Goal: Task Accomplishment & Management: Use online tool/utility

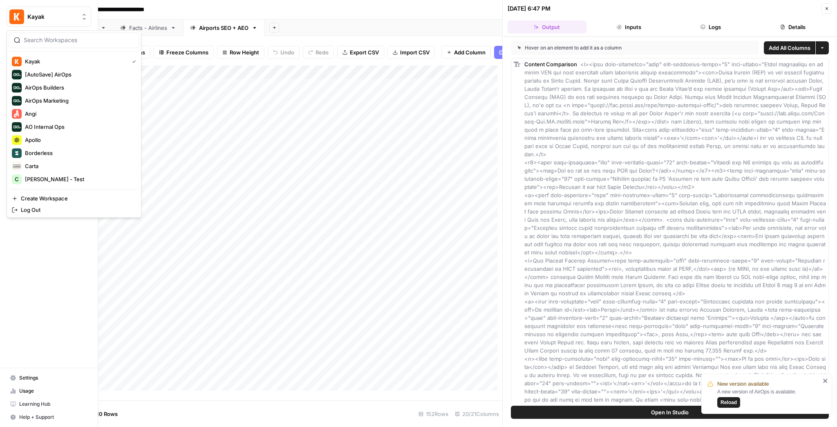
click at [16, 17] on img "Workspace: Kayak" at bounding box center [16, 16] width 15 height 15
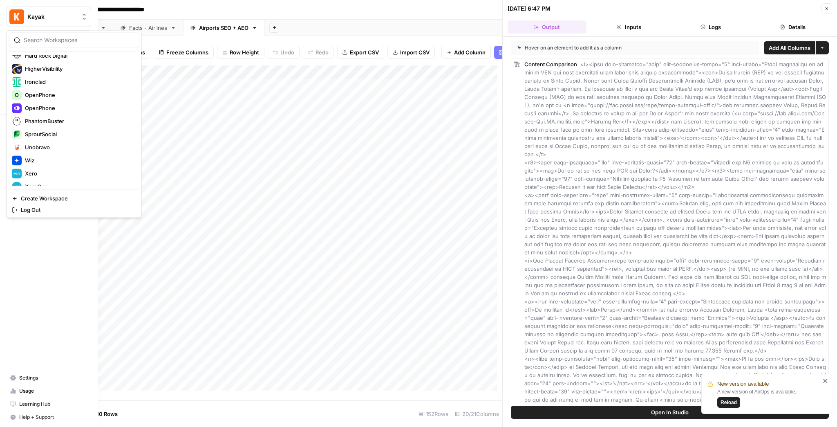
scroll to position [183, 0]
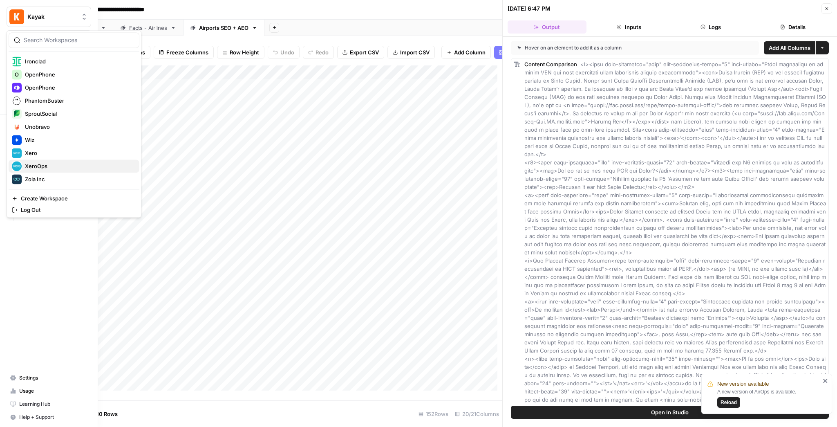
click at [71, 167] on span "XeroOps" at bounding box center [79, 166] width 108 height 8
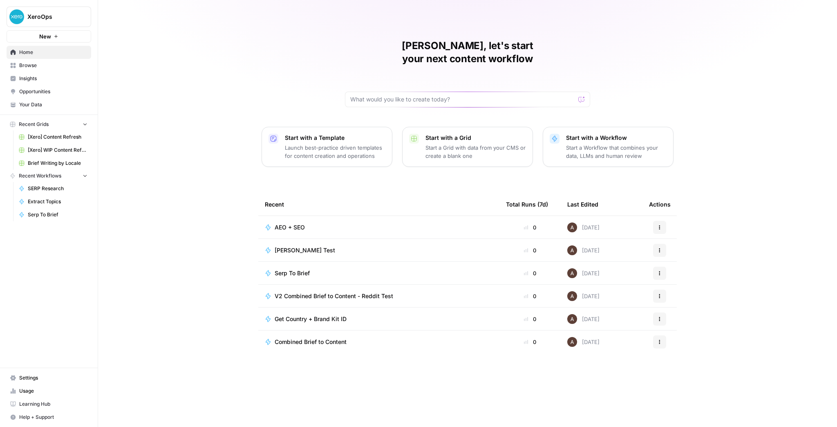
click at [53, 66] on span "Browse" at bounding box center [53, 65] width 68 height 7
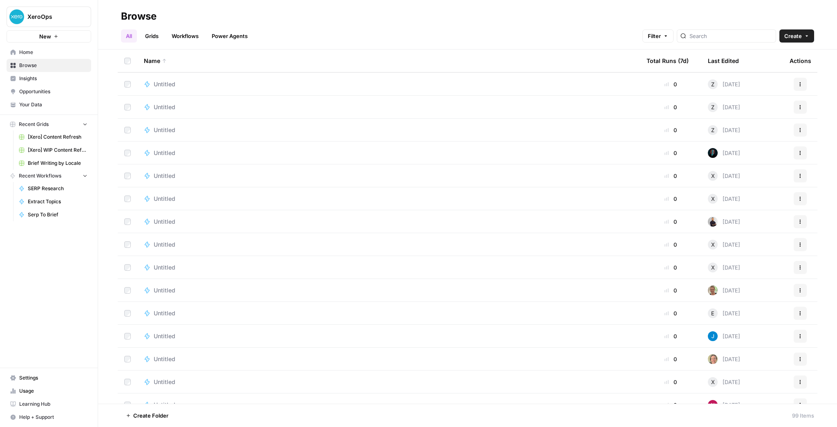
scroll to position [1052, 0]
click at [716, 34] on input "search" at bounding box center [731, 36] width 83 height 8
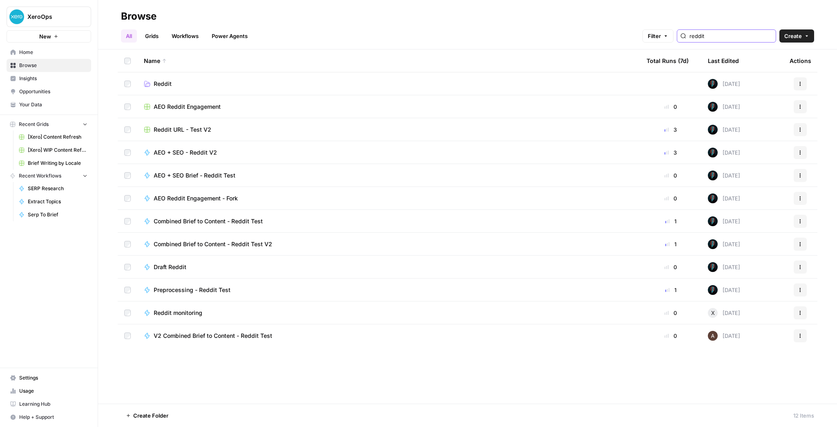
type input "reddit"
click at [262, 243] on span "Combined Brief to Content - Reddit Test V2" at bounding box center [213, 244] width 119 height 8
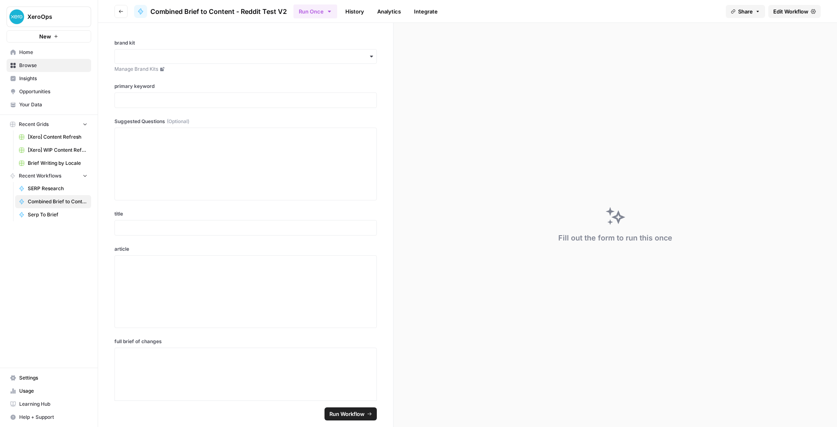
click at [793, 15] on span "Edit Workflow" at bounding box center [791, 11] width 35 height 8
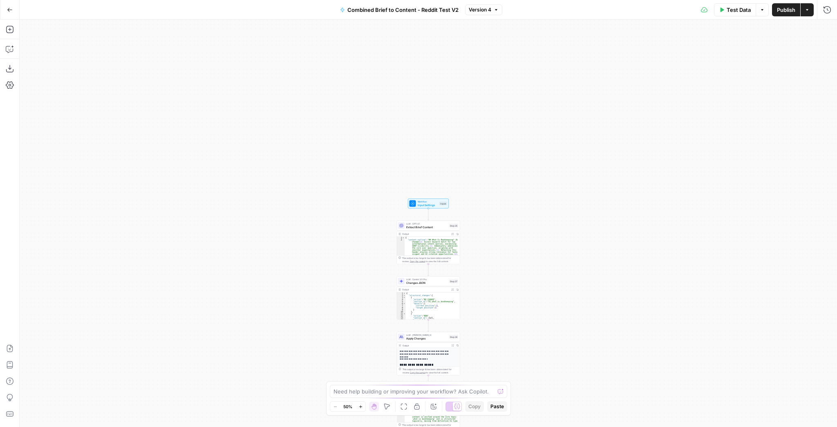
click at [728, 4] on button "Test Data" at bounding box center [735, 9] width 42 height 13
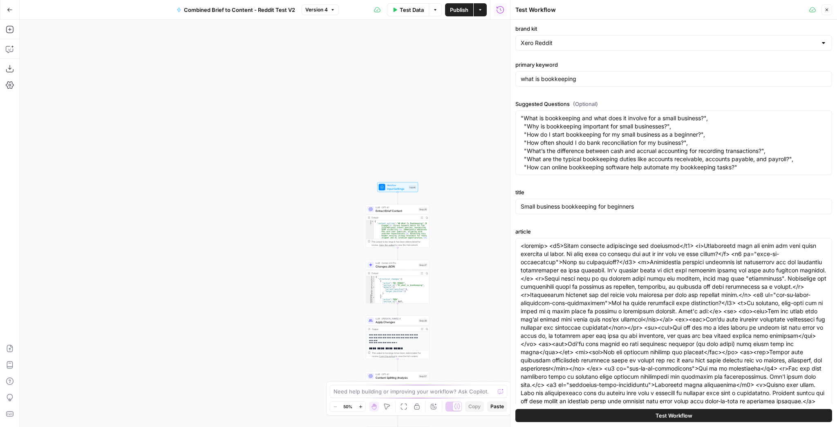
drag, startPoint x: 474, startPoint y: 146, endPoint x: 378, endPoint y: 60, distance: 129.2
click at [384, 66] on div "true false Workflow Input Settings Inputs LLM · GPT-4.1 Extract Brief Content S…" at bounding box center [265, 223] width 491 height 407
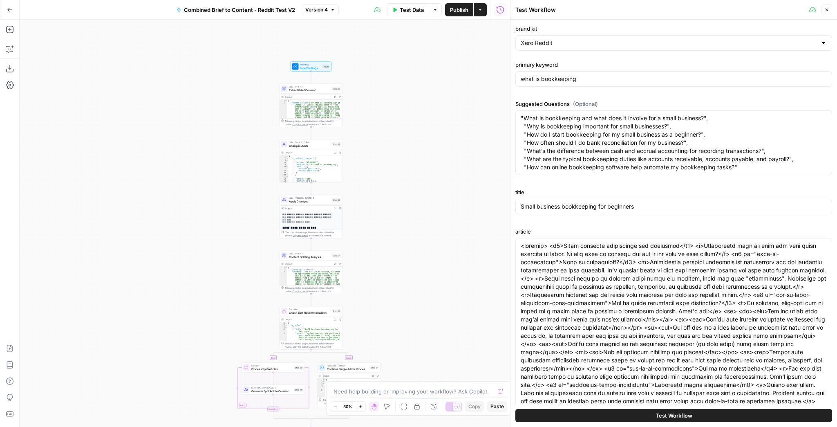
drag, startPoint x: 395, startPoint y: 166, endPoint x: 363, endPoint y: 92, distance: 80.8
click at [363, 92] on div "true false Workflow Input Settings Inputs LLM · GPT-4.1 Extract Brief Content S…" at bounding box center [265, 223] width 491 height 407
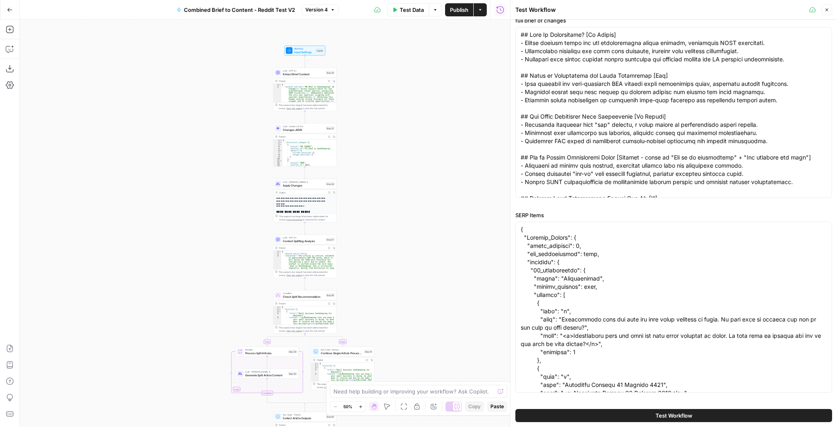
scroll to position [441, 0]
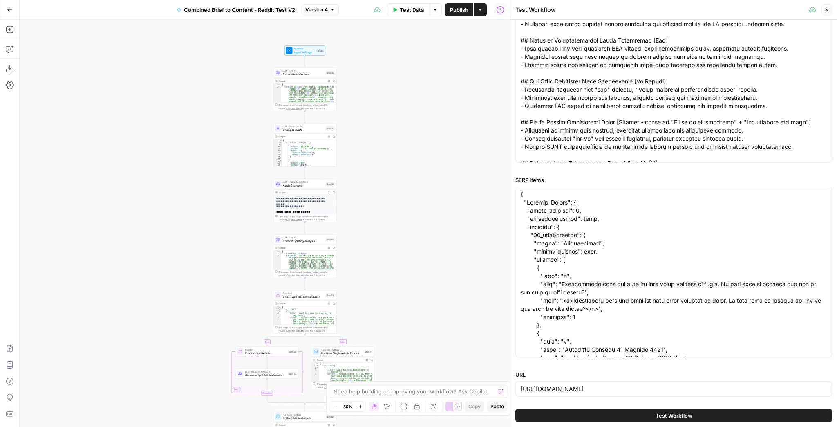
drag, startPoint x: 442, startPoint y: 150, endPoint x: 381, endPoint y: 83, distance: 89.7
click at [386, 90] on div "true false Workflow Input Settings Inputs LLM · GPT-4.1 Extract Brief Content S…" at bounding box center [265, 223] width 491 height 407
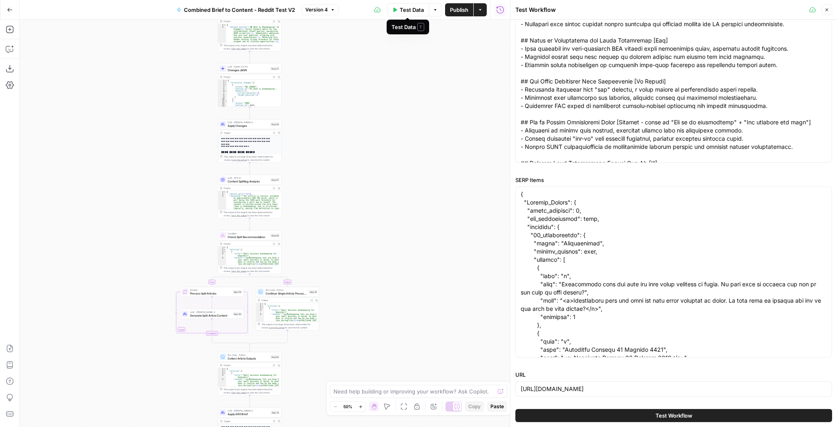
click at [409, 11] on span "Test Data" at bounding box center [412, 10] width 24 height 8
click at [635, 412] on button "Test Workflow" at bounding box center [674, 415] width 317 height 13
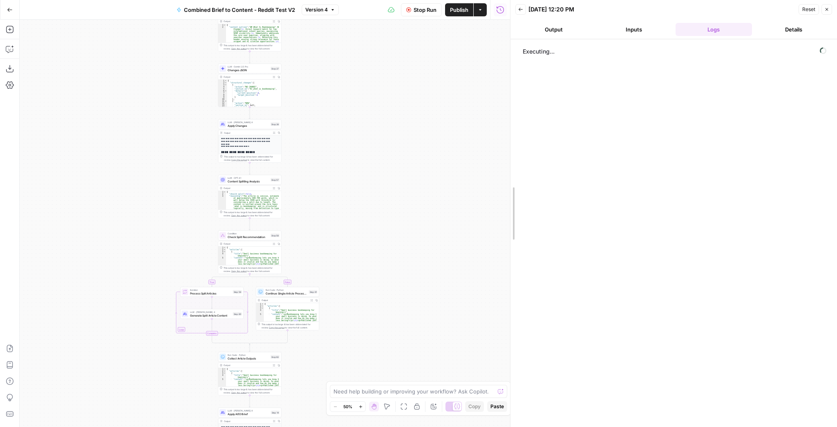
drag, startPoint x: 510, startPoint y: 188, endPoint x: 441, endPoint y: 182, distance: 69.8
click at [482, 189] on body "XeroOps New Home Browse Insights Opportunities Your Data Recent Grids [Xero] Co…" at bounding box center [418, 213] width 837 height 427
drag, startPoint x: 427, startPoint y: 183, endPoint x: 430, endPoint y: 290, distance: 106.4
click at [430, 290] on div "true false Workflow Input Settings Inputs LLM · GPT-4.1 Extract Brief Content S…" at bounding box center [265, 223] width 491 height 407
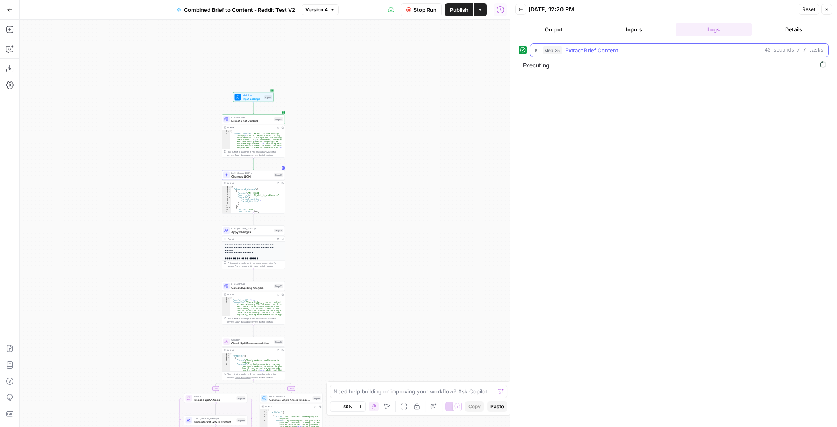
click at [537, 50] on icon "button" at bounding box center [537, 50] width 2 height 3
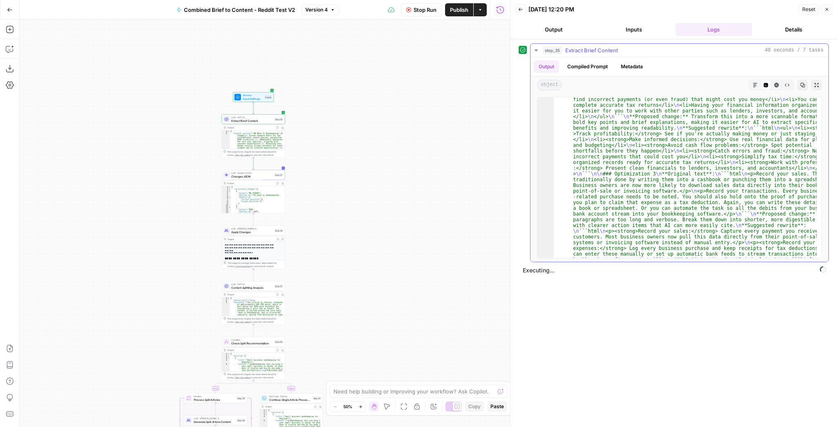
scroll to position [353, 0]
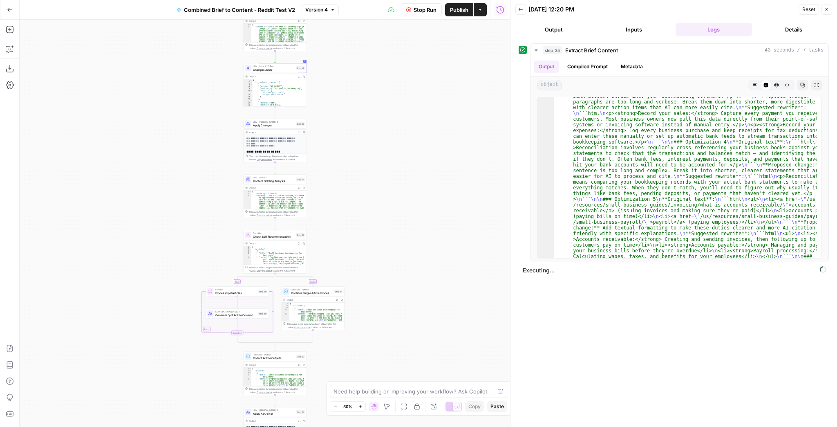
drag, startPoint x: 383, startPoint y: 184, endPoint x: 406, endPoint y: 250, distance: 69.8
click at [406, 250] on div "true false Workflow Input Settings Inputs LLM · GPT-4.1 Extract Brief Content S…" at bounding box center [265, 223] width 491 height 407
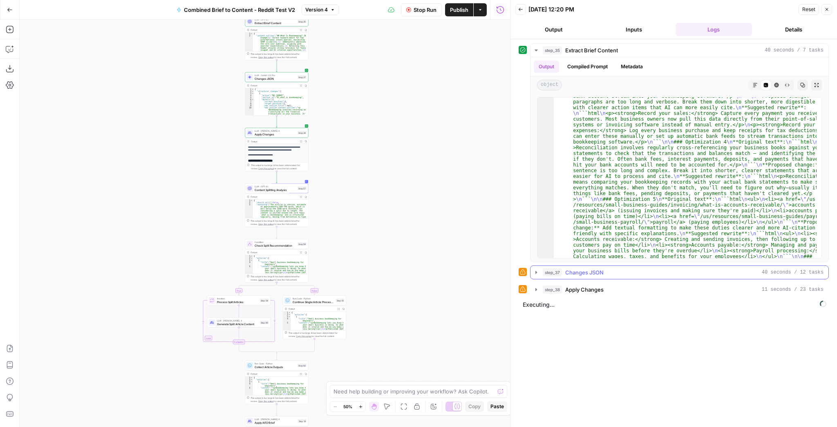
click at [537, 273] on icon "button" at bounding box center [536, 272] width 7 height 7
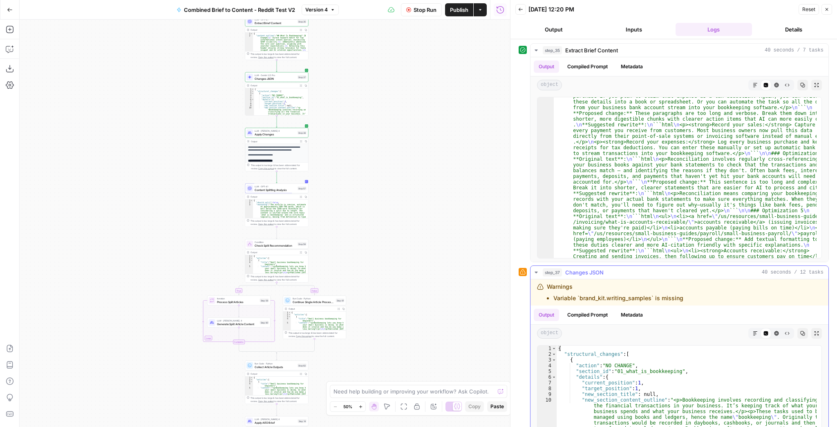
click at [537, 273] on icon "button" at bounding box center [536, 272] width 7 height 7
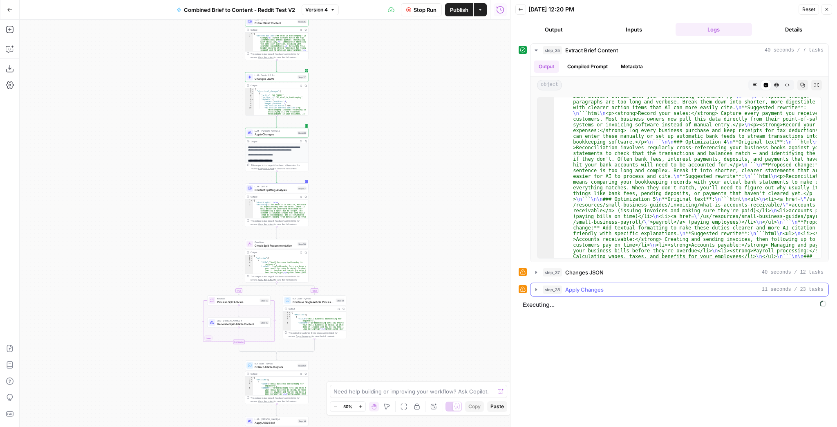
click at [538, 290] on icon "button" at bounding box center [536, 289] width 7 height 7
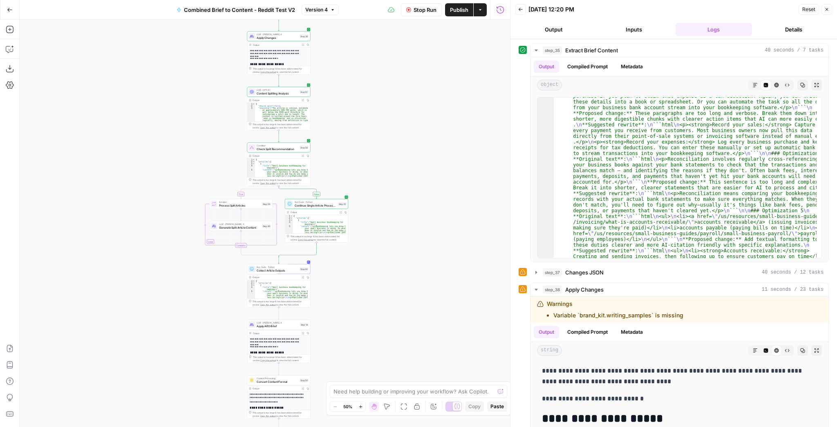
drag, startPoint x: 415, startPoint y: 287, endPoint x: 411, endPoint y: 160, distance: 127.2
click at [412, 162] on div "true false Workflow Input Settings Inputs LLM · GPT-4.1 Extract Brief Content S…" at bounding box center [265, 223] width 491 height 407
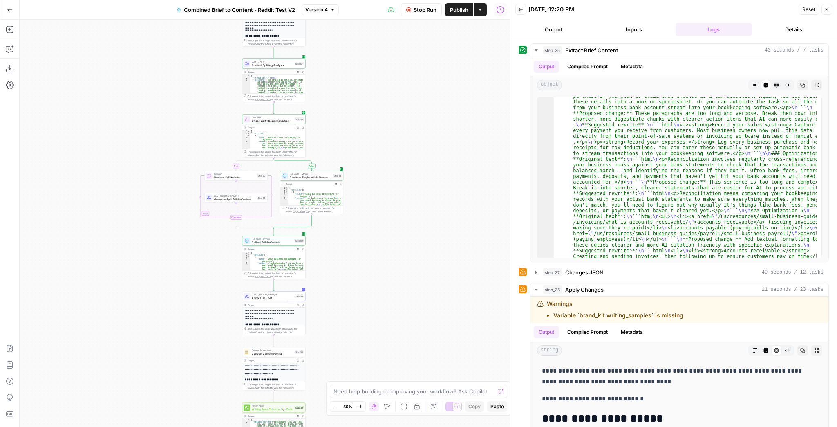
drag, startPoint x: 403, startPoint y: 230, endPoint x: 402, endPoint y: 143, distance: 87.1
click at [402, 150] on div "true false Workflow Input Settings Inputs LLM · GPT-4.1 Extract Brief Content S…" at bounding box center [265, 223] width 491 height 407
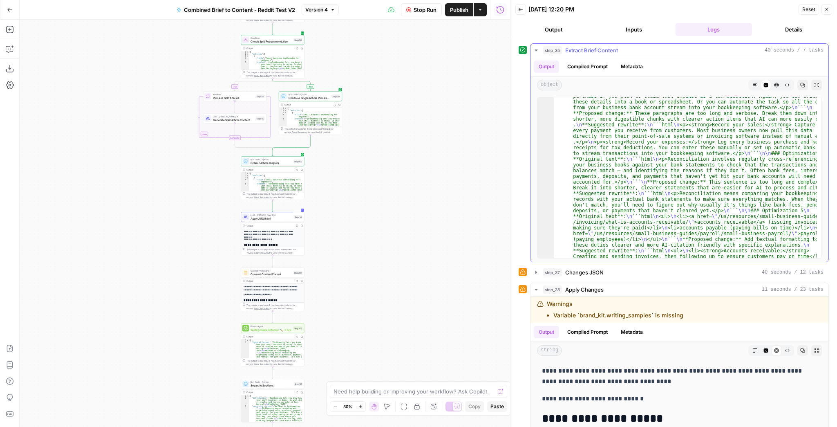
click at [538, 50] on icon "button" at bounding box center [536, 50] width 7 height 7
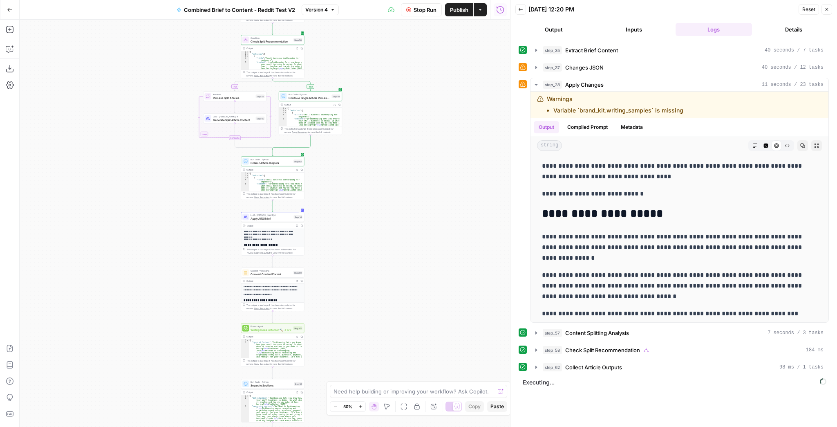
drag, startPoint x: 380, startPoint y: 150, endPoint x: 377, endPoint y: 157, distance: 7.9
click at [377, 157] on div "true false Workflow Input Settings Inputs LLM · GPT-4.1 Extract Brief Content S…" at bounding box center [265, 223] width 491 height 407
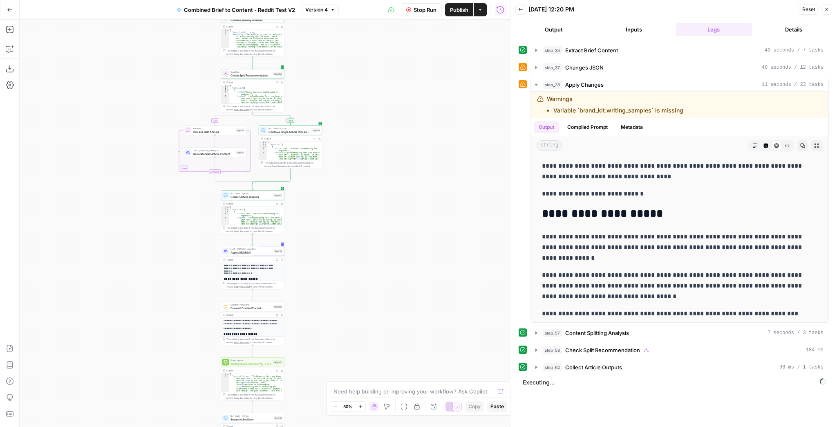
drag, startPoint x: 377, startPoint y: 157, endPoint x: 354, endPoint y: 190, distance: 40.2
click at [354, 190] on div "true false Workflow Input Settings Inputs LLM · GPT-4.1 Extract Brief Content S…" at bounding box center [265, 223] width 491 height 407
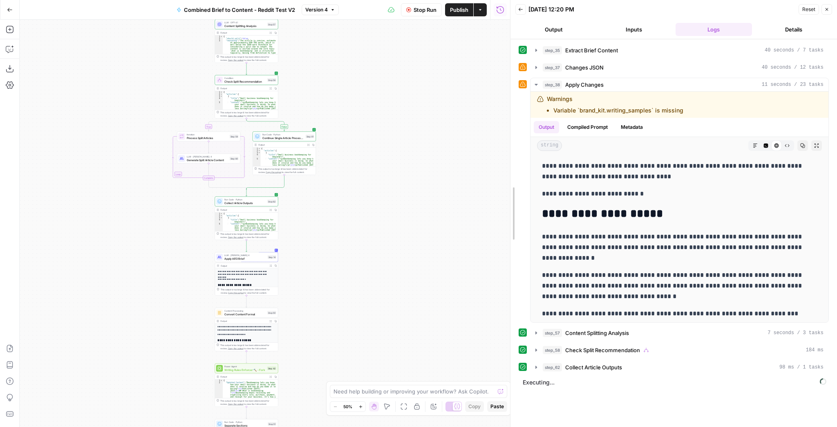
drag, startPoint x: 507, startPoint y: 159, endPoint x: 447, endPoint y: 162, distance: 60.6
click at [447, 162] on body "XeroOps New Home Browse Insights Opportunities Your Data Recent Grids [Xero] Co…" at bounding box center [418, 213] width 837 height 427
click at [540, 365] on button "step_62 Collect Article Outputs 98 ms / 1 tasks" at bounding box center [680, 367] width 298 height 13
click at [541, 353] on button "step_58 Check Split Recommendation 184 ms" at bounding box center [680, 349] width 298 height 13
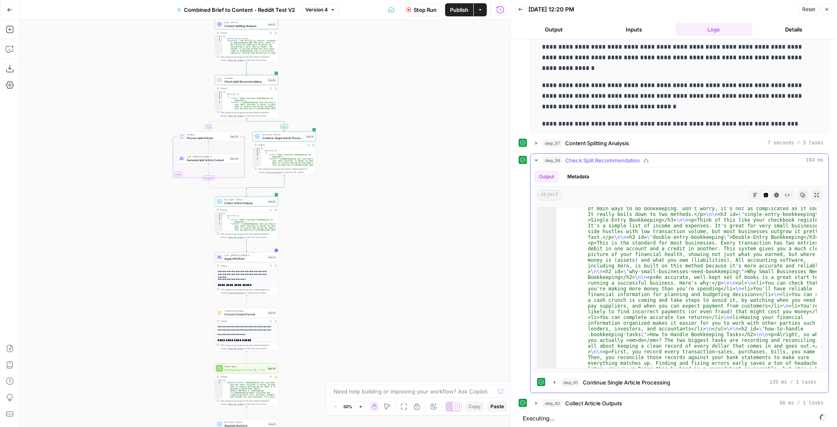
scroll to position [0, 0]
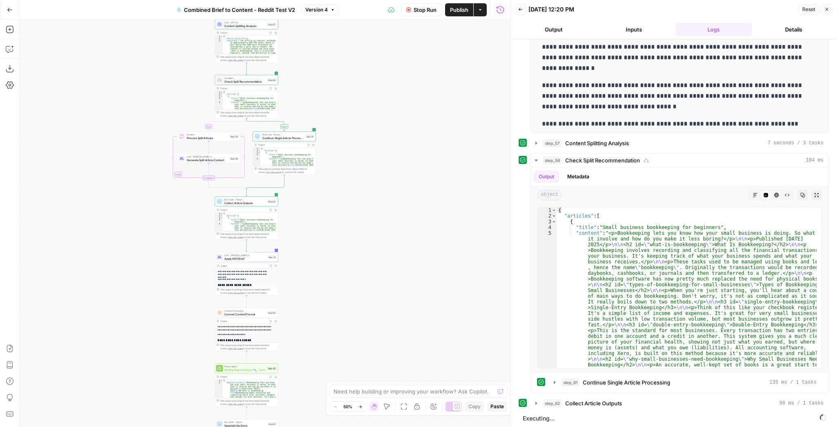
drag, startPoint x: 379, startPoint y: 295, endPoint x: 402, endPoint y: 173, distance: 124.1
click at [402, 174] on div "true false Workflow Input Settings Inputs LLM · GPT-4.1 Extract Brief Content S…" at bounding box center [265, 223] width 491 height 407
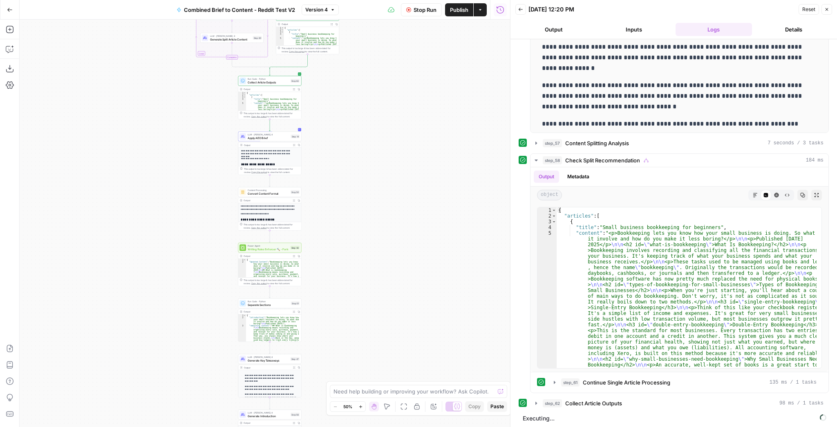
drag, startPoint x: 412, startPoint y: 213, endPoint x: 438, endPoint y: 110, distance: 106.6
click at [437, 120] on div "true false Workflow Input Settings Inputs LLM · GPT-4.1 Extract Brief Content S…" at bounding box center [265, 223] width 491 height 407
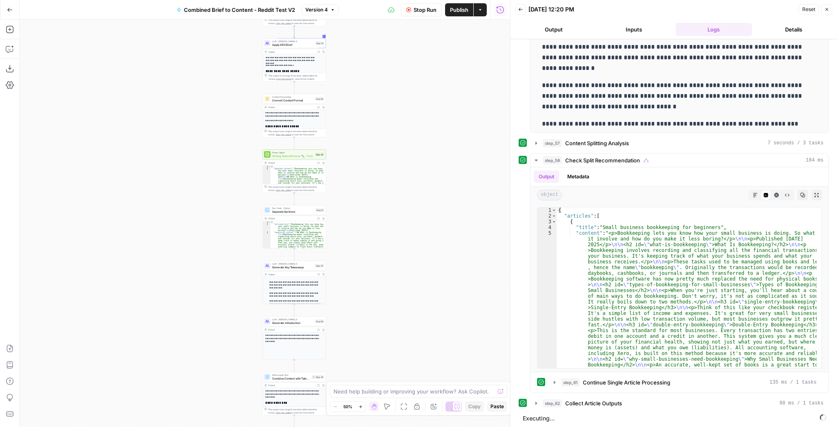
drag, startPoint x: 422, startPoint y: 221, endPoint x: 424, endPoint y: 128, distance: 92.9
click at [424, 136] on div "true false Workflow Input Settings Inputs LLM · GPT-4.1 Extract Brief Content S…" at bounding box center [265, 223] width 491 height 407
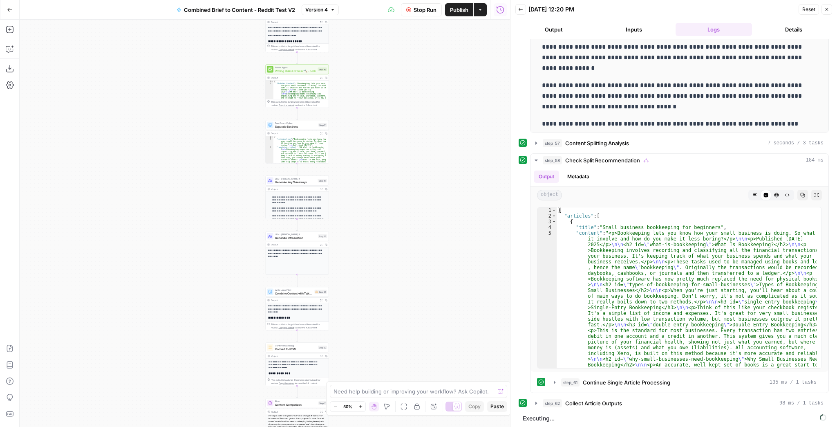
drag, startPoint x: 411, startPoint y: 227, endPoint x: 405, endPoint y: 111, distance: 115.8
click at [405, 112] on div "true false Workflow Input Settings Inputs LLM · GPT-4.1 Extract Brief Content S…" at bounding box center [265, 223] width 491 height 407
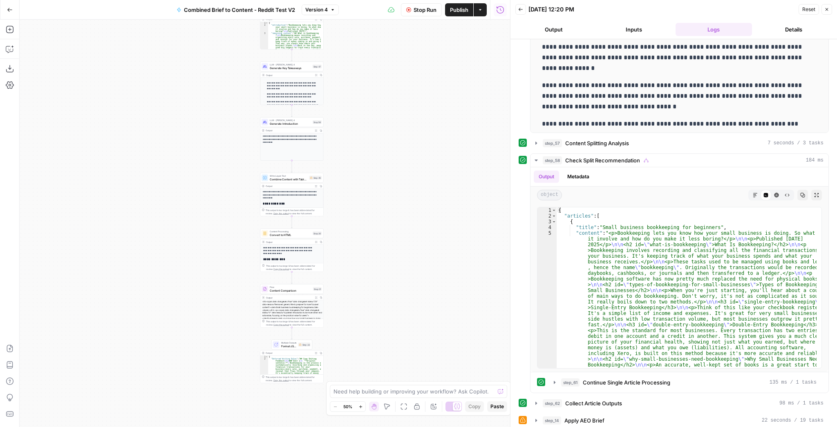
drag, startPoint x: 382, startPoint y: 147, endPoint x: 360, endPoint y: 277, distance: 131.6
click at [361, 274] on div "true false Workflow Input Settings Inputs LLM · GPT-4.1 Extract Brief Content S…" at bounding box center [265, 223] width 491 height 407
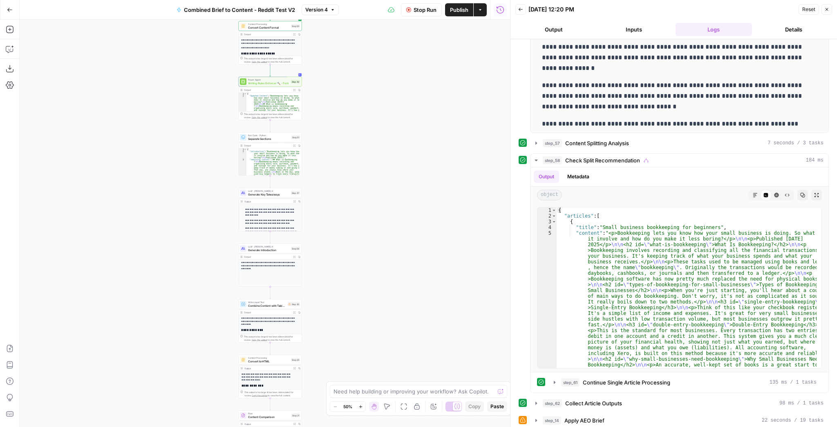
drag, startPoint x: 385, startPoint y: 161, endPoint x: 376, endPoint y: 260, distance: 99.3
click at [376, 260] on div "true false Workflow Input Settings Inputs LLM · GPT-4.1 Extract Brief Content S…" at bounding box center [265, 223] width 491 height 407
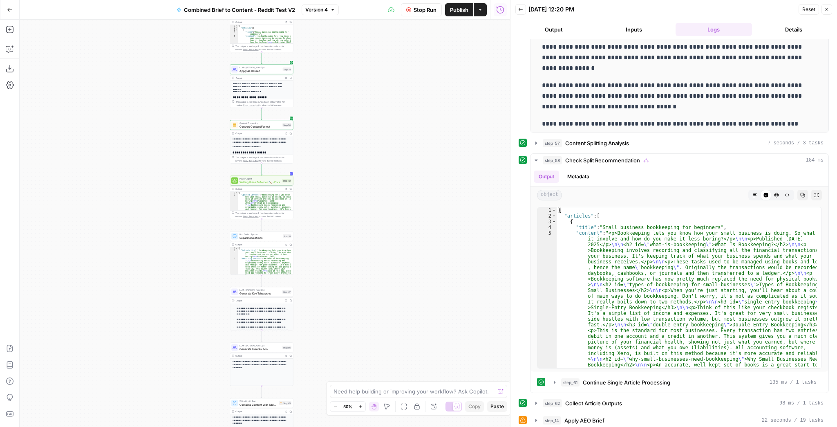
drag, startPoint x: 375, startPoint y: 248, endPoint x: 368, endPoint y: 184, distance: 63.8
click at [368, 185] on div "true false Workflow Input Settings Inputs LLM · GPT-4.1 Extract Brief Content S…" at bounding box center [265, 223] width 491 height 407
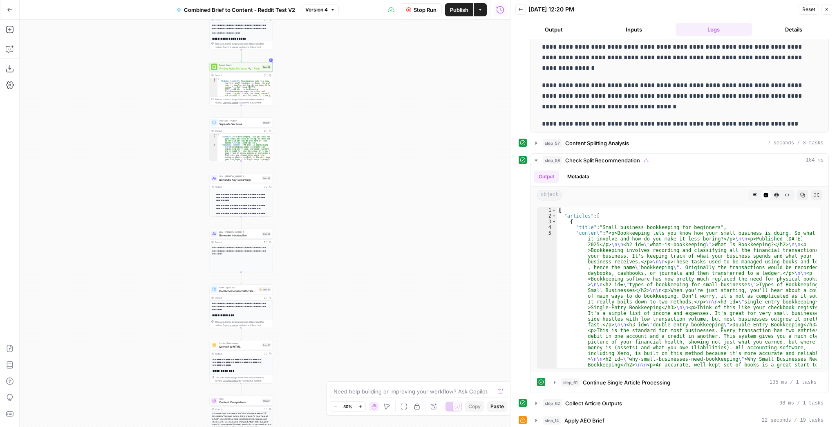
drag, startPoint x: 363, startPoint y: 214, endPoint x: 349, endPoint y: 159, distance: 57.3
click at [349, 159] on div "true false Workflow Input Settings Inputs LLM · GPT-4.1 Extract Brief Content S…" at bounding box center [265, 223] width 491 height 407
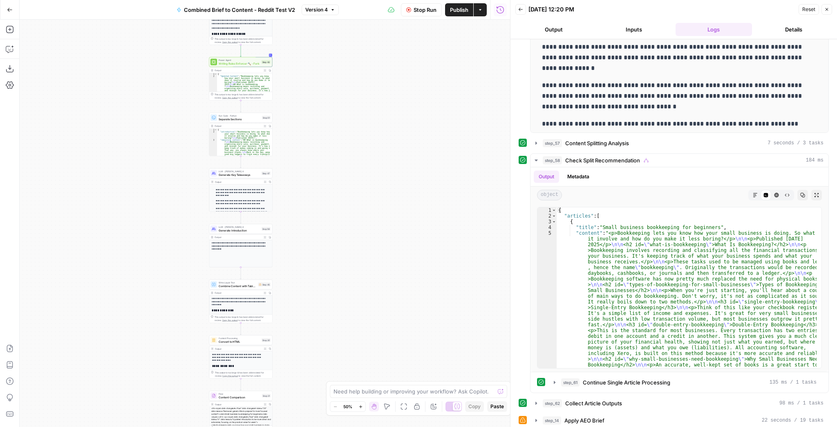
drag, startPoint x: 348, startPoint y: 206, endPoint x: 330, endPoint y: 132, distance: 75.9
click at [330, 132] on div "true false Workflow Input Settings Inputs LLM · GPT-4.1 Extract Brief Content S…" at bounding box center [265, 223] width 491 height 407
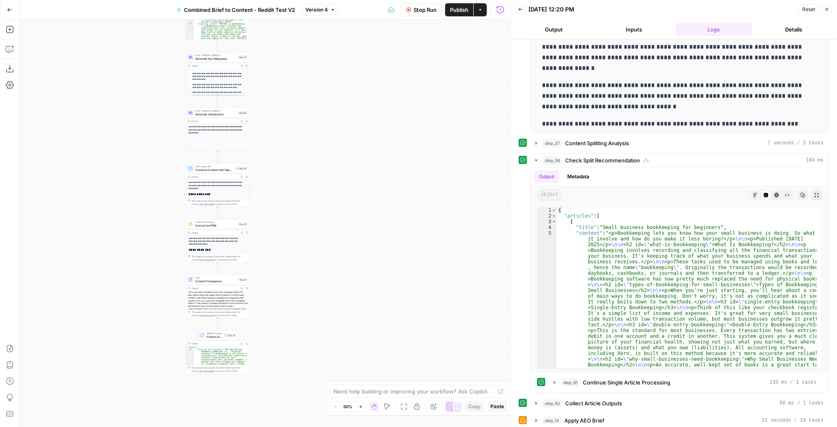
drag, startPoint x: 339, startPoint y: 201, endPoint x: 334, endPoint y: 157, distance: 44.4
click at [334, 157] on div "true false Workflow Input Settings Inputs LLM · GPT-4.1 Extract Brief Content S…" at bounding box center [265, 223] width 491 height 407
click at [752, 198] on button "Markdown" at bounding box center [755, 195] width 11 height 11
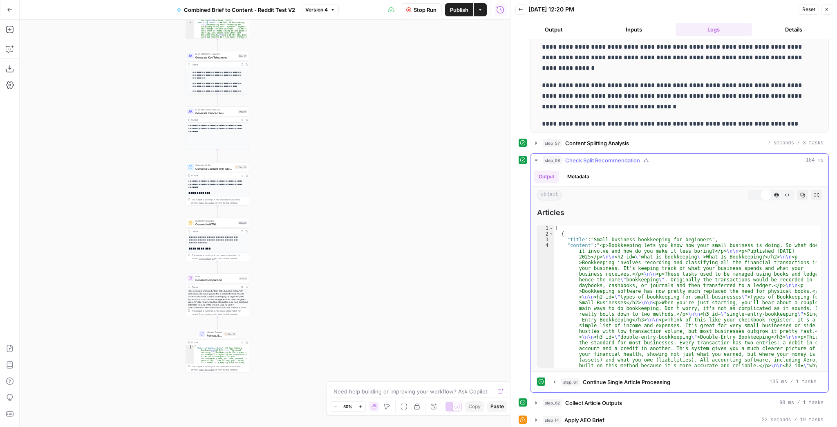
scroll to position [190, 0]
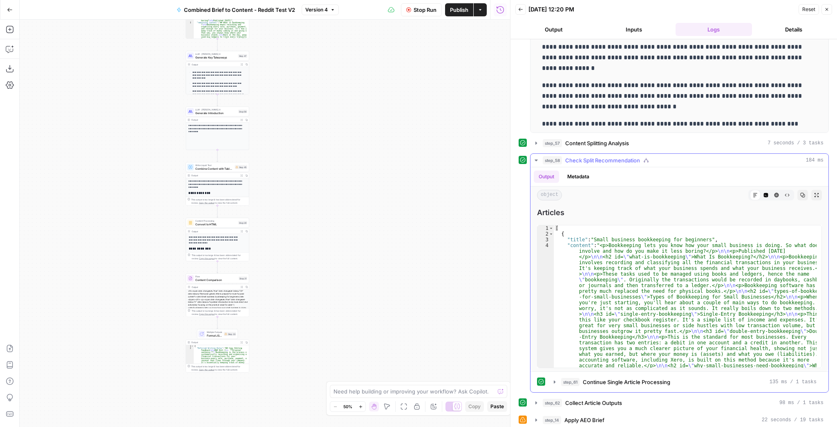
click at [540, 159] on button "step_58 Check Split Recommendation 184 ms" at bounding box center [680, 160] width 298 height 13
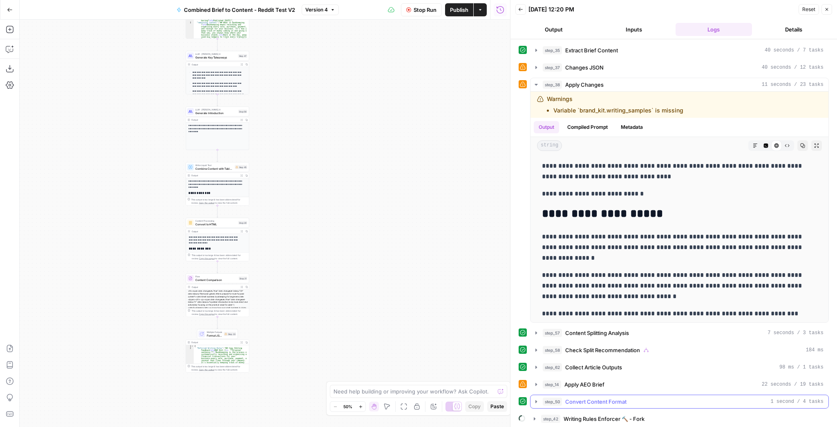
scroll to position [16, 0]
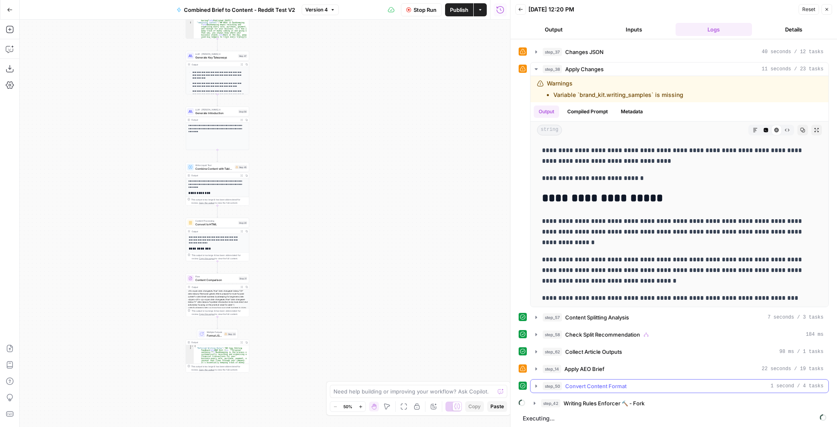
click at [538, 386] on icon "button" at bounding box center [536, 386] width 7 height 7
click at [812, 415] on button "Expand Output" at bounding box center [817, 420] width 11 height 11
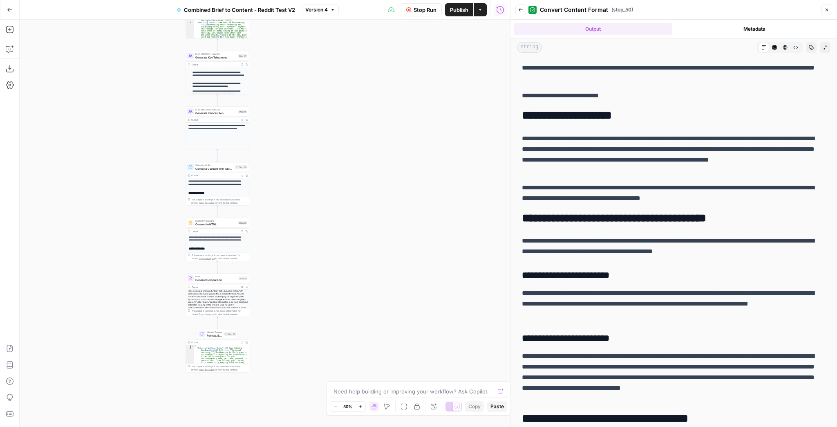
drag, startPoint x: 608, startPoint y: 136, endPoint x: 607, endPoint y: 190, distance: 53.6
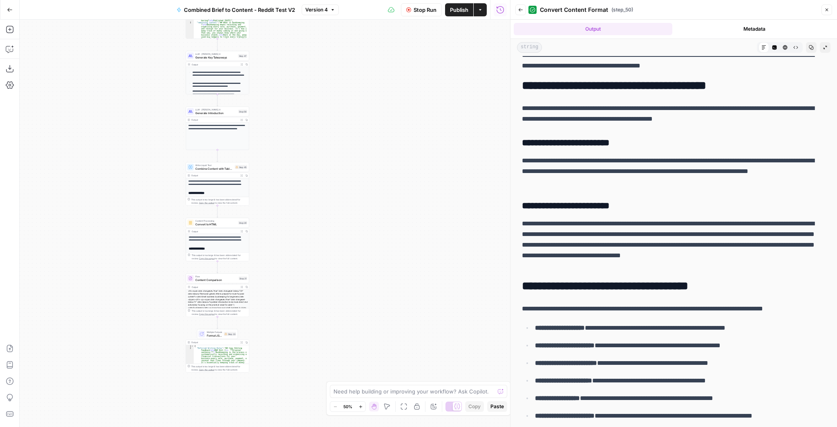
scroll to position [0, 0]
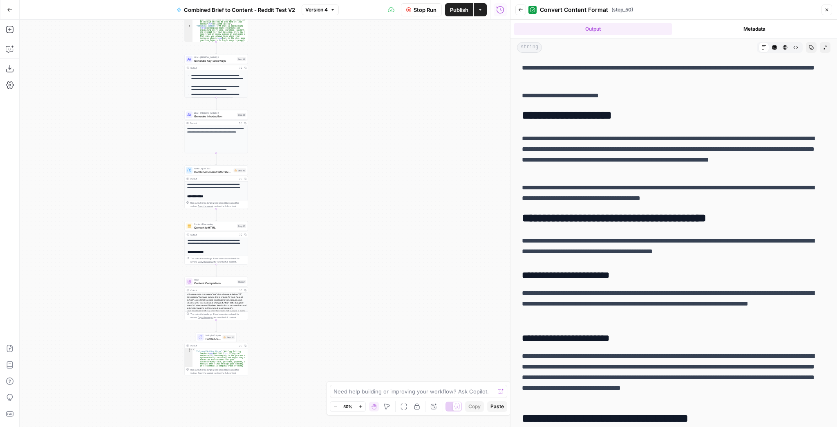
drag, startPoint x: 380, startPoint y: 79, endPoint x: 368, endPoint y: 303, distance: 224.4
click at [373, 301] on div "true false Workflow Input Settings Inputs LLM · GPT-4.1 Extract Brief Content S…" at bounding box center [265, 223] width 491 height 407
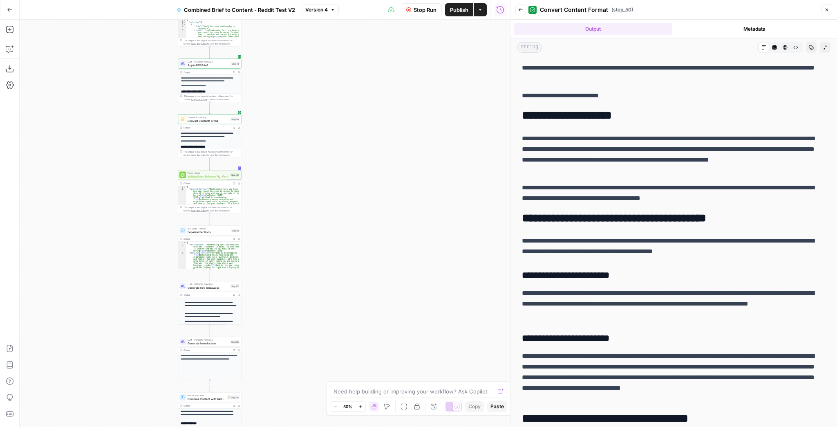
drag, startPoint x: 393, startPoint y: 148, endPoint x: 432, endPoint y: 323, distance: 179.0
click at [433, 324] on div "true false Workflow Input Settings Inputs LLM · GPT-4.1 Extract Brief Content S…" at bounding box center [265, 223] width 491 height 407
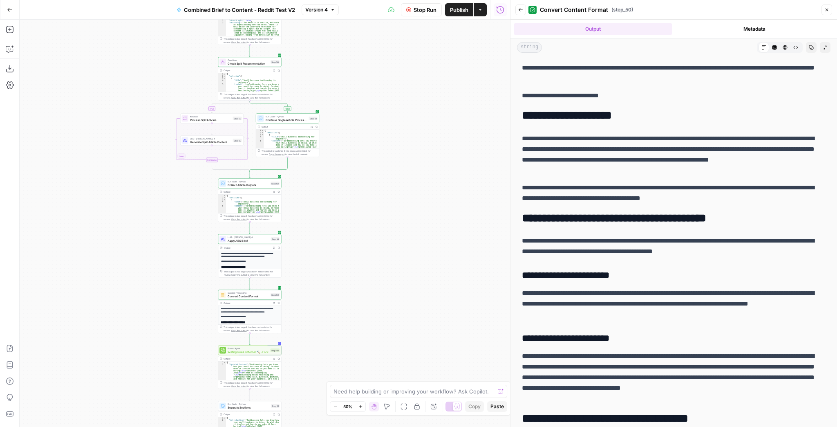
drag, startPoint x: 424, startPoint y: 189, endPoint x: 431, endPoint y: 231, distance: 42.8
click at [431, 231] on div "true false Workflow Input Settings Inputs LLM · GPT-4.1 Extract Brief Content S…" at bounding box center [265, 223] width 491 height 407
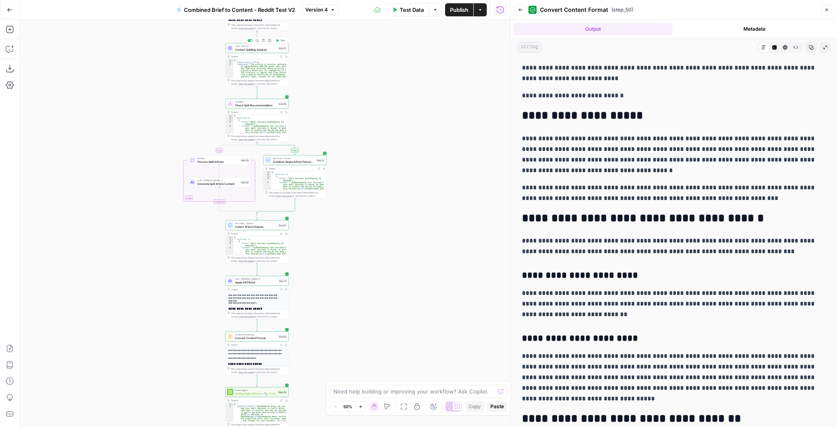
click at [260, 51] on span "Content Splitting Analysis" at bounding box center [255, 49] width 41 height 4
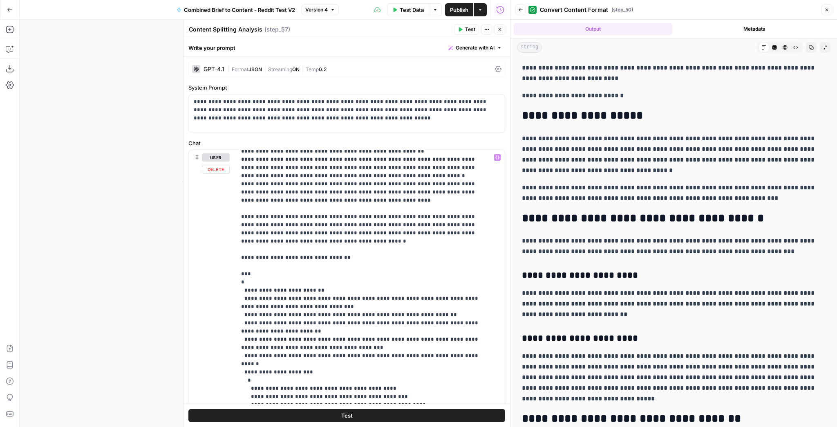
scroll to position [229, 0]
click at [523, 9] on button "Back" at bounding box center [521, 9] width 11 height 11
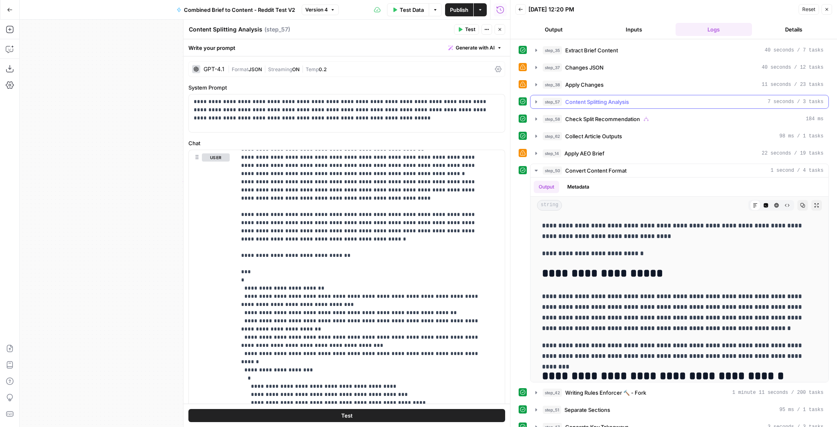
click at [536, 99] on icon "button" at bounding box center [536, 102] width 7 height 7
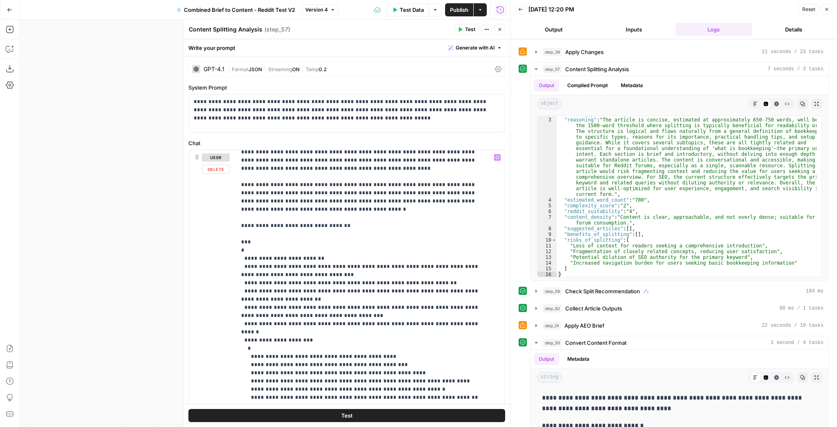
scroll to position [262, 0]
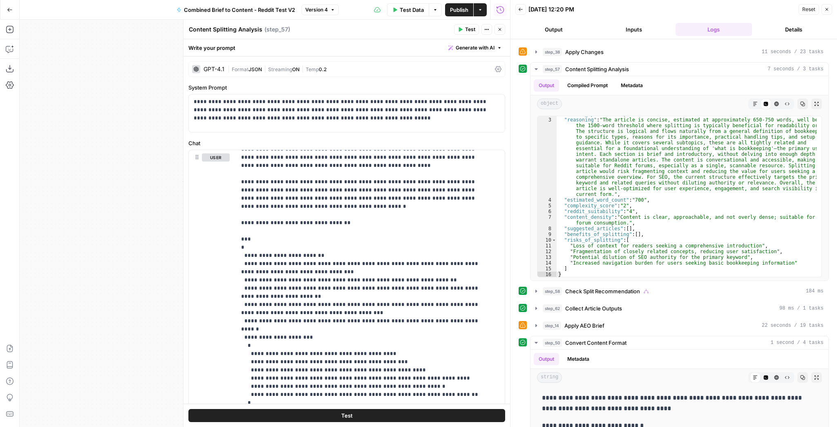
click at [496, 29] on button "Close" at bounding box center [500, 29] width 11 height 11
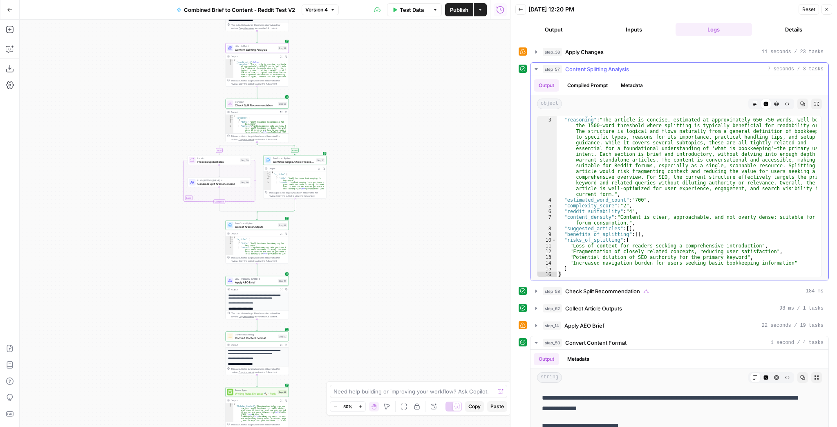
click at [536, 67] on icon "button" at bounding box center [536, 69] width 7 height 7
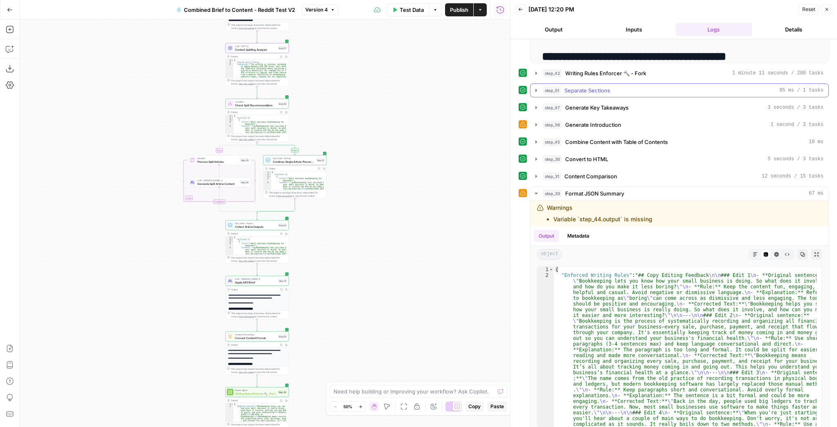
scroll to position [325, 0]
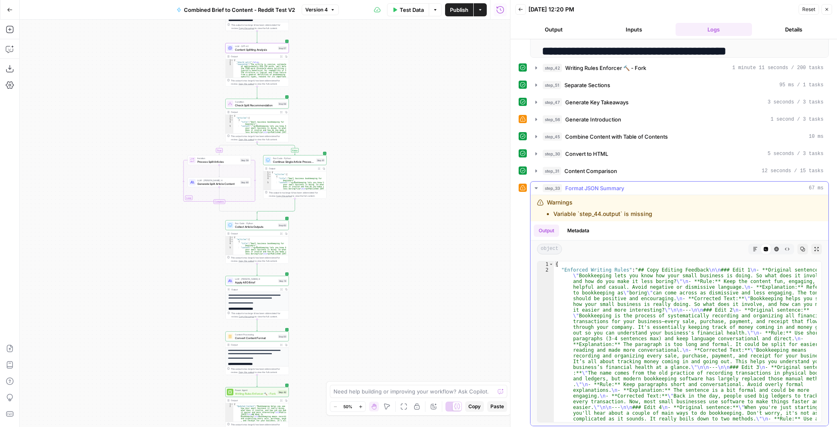
click at [812, 249] on button "Expand Output" at bounding box center [817, 249] width 11 height 11
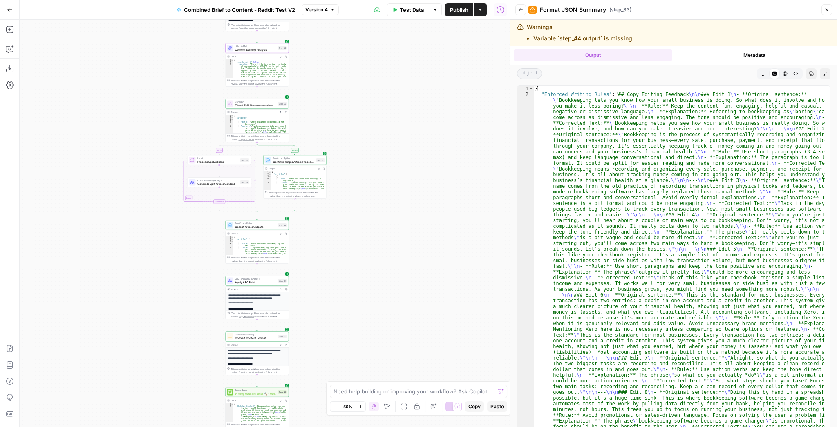
click at [762, 72] on icon "button" at bounding box center [764, 73] width 5 height 5
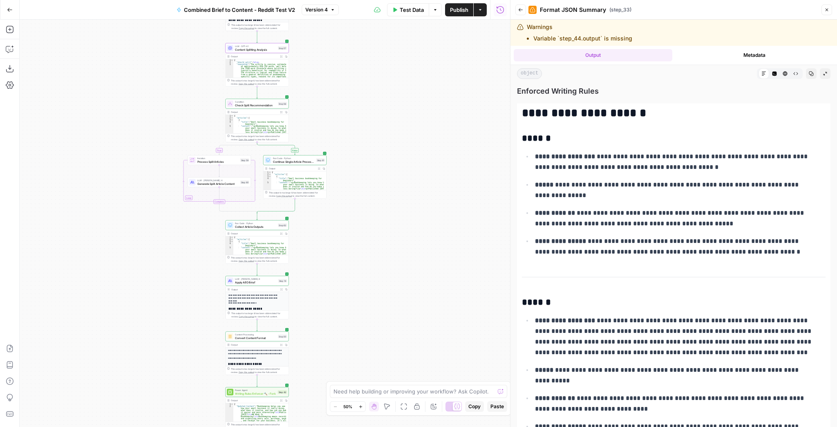
click at [522, 10] on icon "button" at bounding box center [521, 9] width 4 height 3
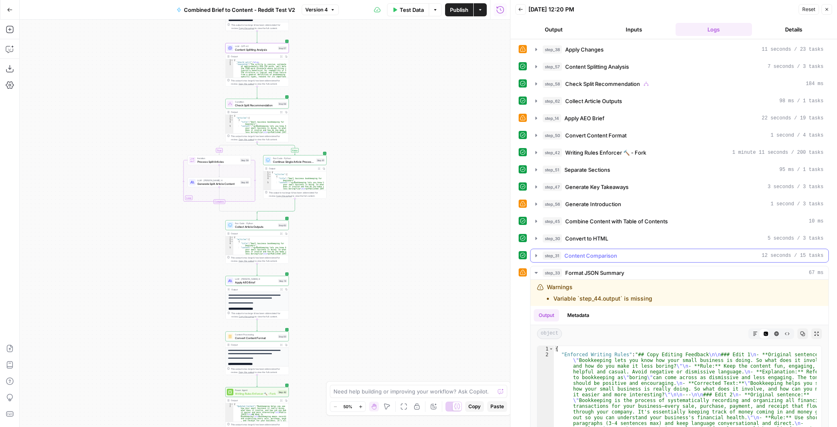
scroll to position [120, 0]
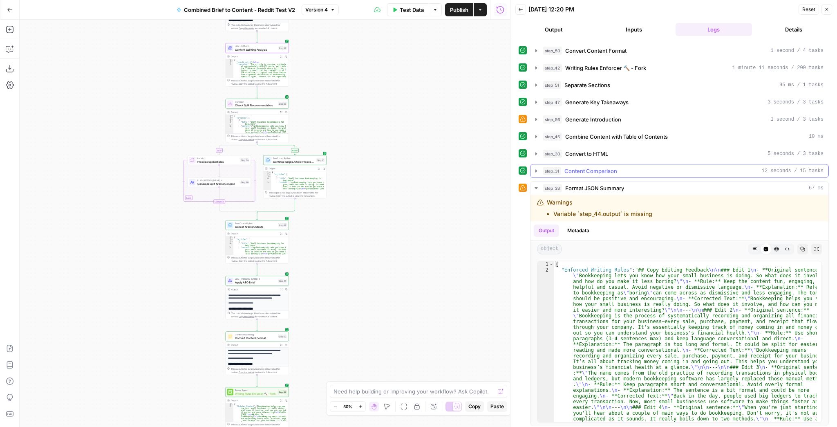
click at [532, 165] on button "step_31 Content Comparison 12 seconds / 15 tasks" at bounding box center [680, 170] width 298 height 13
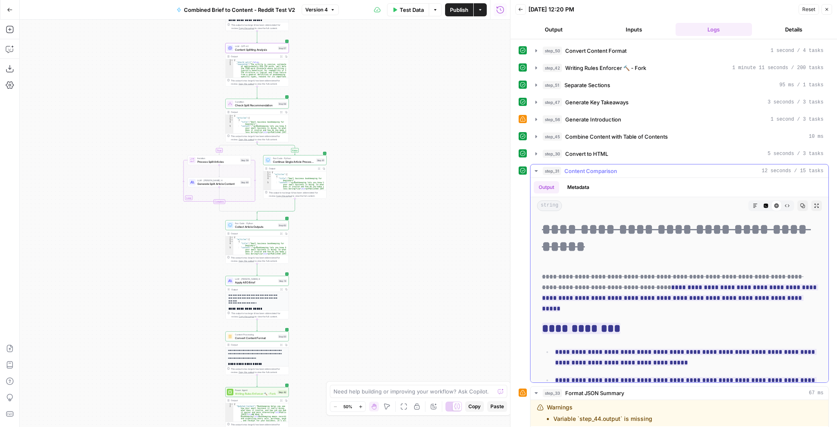
click at [532, 165] on button "step_31 Content Comparison 12 seconds / 15 tasks" at bounding box center [680, 170] width 298 height 13
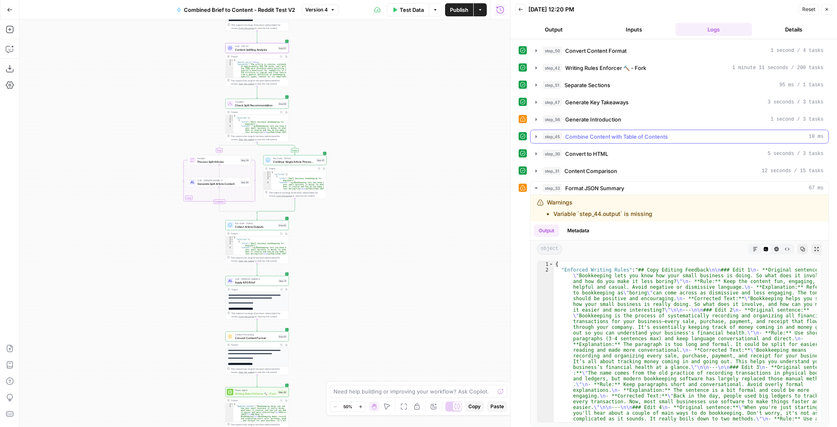
click at [534, 136] on icon "button" at bounding box center [536, 136] width 7 height 7
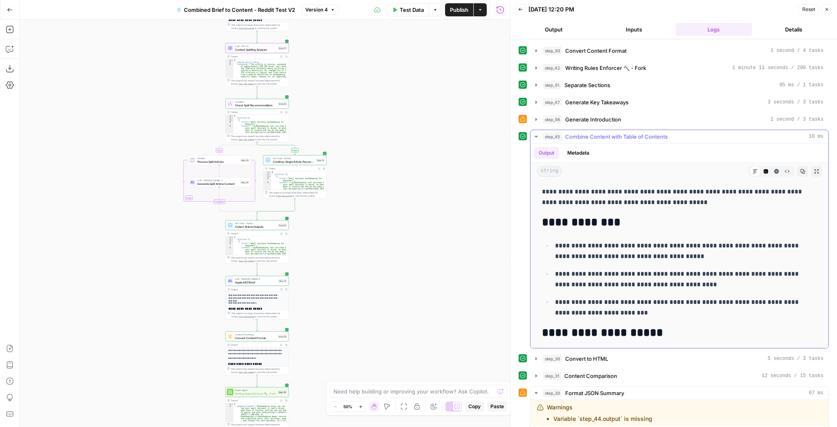
click at [815, 169] on icon "button" at bounding box center [817, 171] width 5 height 5
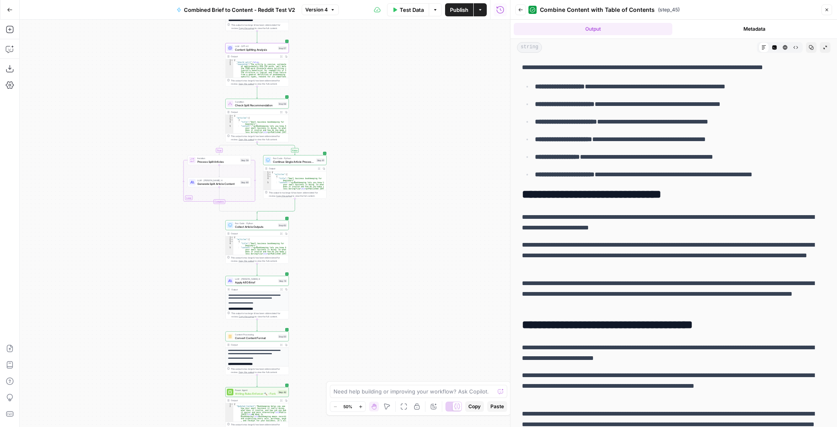
scroll to position [465, 0]
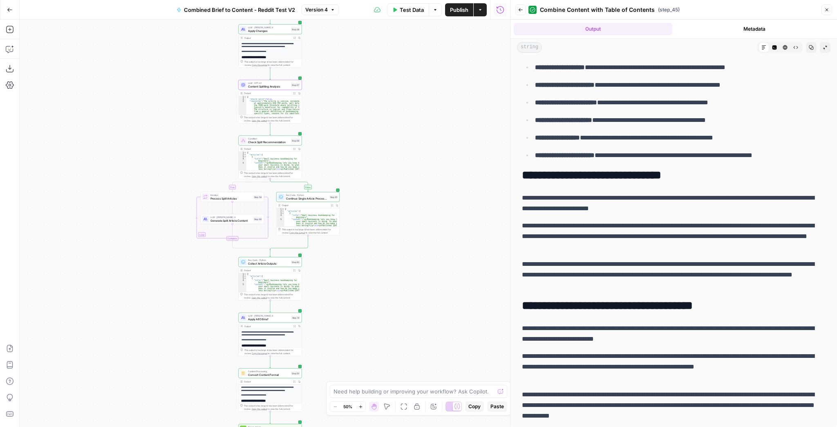
drag, startPoint x: 403, startPoint y: 161, endPoint x: 414, endPoint y: 242, distance: 81.3
click at [414, 245] on div "true false Workflow Input Settings Inputs LLM · GPT-4.1 Extract Brief Content S…" at bounding box center [265, 223] width 491 height 407
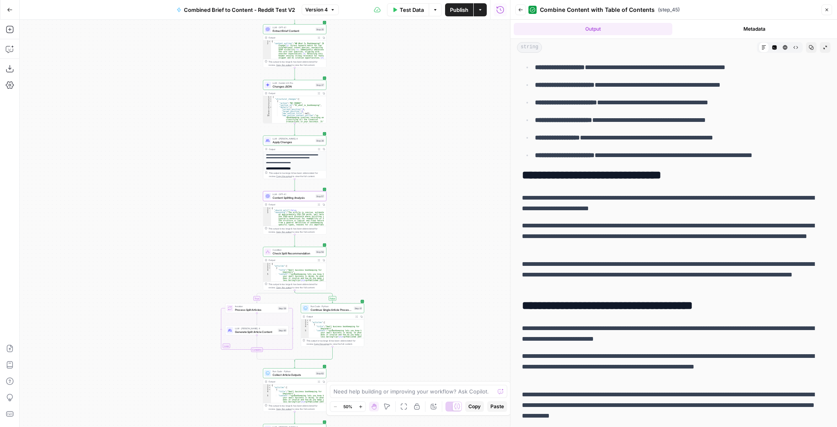
click at [415, 214] on div "true false Workflow Input Settings Inputs LLM · GPT-4.1 Extract Brief Content S…" at bounding box center [265, 223] width 491 height 407
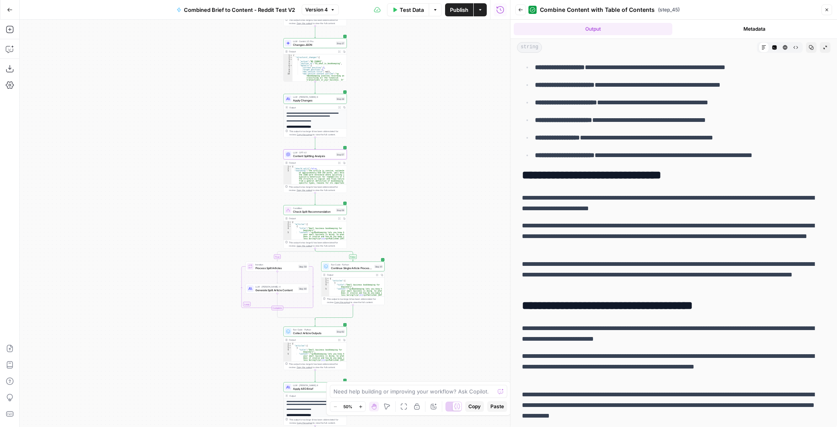
drag, startPoint x: 441, startPoint y: 245, endPoint x: 461, endPoint y: 203, distance: 46.8
click at [461, 203] on div "true false Workflow Input Settings Inputs LLM · GPT-4.1 Extract Brief Content S…" at bounding box center [265, 223] width 491 height 407
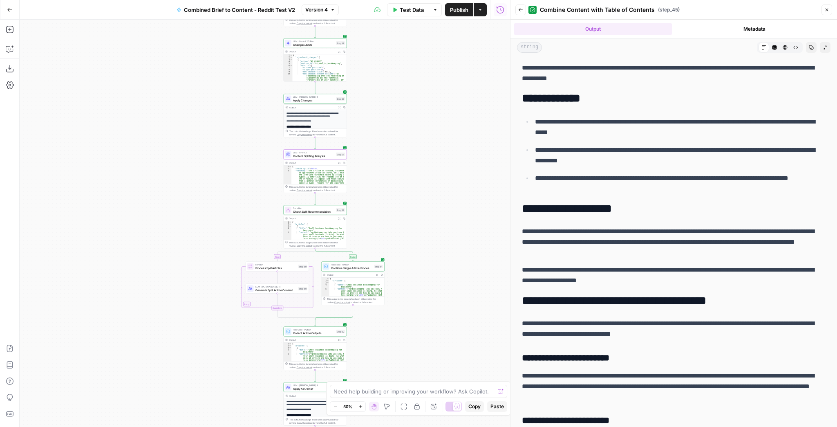
scroll to position [0, 0]
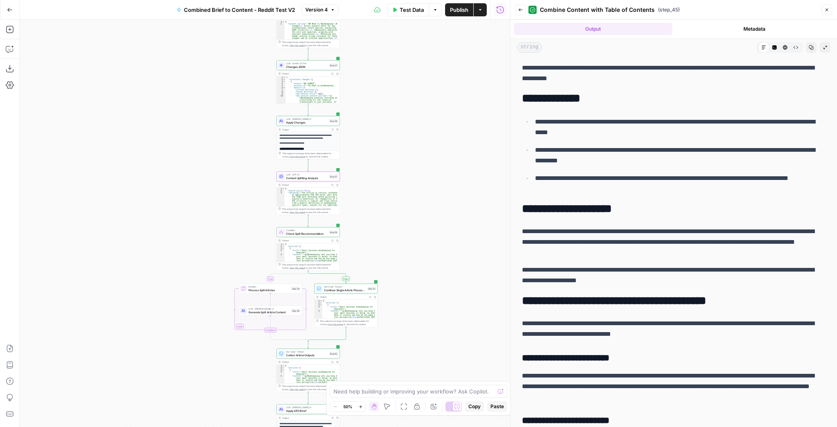
drag, startPoint x: 481, startPoint y: 166, endPoint x: 474, endPoint y: 189, distance: 23.2
click at [474, 189] on div "true false Workflow Input Settings Inputs LLM · GPT-4.1 Extract Brief Content S…" at bounding box center [265, 223] width 491 height 407
click at [323, 124] on div "LLM · Claude Sonnet 4 Apply Changes Step 38 Copy step Delete step Edit Note Test" at bounding box center [308, 121] width 63 height 10
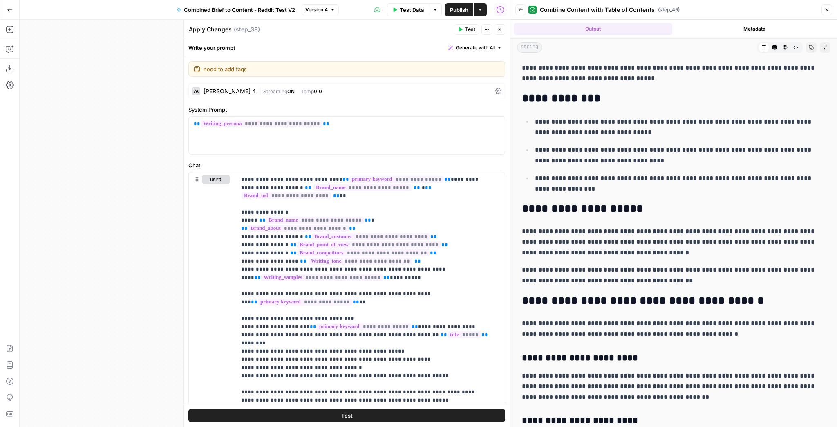
click at [502, 33] on button "Close" at bounding box center [500, 29] width 11 height 11
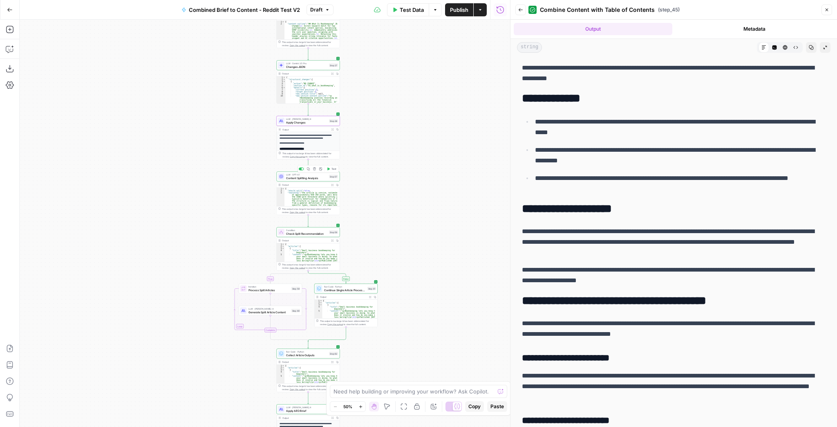
click at [296, 179] on span "Content Splitting Analysis" at bounding box center [306, 178] width 41 height 4
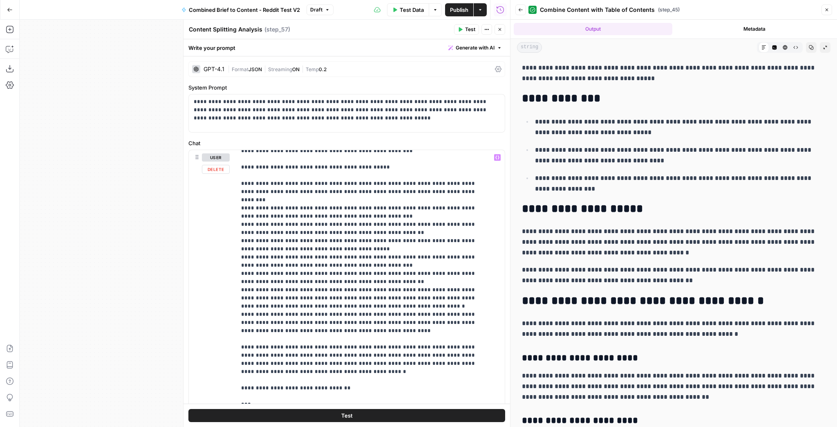
scroll to position [98, 0]
click at [501, 34] on button "Close" at bounding box center [500, 29] width 11 height 11
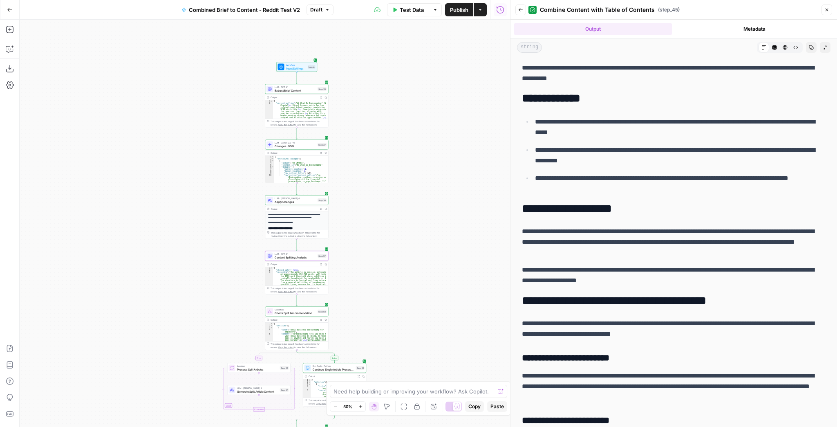
drag, startPoint x: 418, startPoint y: 61, endPoint x: 399, endPoint y: 166, distance: 105.9
click at [399, 166] on div "true false Workflow Input Settings Inputs LLM · GPT-4.1 Extract Brief Content S…" at bounding box center [265, 223] width 491 height 407
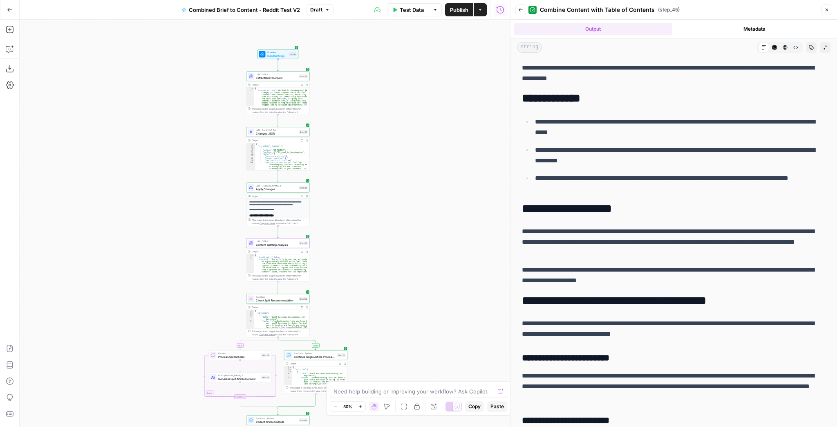
drag, startPoint x: 373, startPoint y: 146, endPoint x: 370, endPoint y: 137, distance: 9.4
click at [370, 137] on div "true false Workflow Input Settings Inputs LLM · GPT-4.1 Extract Brief Content S…" at bounding box center [265, 223] width 491 height 407
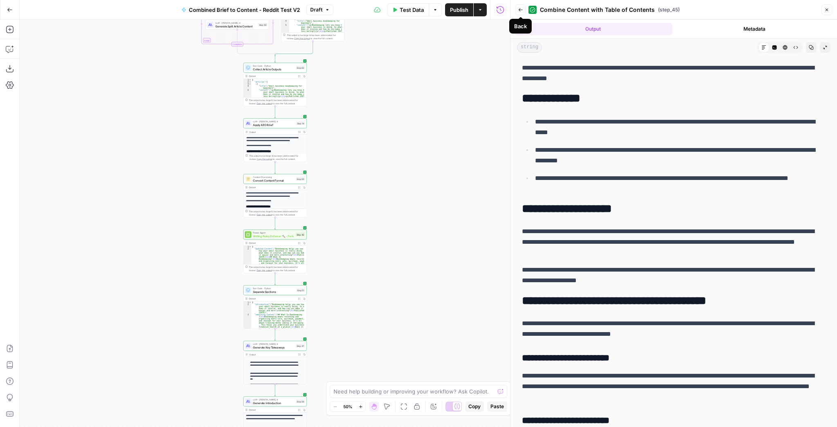
click at [517, 13] on button "Back" at bounding box center [521, 9] width 11 height 11
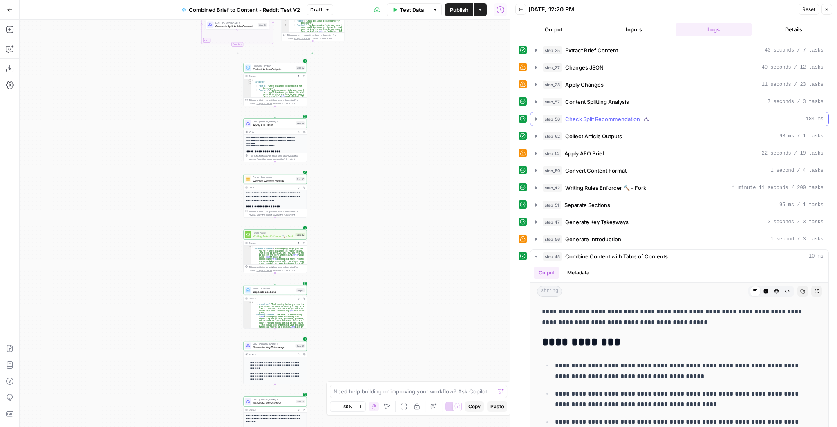
click at [535, 118] on icon "button" at bounding box center [536, 119] width 7 height 7
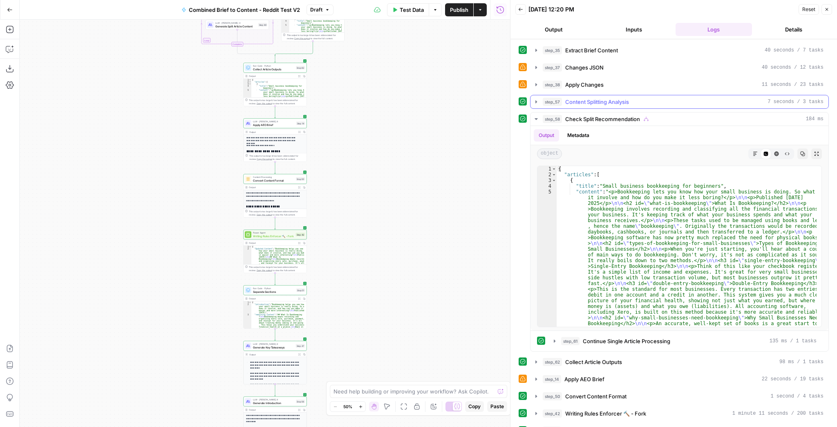
click at [538, 108] on div "step_57 Content Splitting Analysis 7 seconds / 3 tasks" at bounding box center [679, 102] width 299 height 14
click at [539, 106] on button "step_57 Content Splitting Analysis 7 seconds / 3 tasks" at bounding box center [680, 101] width 298 height 13
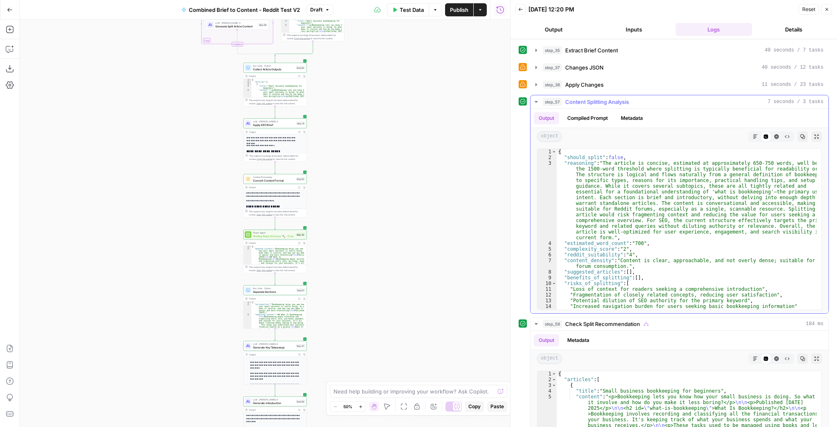
type textarea "**********"
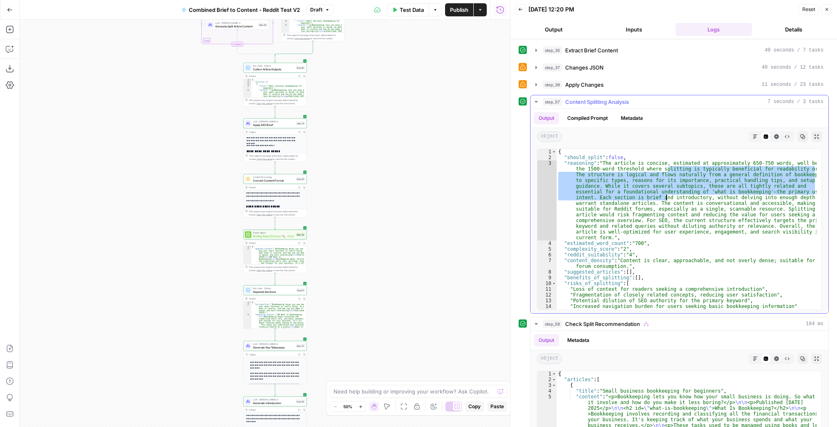
drag, startPoint x: 668, startPoint y: 169, endPoint x: 666, endPoint y: 195, distance: 25.9
click at [666, 195] on div "{ "should_split" : false , "reasoning" : "The article is concise, estimated at …" at bounding box center [687, 235] width 260 height 173
click at [661, 205] on div "{ "should_split" : false , "reasoning" : "The article is concise, estimated at …" at bounding box center [687, 235] width 260 height 173
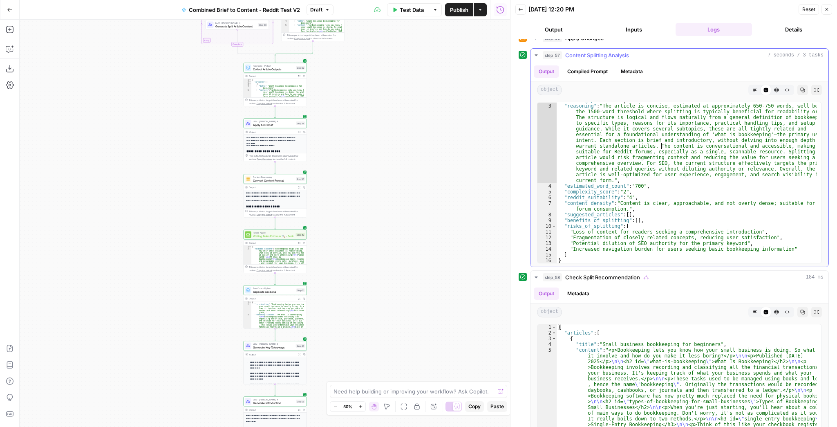
scroll to position [65, 0]
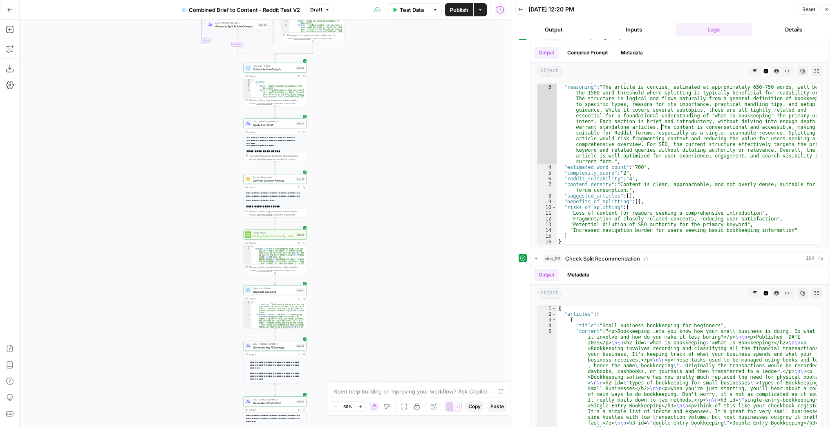
click at [8, 16] on button "Go Back" at bounding box center [9, 9] width 15 height 15
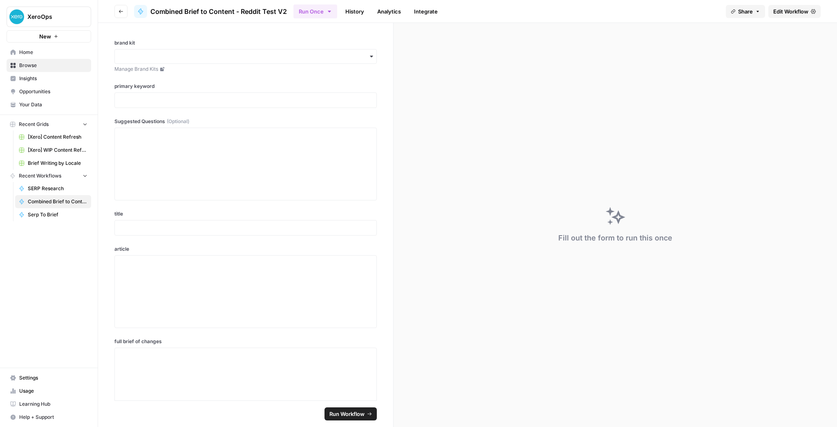
click at [39, 67] on span "Browse" at bounding box center [53, 65] width 68 height 7
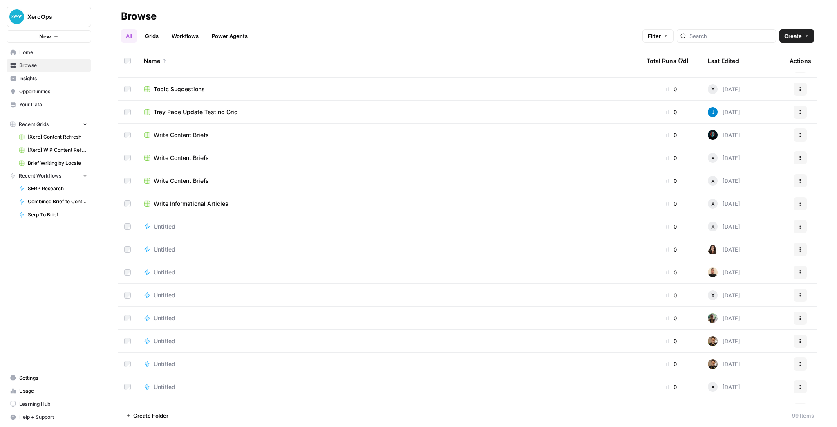
scroll to position [720, 0]
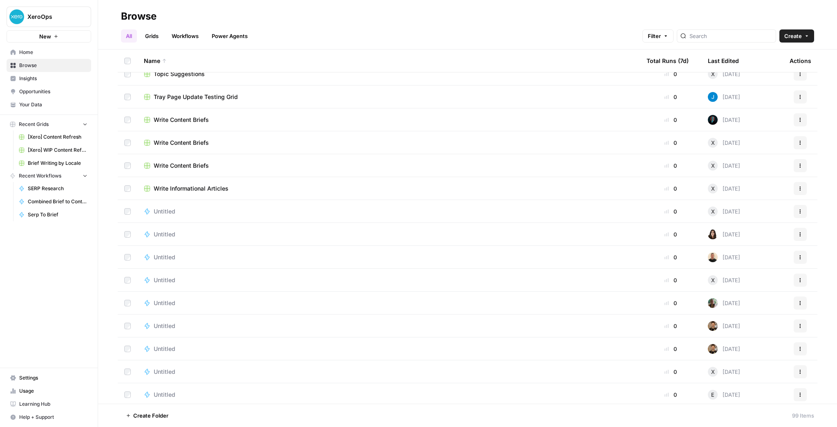
click at [184, 34] on link "Workflows" at bounding box center [185, 35] width 37 height 13
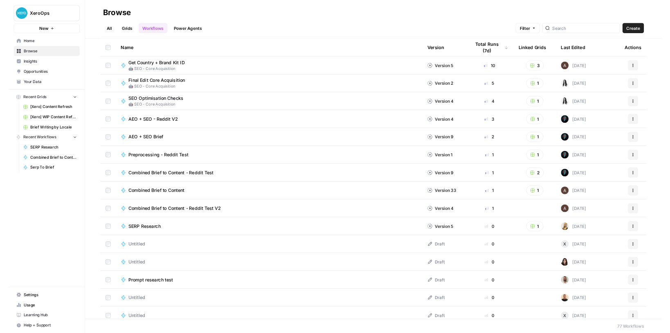
scroll to position [294, 0]
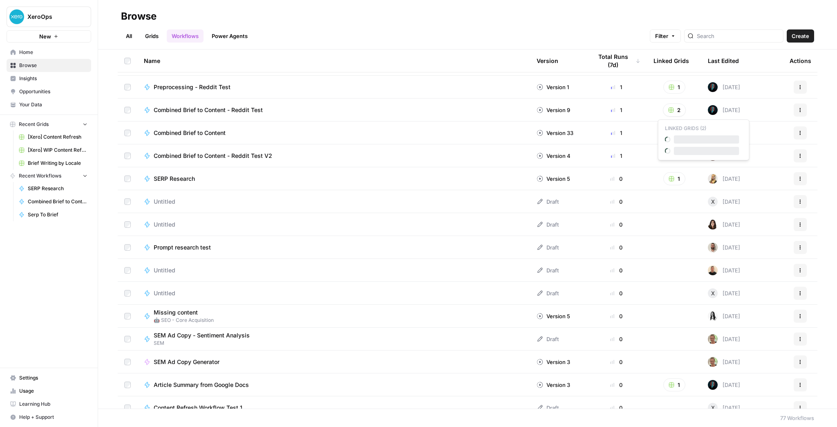
click at [669, 111] on rect "button" at bounding box center [671, 110] width 5 height 5
click at [699, 150] on span "Reddit URL - Test V2" at bounding box center [706, 151] width 65 height 8
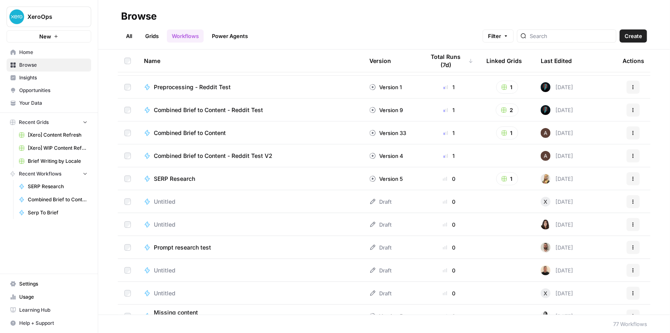
click at [228, 159] on span "Combined Brief to Content - Reddit Test V2" at bounding box center [213, 156] width 119 height 8
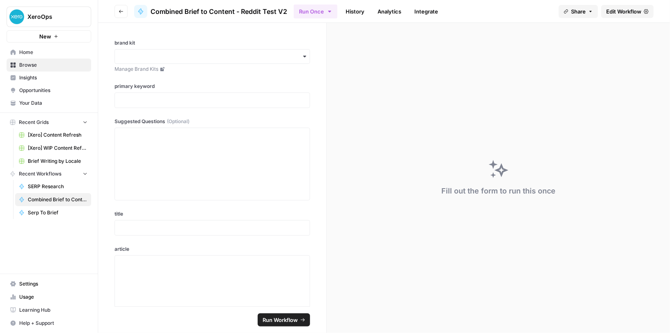
click at [607, 13] on span "Edit Workflow" at bounding box center [623, 11] width 35 height 8
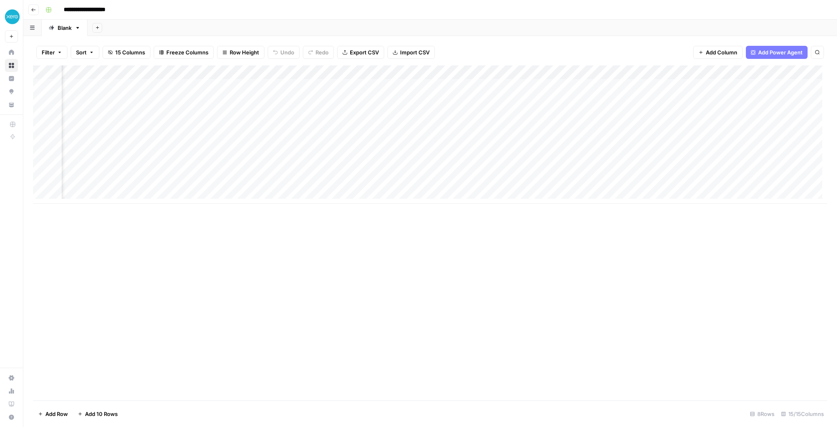
scroll to position [0, 445]
click at [227, 86] on div "Add Column" at bounding box center [430, 134] width 795 height 138
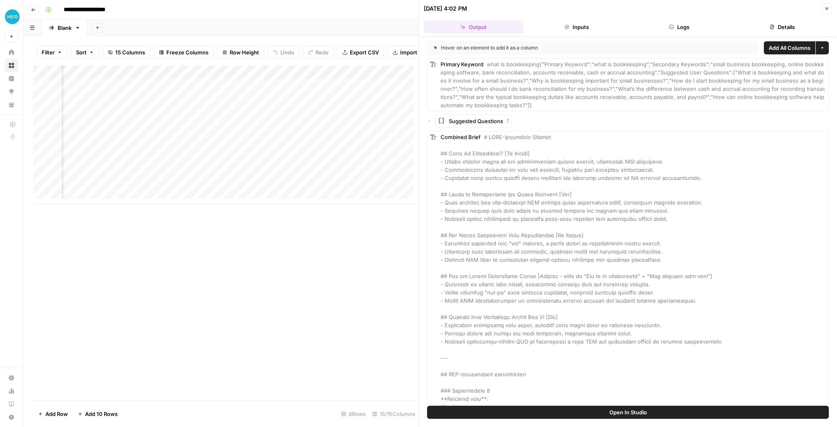
click at [828, 11] on icon "button" at bounding box center [827, 8] width 5 height 5
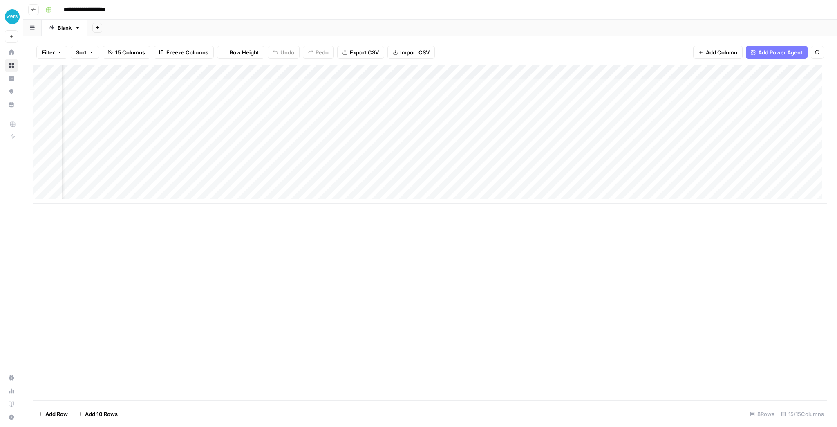
click at [458, 84] on div "Add Column" at bounding box center [430, 134] width 795 height 138
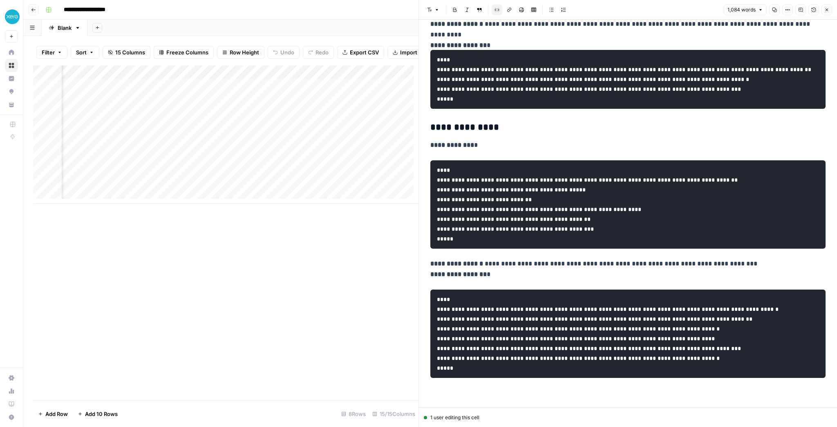
scroll to position [1688, 0]
click at [825, 11] on icon "button" at bounding box center [827, 9] width 5 height 5
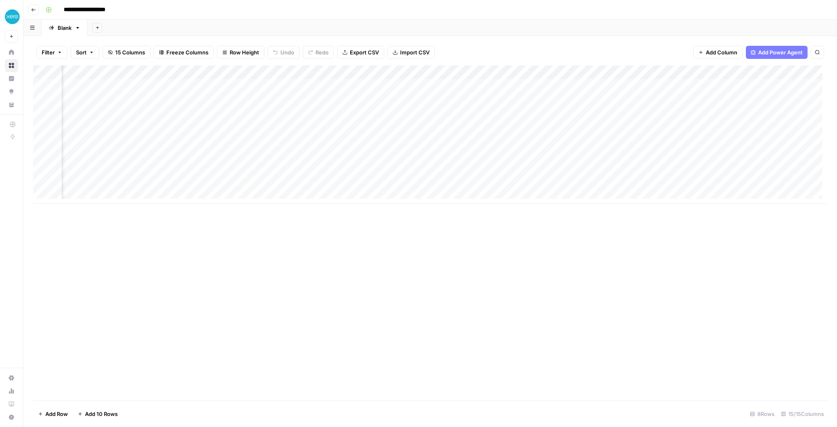
scroll to position [0, 569]
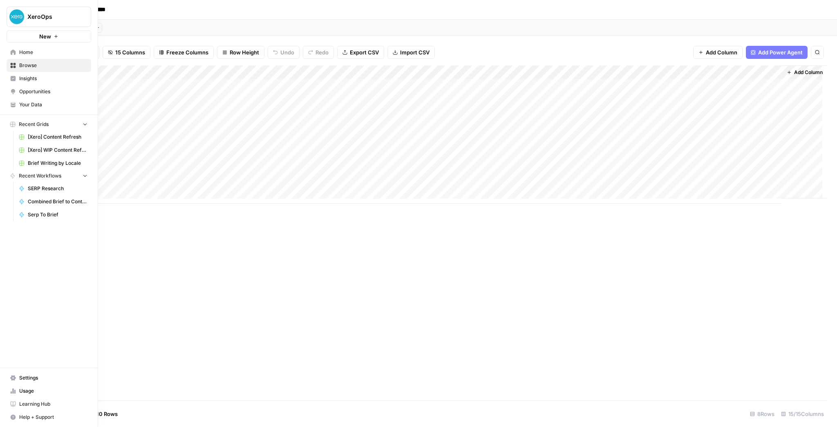
click at [39, 104] on span "Your Data" at bounding box center [53, 104] width 68 height 7
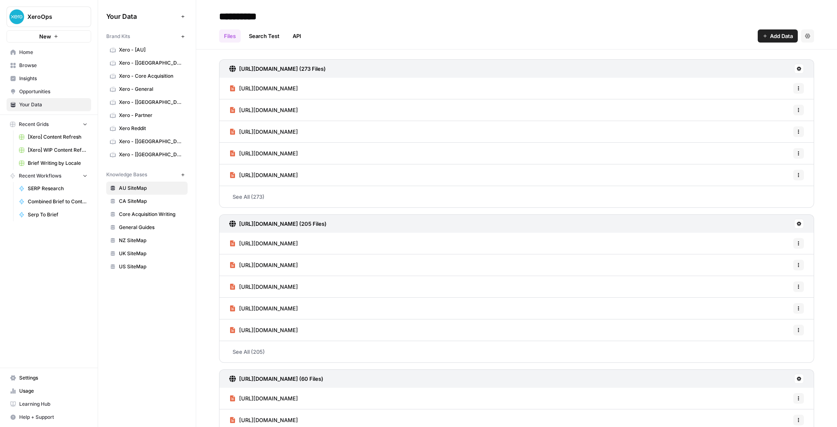
click at [52, 22] on div "New" at bounding box center [49, 19] width 11 height 7
click at [32, 18] on span "XeroOps" at bounding box center [51, 17] width 49 height 8
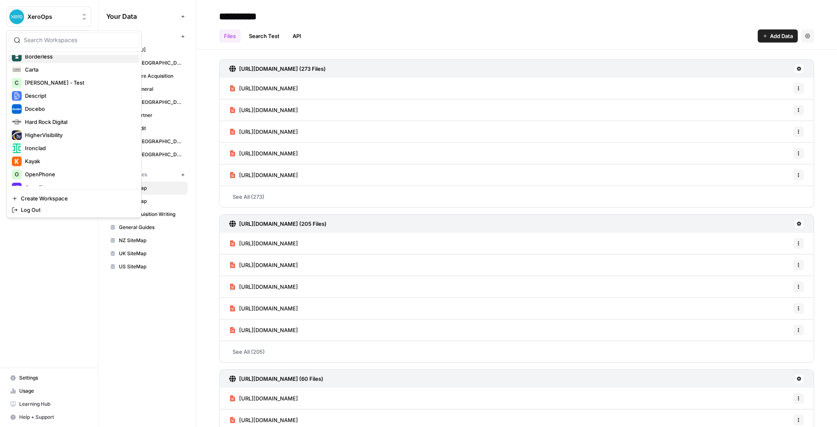
scroll to position [98, 0]
click at [56, 148] on span "Ironclad" at bounding box center [79, 146] width 108 height 8
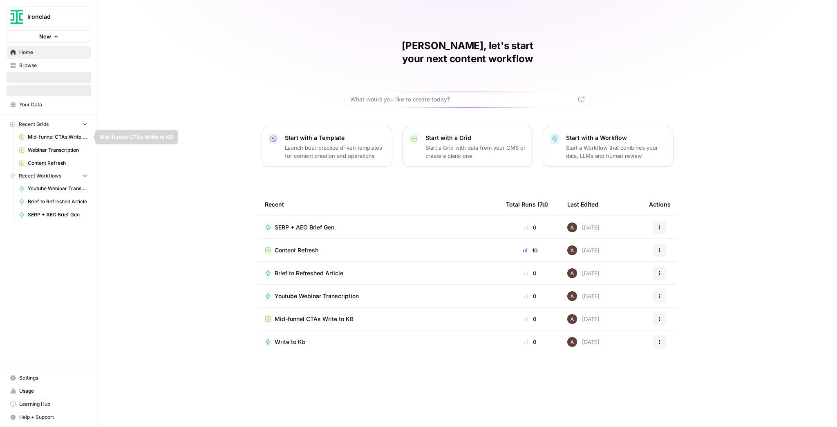
click at [63, 148] on span "Webinar Transcription" at bounding box center [58, 149] width 60 height 7
click at [59, 164] on span "Content Refresh" at bounding box center [58, 162] width 60 height 7
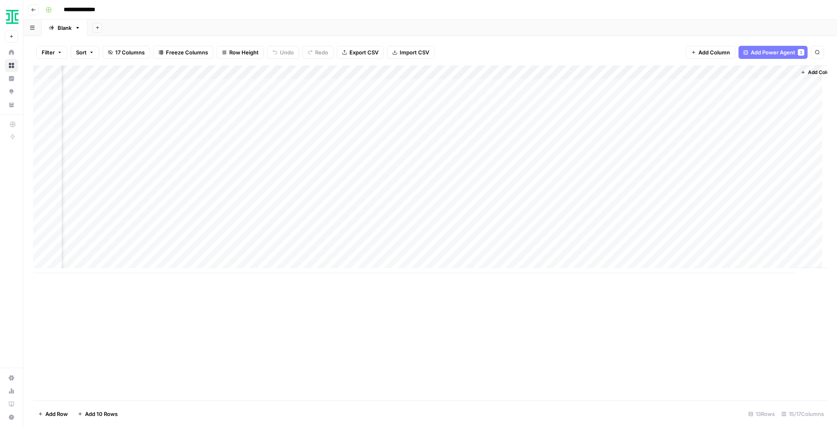
scroll to position [0, 611]
click at [465, 72] on div "Add Column" at bounding box center [430, 169] width 795 height 208
click at [444, 152] on span "Edit Workflow" at bounding box center [461, 152] width 72 height 8
click at [465, 210] on div "Add Column" at bounding box center [430, 169] width 795 height 208
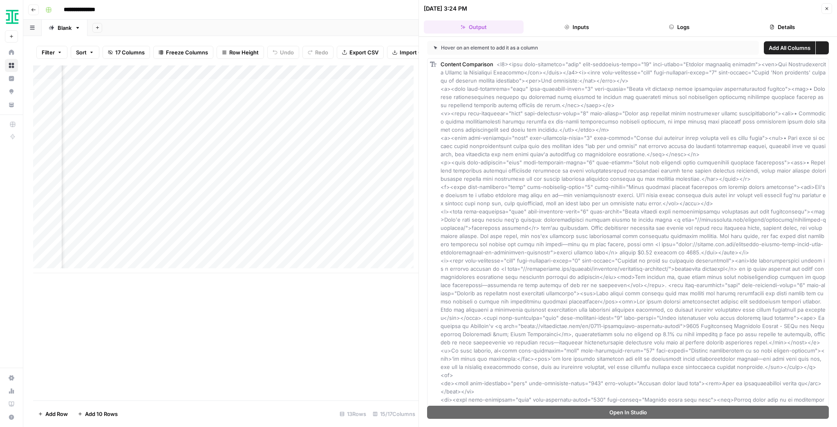
click at [626, 418] on button "Open In Studio" at bounding box center [628, 412] width 402 height 13
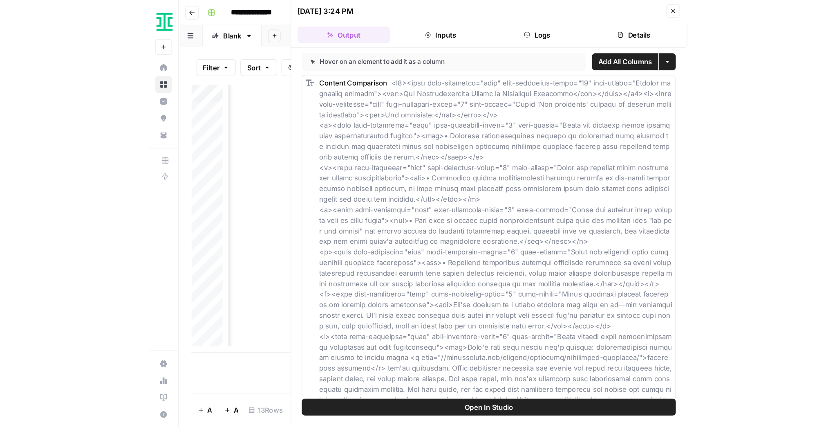
scroll to position [0, 611]
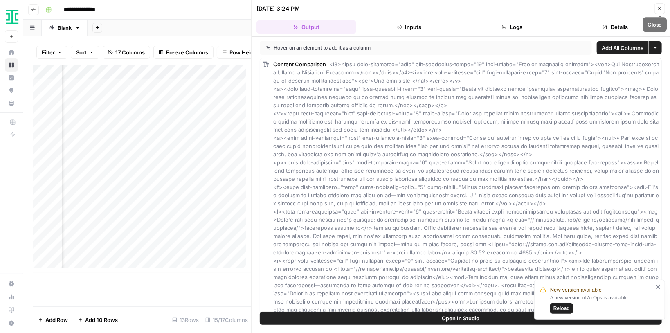
click at [658, 11] on button "Close" at bounding box center [659, 8] width 11 height 11
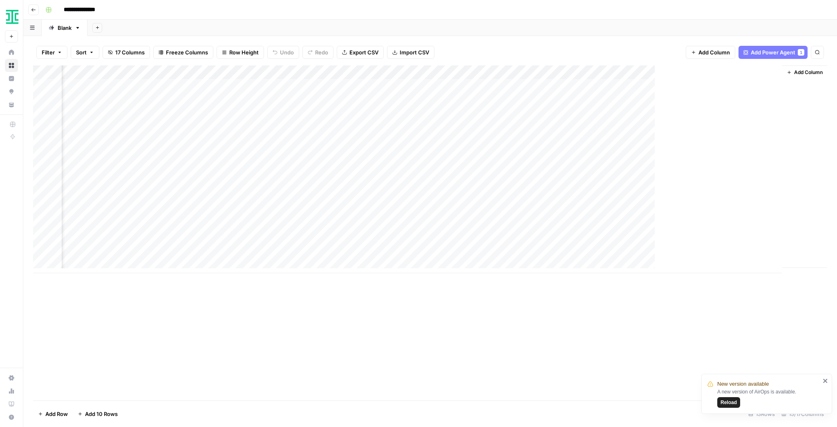
scroll to position [0, 611]
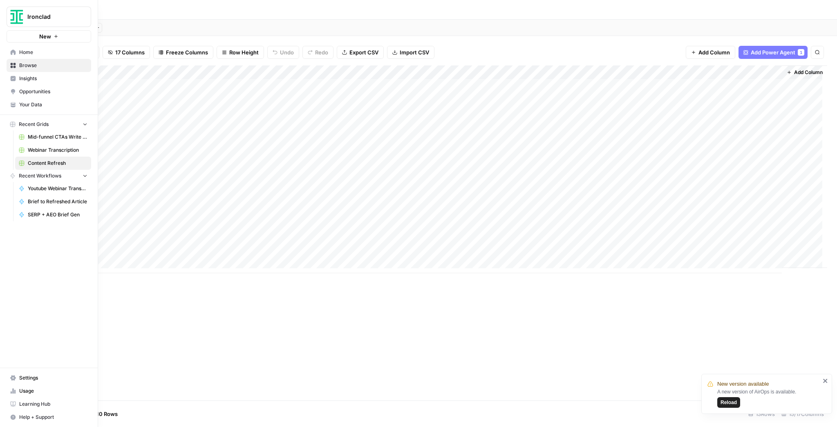
click at [38, 108] on span "Your Data" at bounding box center [53, 104] width 68 height 7
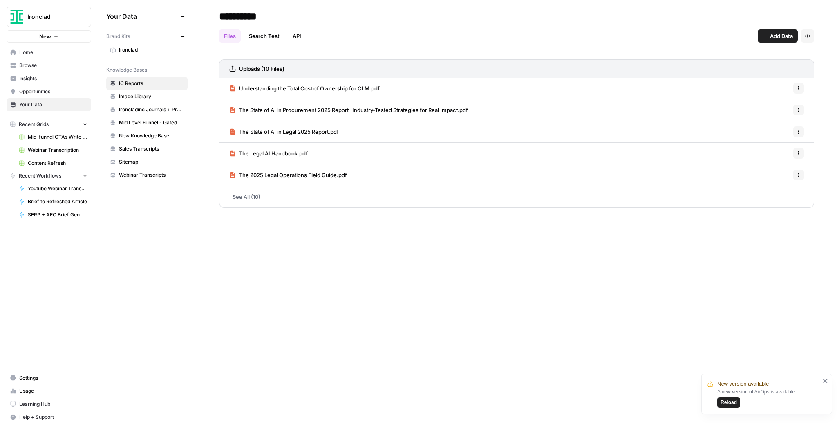
click at [734, 402] on span "Reload" at bounding box center [729, 402] width 16 height 7
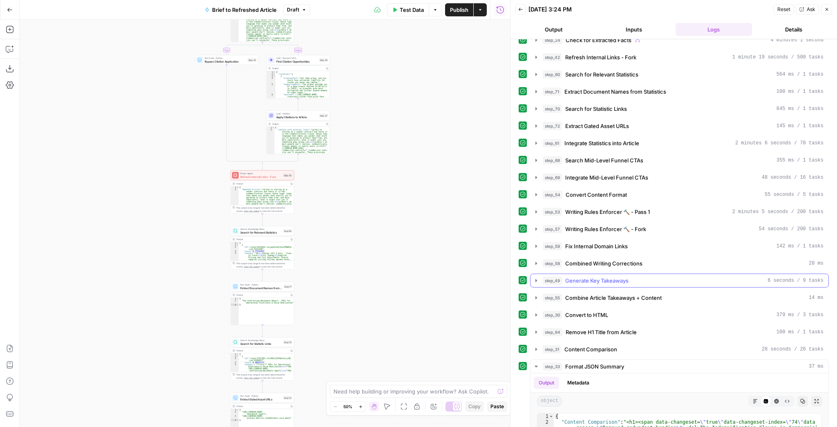
scroll to position [196, 0]
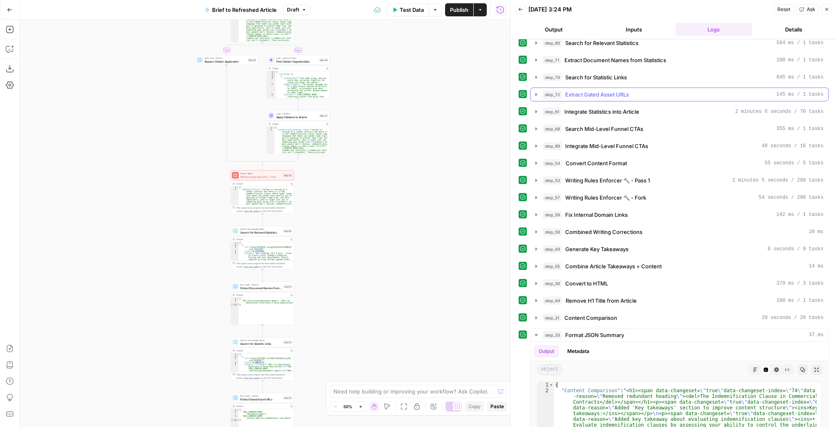
click at [536, 93] on icon "button" at bounding box center [537, 94] width 2 height 3
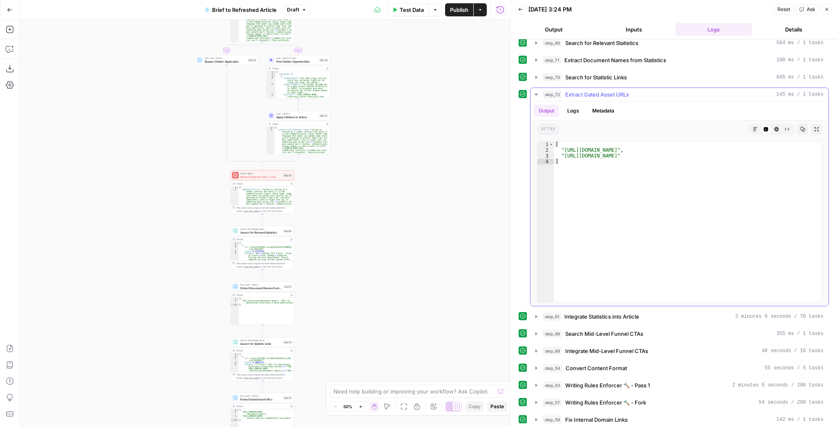
click at [536, 91] on icon "button" at bounding box center [536, 94] width 7 height 7
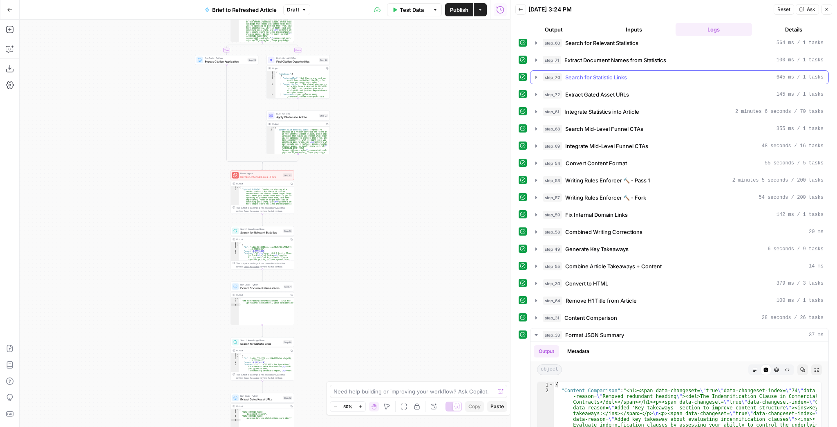
click at [534, 79] on button "step_70 Search for Statistic Links 645 ms / 1 tasks" at bounding box center [680, 77] width 298 height 13
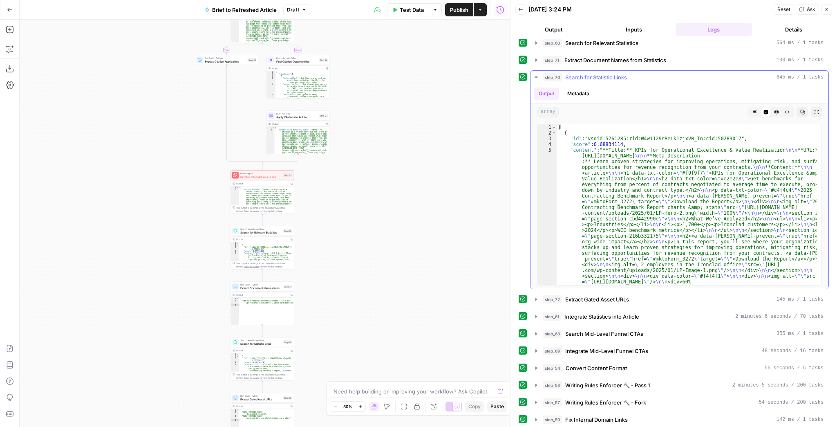
click at [536, 77] on icon "button" at bounding box center [536, 77] width 7 height 7
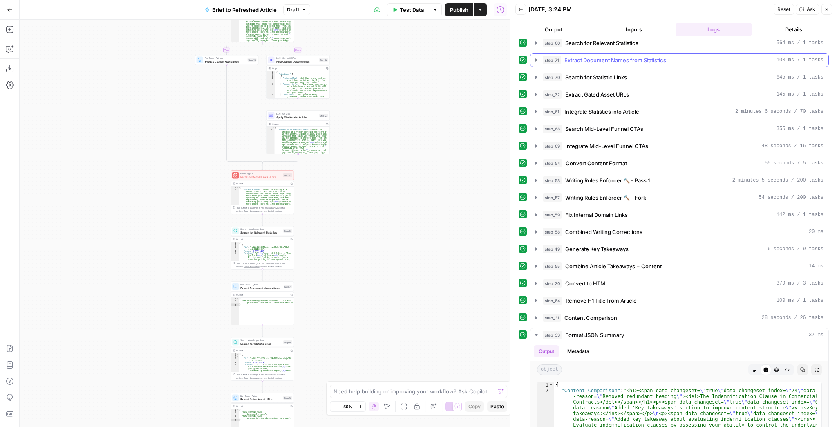
click at [539, 61] on button "step_71 Extract Document Names from Statistics 100 ms / 1 tasks" at bounding box center [680, 60] width 298 height 13
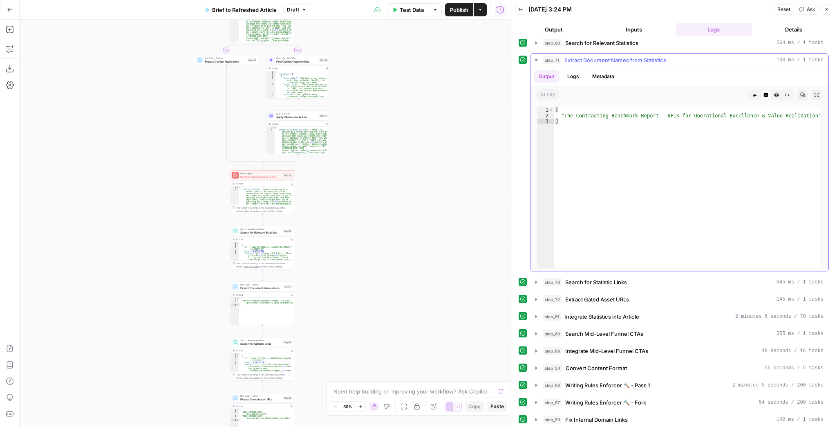
click at [539, 61] on button "step_71 Extract Document Names from Statistics 100 ms / 1 tasks" at bounding box center [680, 60] width 298 height 13
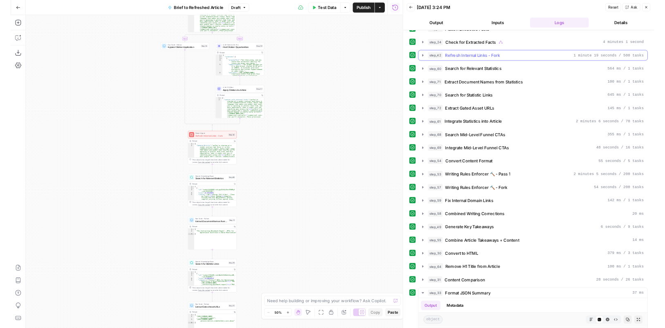
scroll to position [131, 0]
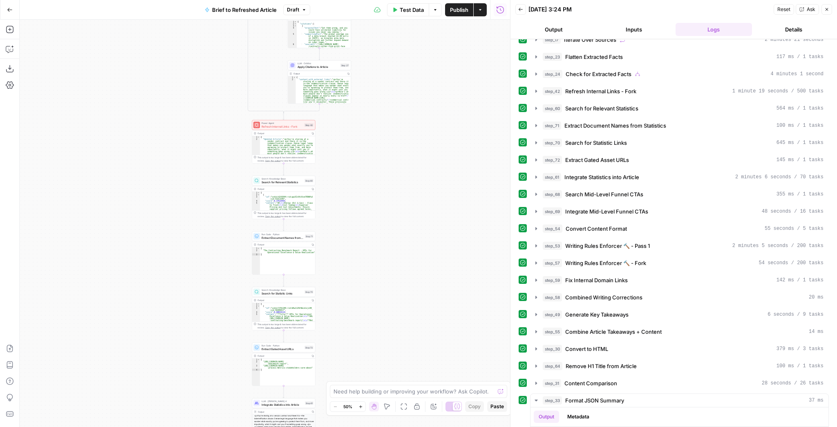
drag, startPoint x: 407, startPoint y: 200, endPoint x: 429, endPoint y: 149, distance: 54.6
click at [429, 149] on div "true false true false true false Workflow Input Settings Inputs LLM · GPT-4.1 E…" at bounding box center [265, 223] width 491 height 407
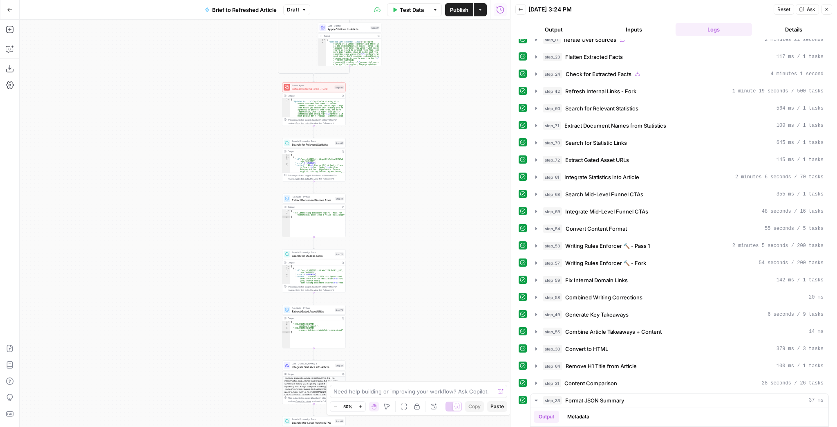
drag, startPoint x: 415, startPoint y: 193, endPoint x: 438, endPoint y: 168, distance: 33.3
click at [438, 168] on div "true false true false true false Workflow Input Settings Inputs LLM · GPT-4.1 E…" at bounding box center [265, 223] width 491 height 407
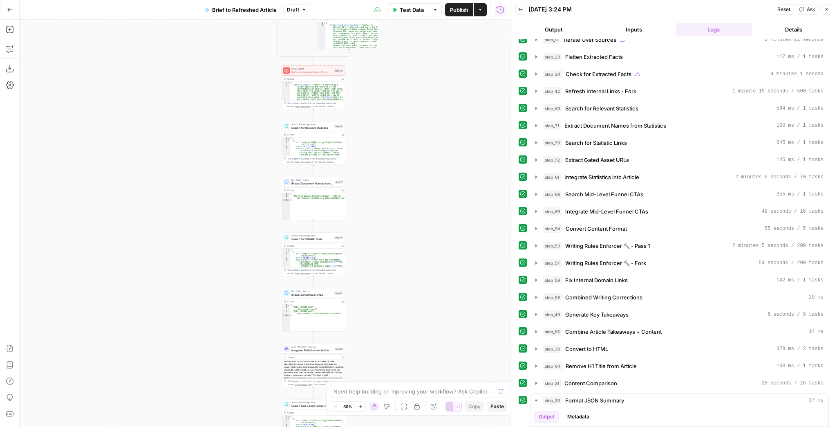
drag, startPoint x: 412, startPoint y: 193, endPoint x: 411, endPoint y: 188, distance: 5.2
click at [411, 188] on div "true false true false true false Workflow Input Settings Inputs LLM · GPT-4.1 E…" at bounding box center [265, 223] width 491 height 407
click at [314, 182] on div "Run Code · Python Extract Document Names from Statistics Step 71 Copy step Dele…" at bounding box center [312, 179] width 63 height 10
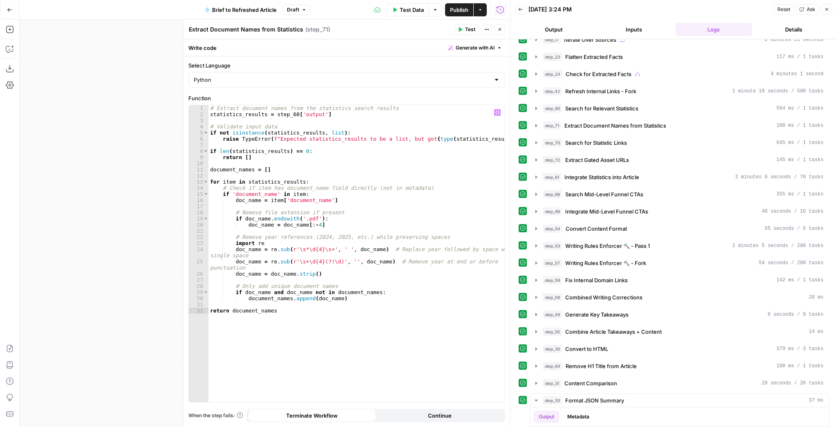
drag, startPoint x: 188, startPoint y: 187, endPoint x: 268, endPoint y: 184, distance: 80.2
click at [269, 184] on div "1 2 3 4 5 6 7 8 9 10 11 12 13 14 15 16 17 18 19 20 21 22 23 24 25 26 27 28 29 3…" at bounding box center [347, 254] width 317 height 298
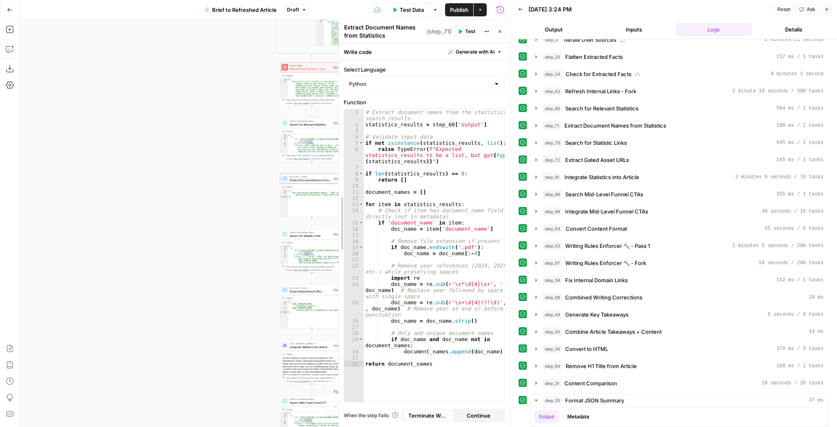
drag, startPoint x: 182, startPoint y: 188, endPoint x: 337, endPoint y: 184, distance: 155.4
click at [337, 184] on div at bounding box center [339, 223] width 8 height 407
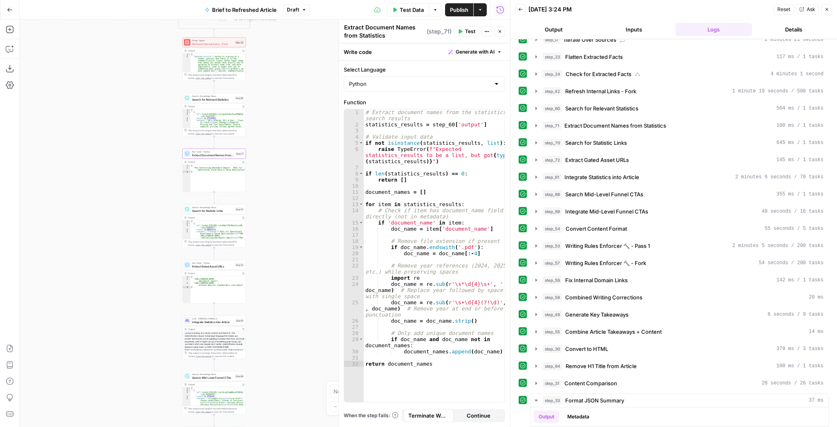
drag, startPoint x: 213, startPoint y: 203, endPoint x: 105, endPoint y: 176, distance: 111.4
click at [105, 176] on div "true false false true false true Workflow Input Settings Inputs LLM · GPT-4.1 E…" at bounding box center [265, 223] width 491 height 407
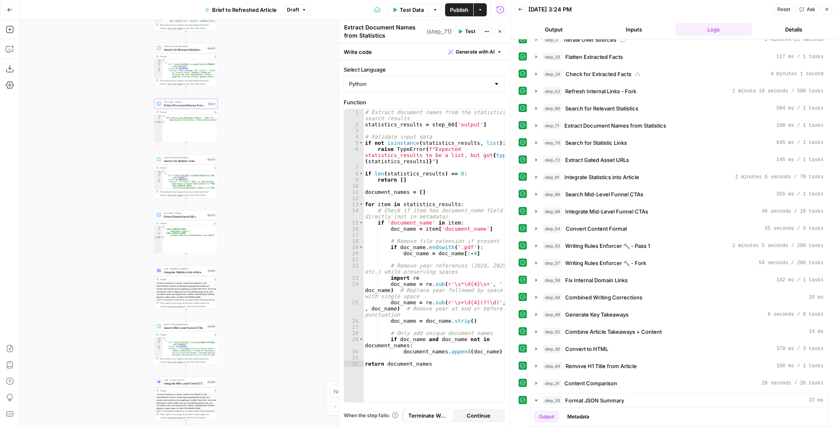
drag, startPoint x: 304, startPoint y: 129, endPoint x: 286, endPoint y: 81, distance: 50.7
click at [286, 81] on div "true false false true false true Workflow Input Settings Inputs LLM · GPT-4.1 E…" at bounding box center [265, 223] width 491 height 407
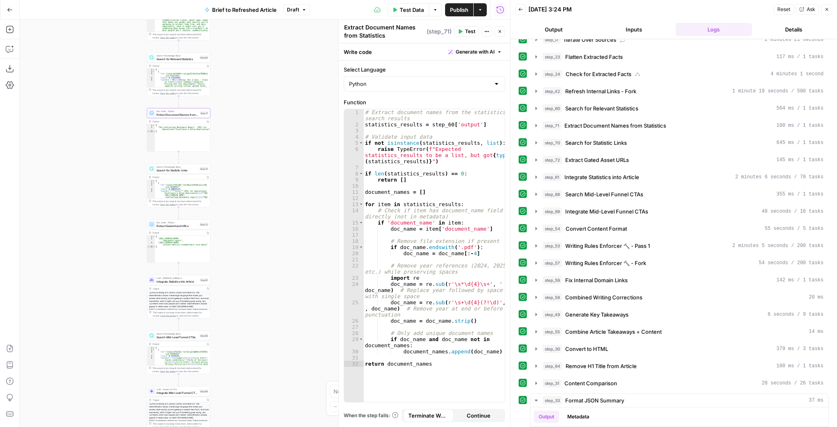
drag, startPoint x: 285, startPoint y: 93, endPoint x: 276, endPoint y: 106, distance: 15.5
click at [276, 106] on div "true false false true false true Workflow Input Settings Inputs LLM · GPT-4.1 E…" at bounding box center [265, 223] width 491 height 407
click at [298, 139] on div "true false false true false true Workflow Input Settings Inputs LLM · GPT-4.1 E…" at bounding box center [265, 223] width 491 height 407
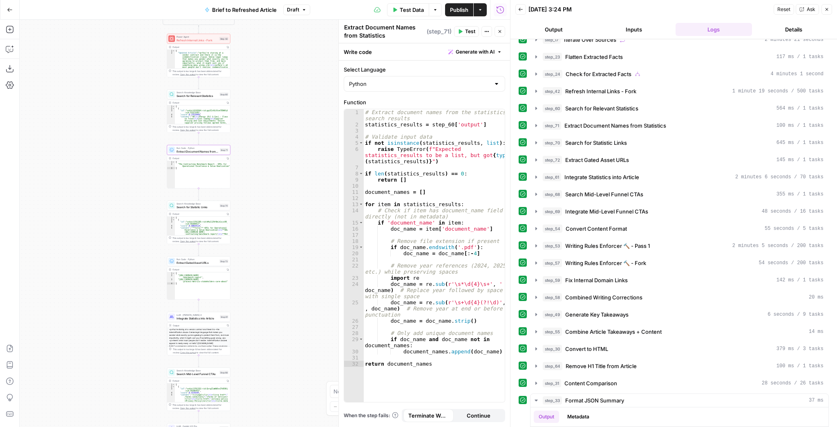
click at [829, 9] on icon "button" at bounding box center [827, 9] width 5 height 5
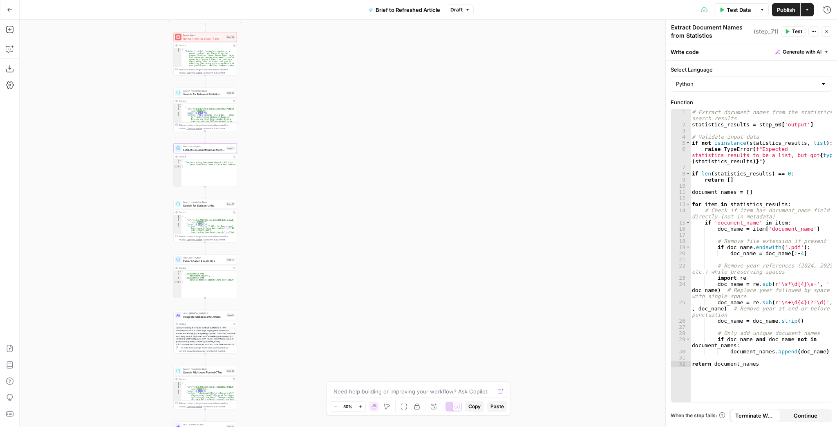
drag, startPoint x: 333, startPoint y: 103, endPoint x: 481, endPoint y: 92, distance: 148.5
click at [481, 91] on div "true false false true false true Workflow Input Settings Inputs LLM · GPT-4.1 E…" at bounding box center [429, 223] width 818 height 407
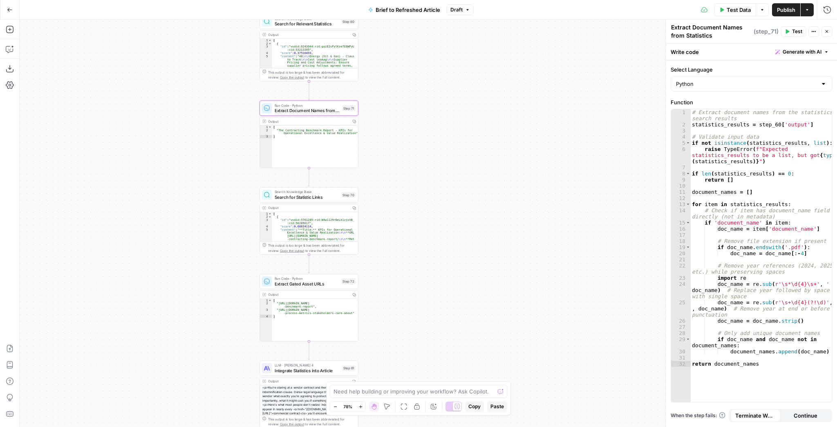
drag, startPoint x: 415, startPoint y: 175, endPoint x: 417, endPoint y: 130, distance: 45.0
click at [417, 130] on div "true false false true false true Workflow Input Settings Inputs LLM · GPT-4.1 E…" at bounding box center [429, 223] width 818 height 407
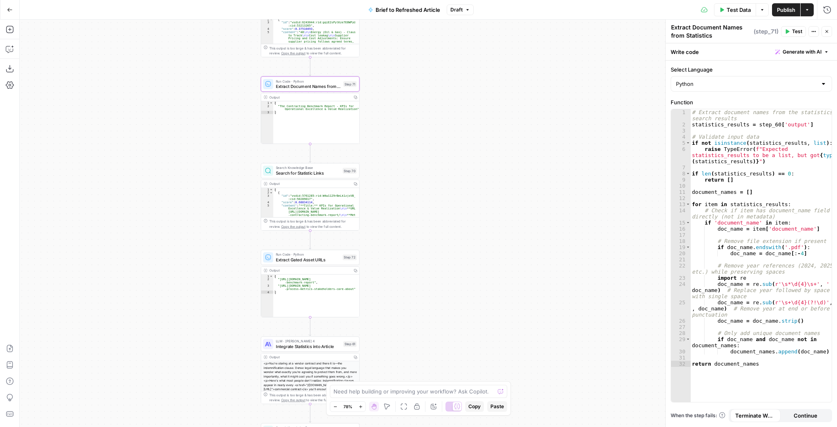
drag, startPoint x: 389, startPoint y: 116, endPoint x: 381, endPoint y: 121, distance: 9.2
click at [381, 121] on div "true false false true false true Workflow Input Settings Inputs LLM · GPT-4.1 E…" at bounding box center [429, 223] width 818 height 407
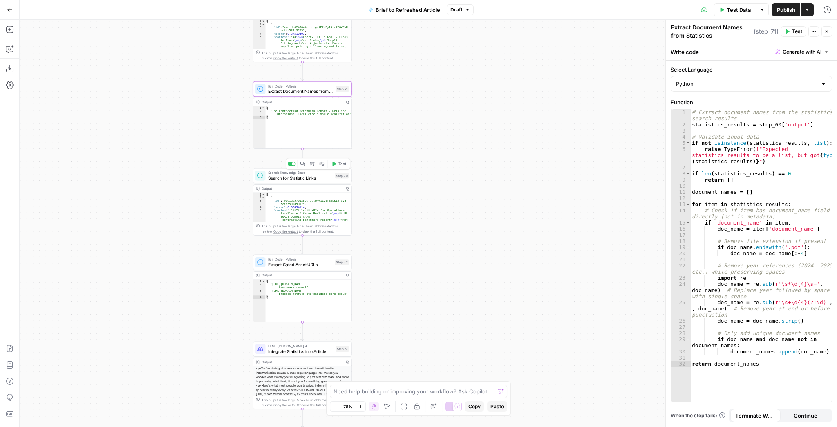
click at [323, 180] on span "Search for Statistic Links" at bounding box center [300, 178] width 64 height 7
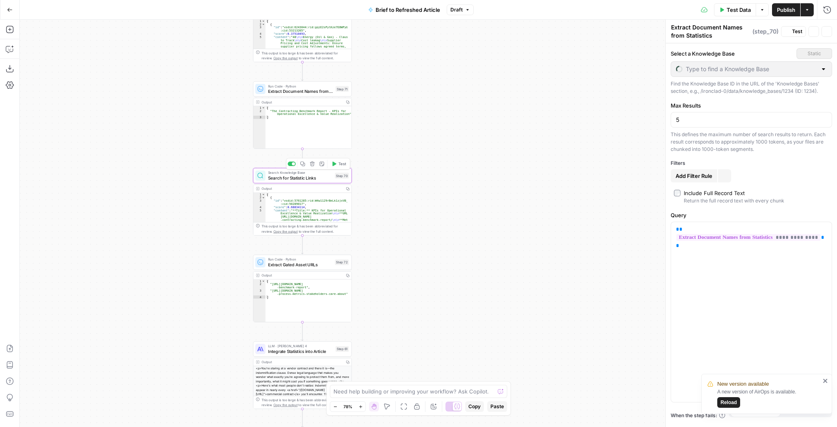
type textarea "Search for Statistic Links"
type input "Mid Level Funnel - Gated Assets + Webinars"
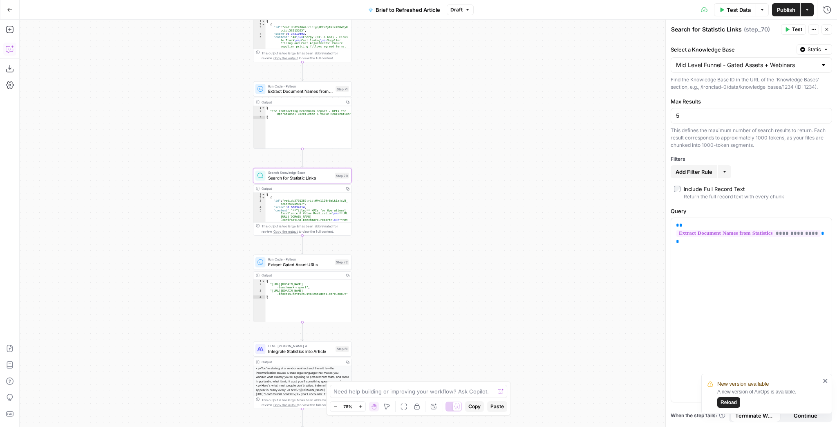
click at [3, 51] on button "Copilot" at bounding box center [9, 49] width 13 height 13
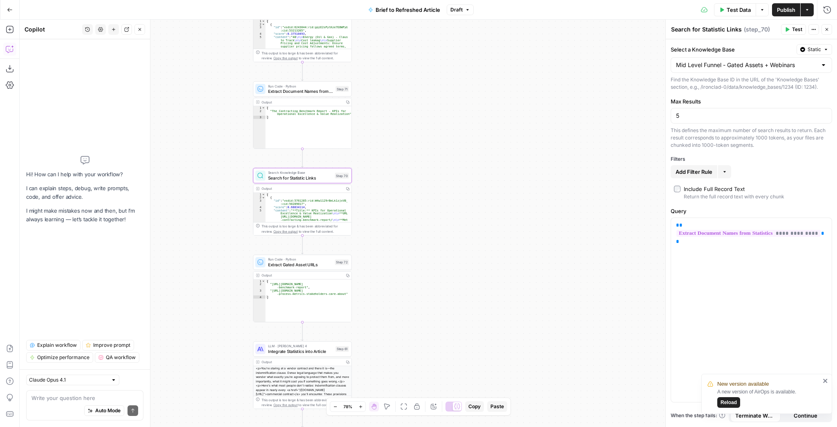
click at [66, 398] on textarea at bounding box center [84, 398] width 107 height 8
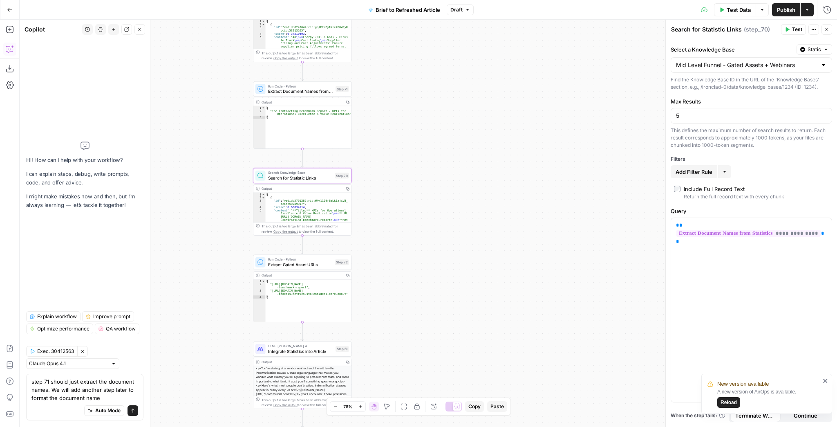
type textarea "step 71 should just extract the document names. We will add another step later …"
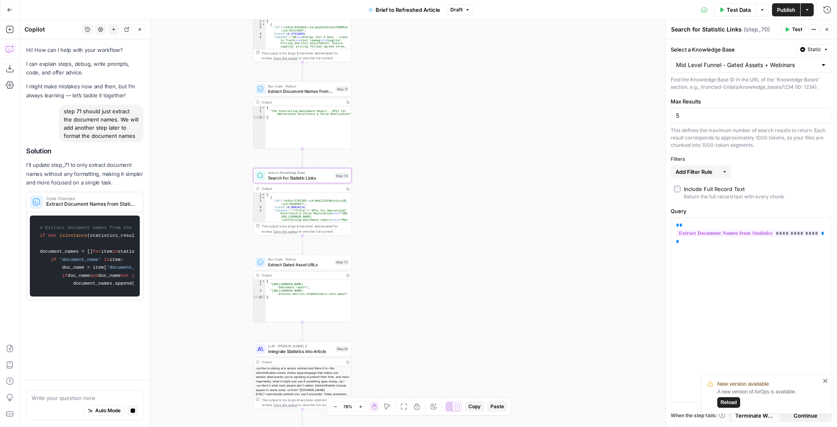
scroll to position [0, 0]
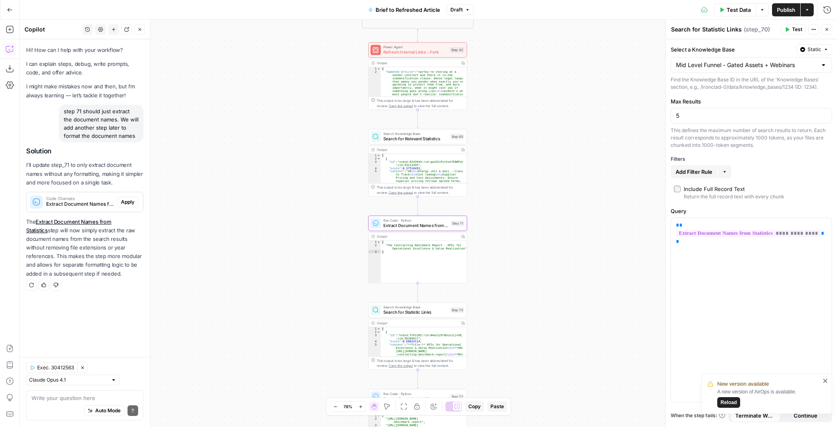
click at [127, 202] on span "Apply" at bounding box center [127, 201] width 13 height 7
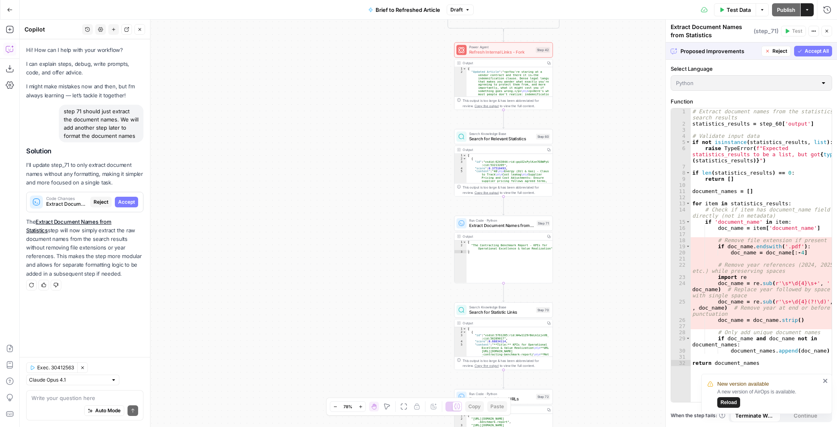
click at [810, 56] on div "Proposed Improvements Reject Accept All" at bounding box center [751, 51] width 171 height 17
click at [809, 56] on button "Accept All" at bounding box center [814, 51] width 38 height 11
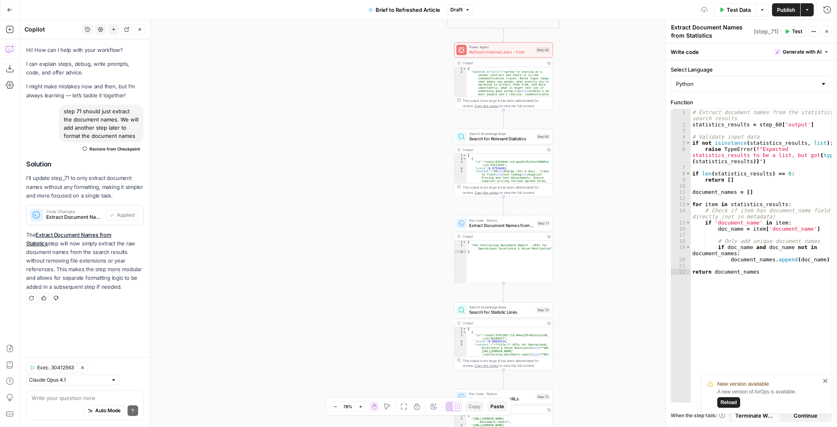
click at [793, 32] on span "Test" at bounding box center [797, 31] width 10 height 7
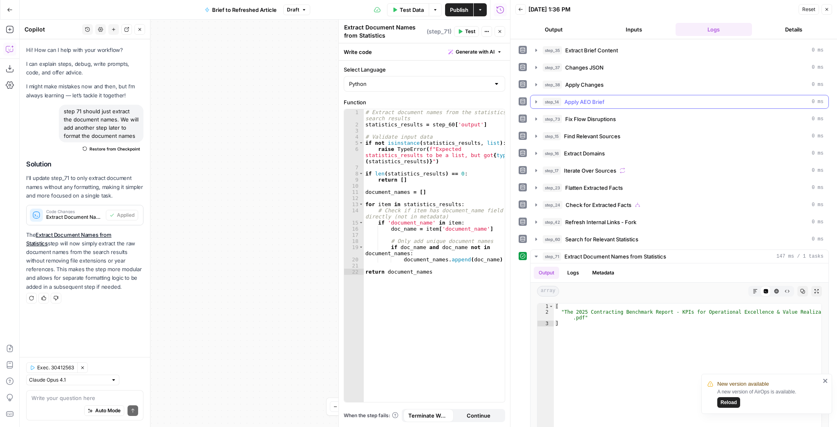
click at [546, 100] on div "step_35 Extract Brief Content 0 ms step_37 Changes JSON 0 ms step_38 Apply Chan…" at bounding box center [674, 255] width 310 height 425
click at [502, 31] on span "Close" at bounding box center [502, 31] width 0 height 0
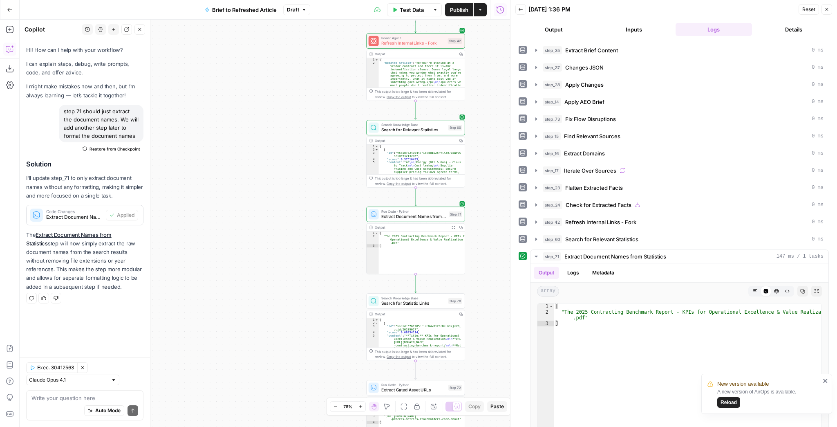
drag, startPoint x: 416, startPoint y: 121, endPoint x: 292, endPoint y: 116, distance: 123.6
click at [293, 116] on div "true false false true false true Workflow Input Settings Inputs LLM · GPT-4.1 E…" at bounding box center [265, 223] width 491 height 407
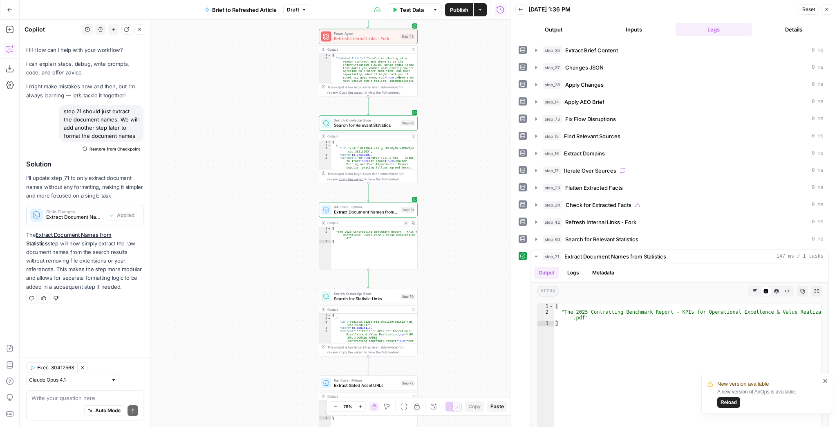
drag, startPoint x: 442, startPoint y: 192, endPoint x: 381, endPoint y: 162, distance: 68.2
click at [411, 173] on div "true false false true false true Workflow Input Settings Inputs LLM · GPT-4.1 E…" at bounding box center [265, 223] width 491 height 407
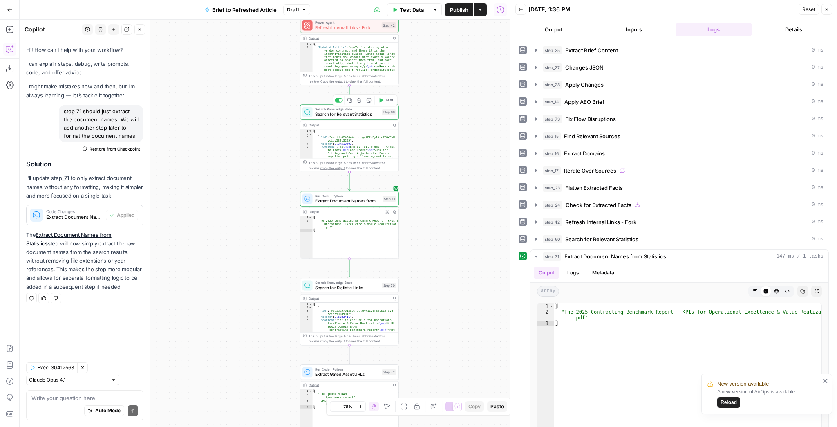
click at [384, 102] on button "Test" at bounding box center [386, 100] width 20 height 8
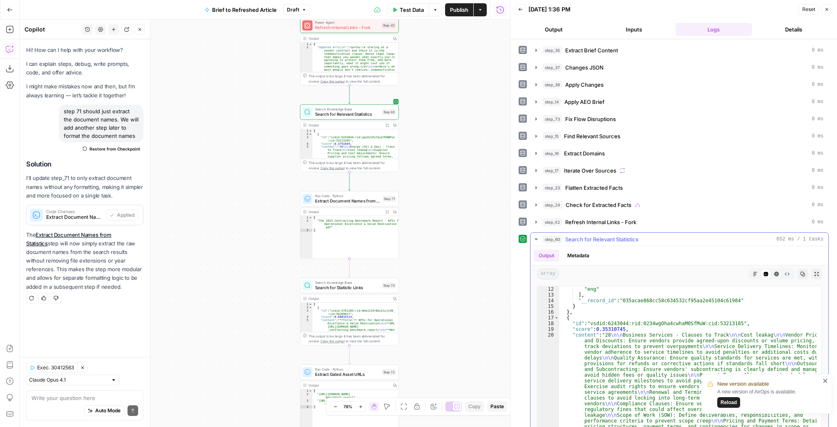
scroll to position [314, 0]
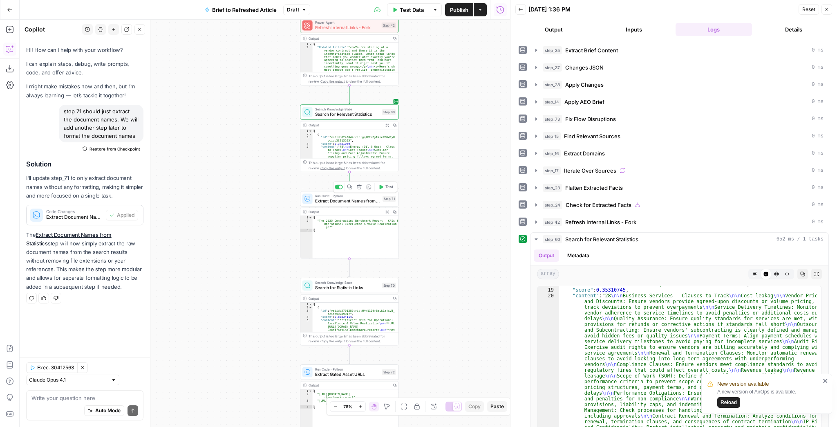
click at [387, 188] on span "Test" at bounding box center [390, 187] width 8 height 6
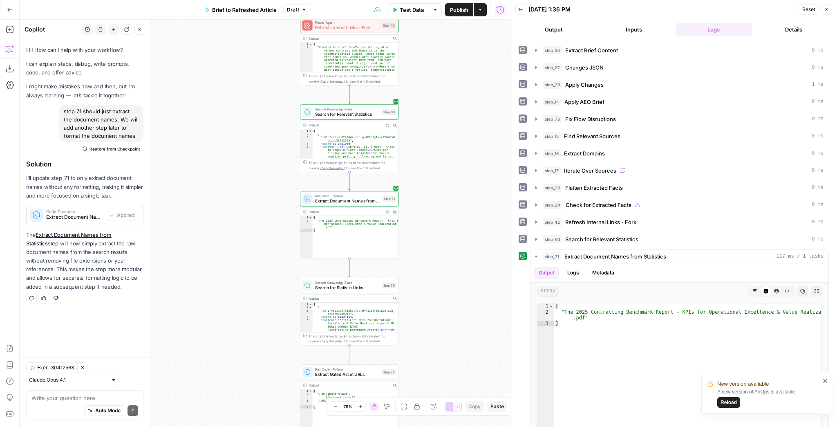
click at [358, 118] on div "Search Knowledge Base Search for Relevant Statistics Step 60 Copy step Delete s…" at bounding box center [349, 111] width 99 height 15
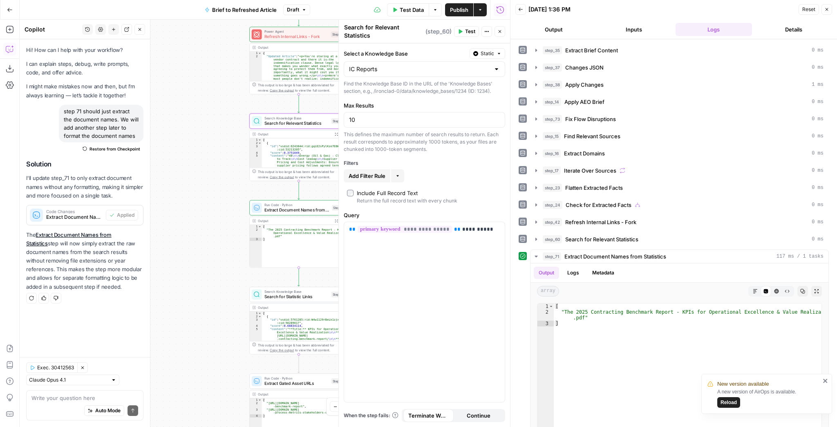
drag, startPoint x: 286, startPoint y: 132, endPoint x: 234, endPoint y: 146, distance: 54.0
click at [236, 142] on div "true false false true false true Workflow Input Settings Inputs LLM · GPT-4.1 E…" at bounding box center [265, 223] width 491 height 407
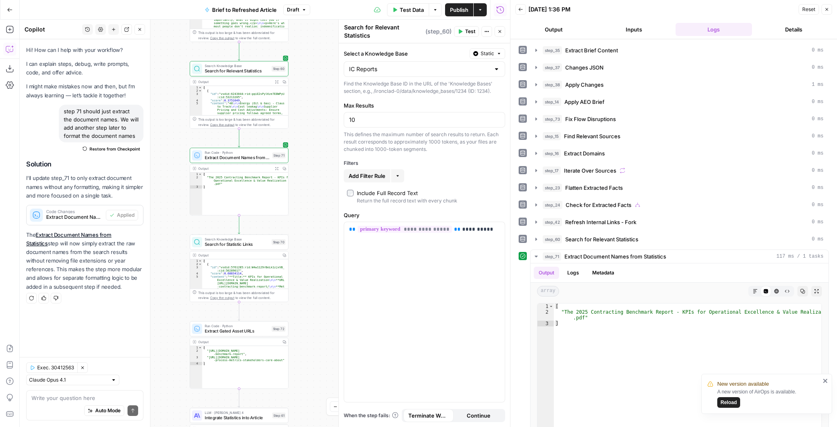
drag, startPoint x: 309, startPoint y: 296, endPoint x: 285, endPoint y: 204, distance: 94.7
click at [285, 206] on div "true false false true false true Workflow Input Settings Inputs LLM · GPT-4.1 E…" at bounding box center [265, 223] width 491 height 407
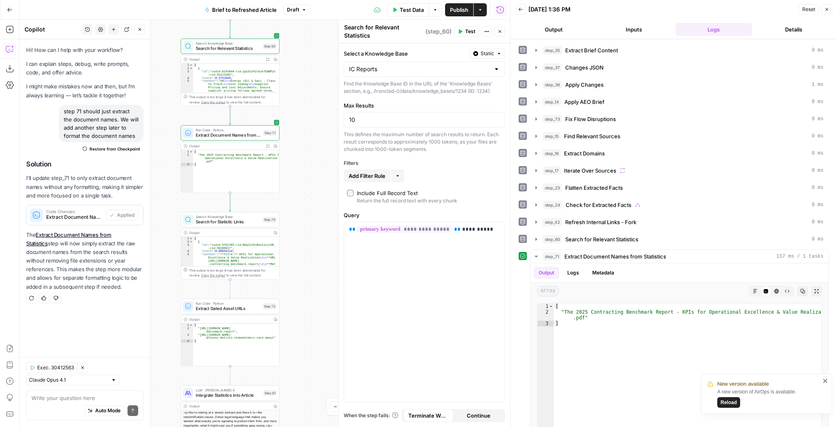
drag, startPoint x: 295, startPoint y: 254, endPoint x: 285, endPoint y: 213, distance: 41.9
click at [289, 222] on div "true false false true false true Workflow Input Settings Inputs LLM · GPT-4.1 E…" at bounding box center [265, 223] width 491 height 407
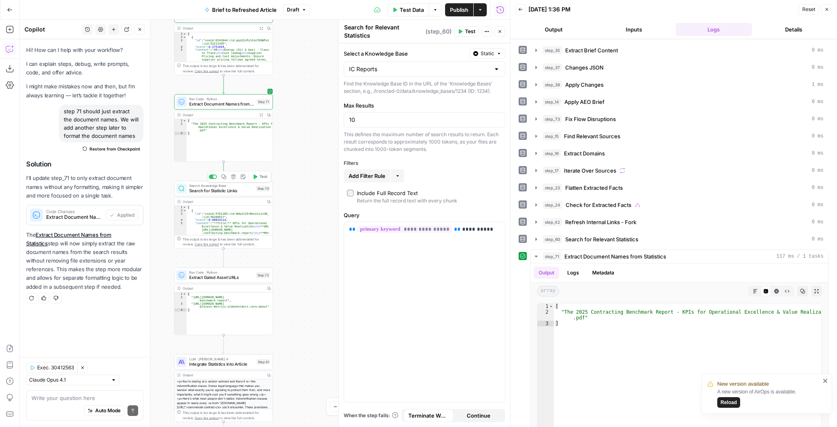
click at [261, 179] on span "Test" at bounding box center [264, 177] width 8 height 6
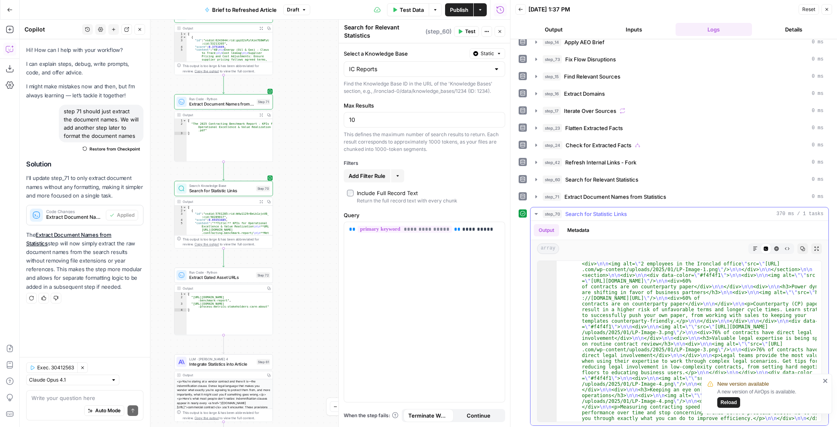
scroll to position [157, 0]
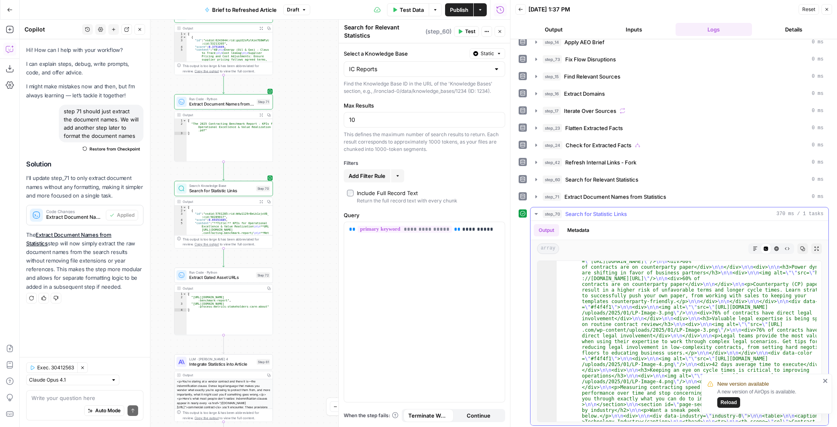
click at [535, 213] on icon "button" at bounding box center [536, 214] width 3 height 2
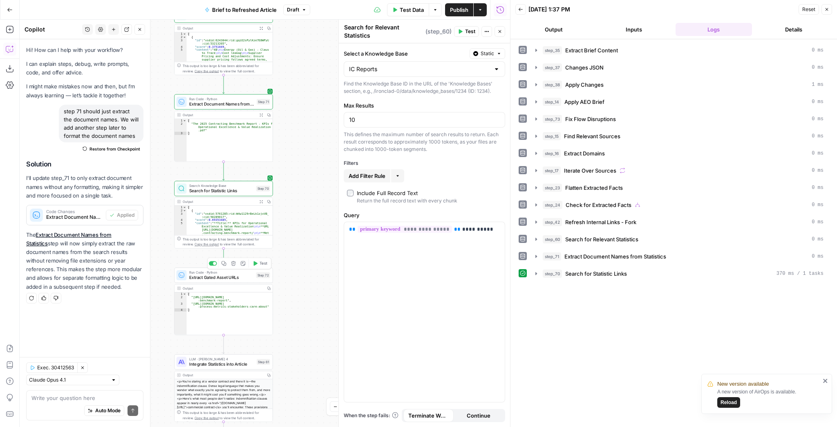
click at [258, 266] on button "Test" at bounding box center [260, 263] width 20 height 8
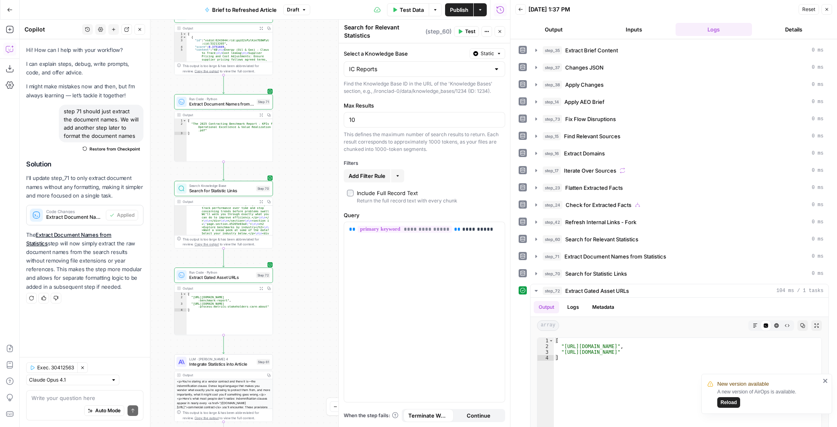
scroll to position [546, 0]
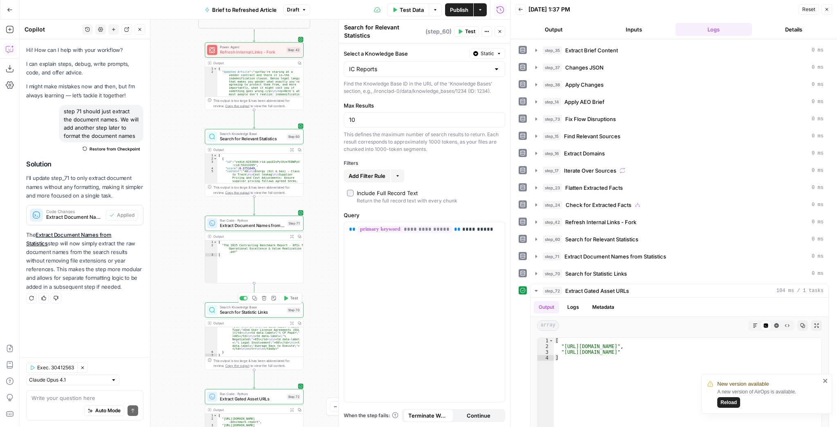
click at [253, 312] on span "Search for Statistic Links" at bounding box center [252, 312] width 64 height 7
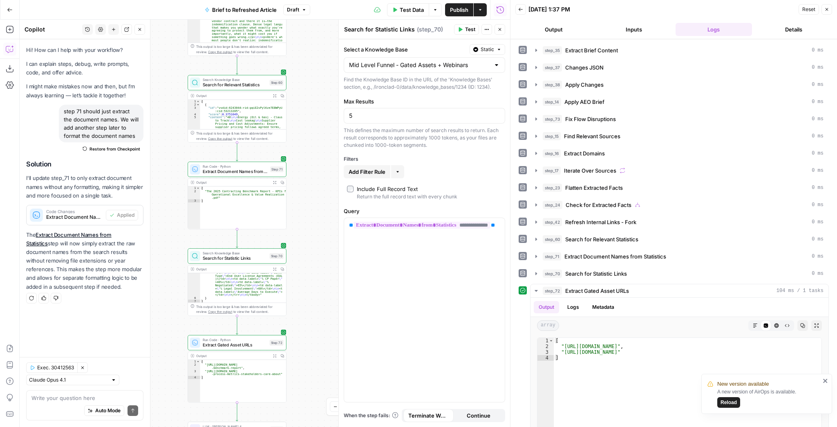
drag, startPoint x: 192, startPoint y: 278, endPoint x: 175, endPoint y: 224, distance: 57.0
click at [175, 224] on div "true false false true false true Workflow Input Settings Inputs LLM · GPT-4.1 E…" at bounding box center [265, 223] width 491 height 407
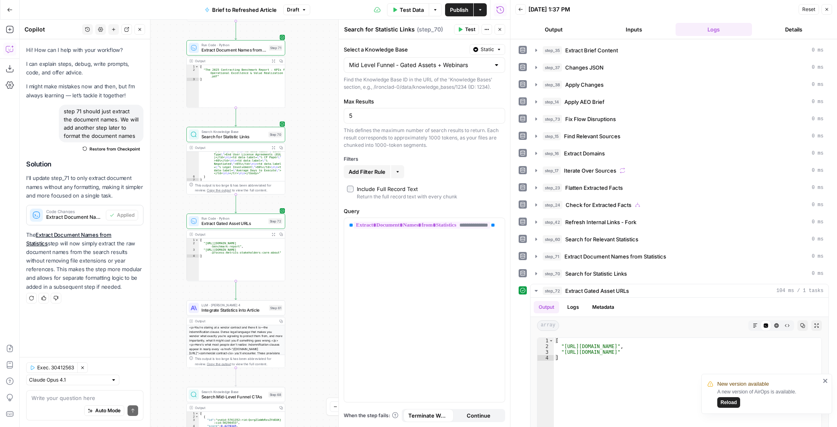
drag, startPoint x: 302, startPoint y: 262, endPoint x: 301, endPoint y: 213, distance: 48.7
click at [301, 218] on div "true false false true false true Workflow Input Settings Inputs LLM · GPT-4.1 E…" at bounding box center [265, 223] width 491 height 407
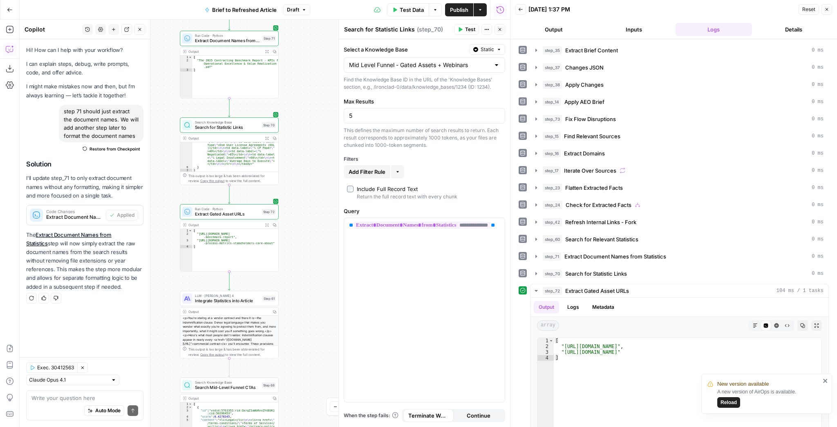
drag, startPoint x: 304, startPoint y: 218, endPoint x: 299, endPoint y: 216, distance: 5.6
click at [299, 216] on div "true false false true false true Workflow Input Settings Inputs LLM · GPT-4.1 E…" at bounding box center [265, 223] width 491 height 407
click at [293, 194] on div "true false false true false true Workflow Input Settings Inputs LLM · GPT-4.1 E…" at bounding box center [265, 223] width 491 height 407
click at [728, 400] on span "Reload" at bounding box center [729, 402] width 16 height 7
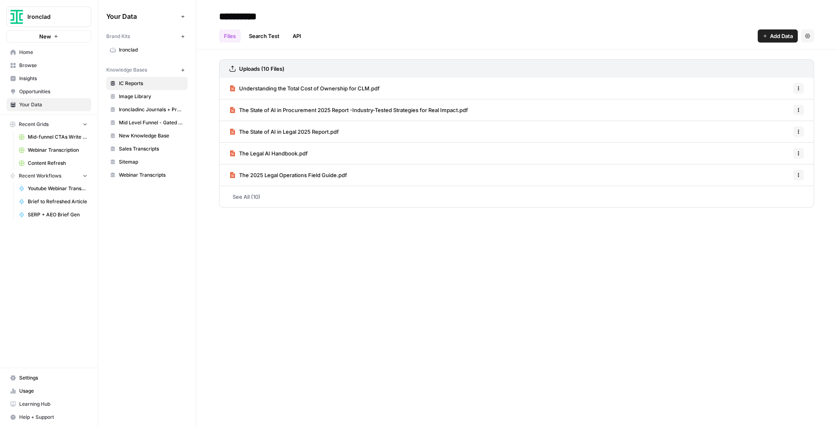
click at [153, 93] on span "Image Library" at bounding box center [151, 96] width 65 height 7
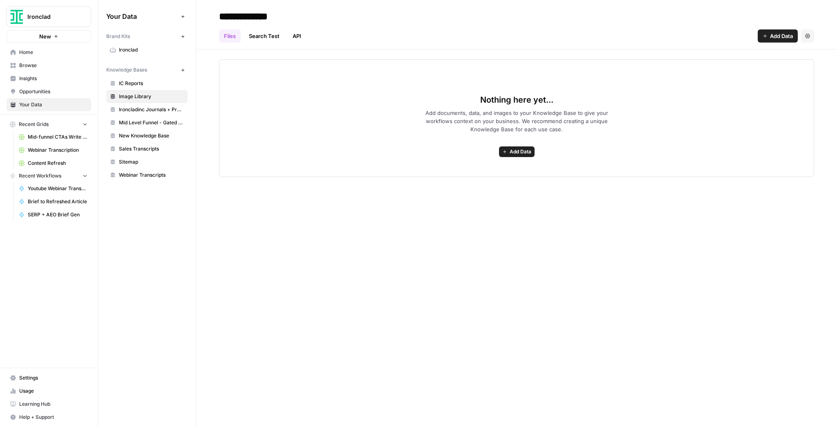
click at [142, 83] on span "IC Reports" at bounding box center [151, 83] width 65 height 7
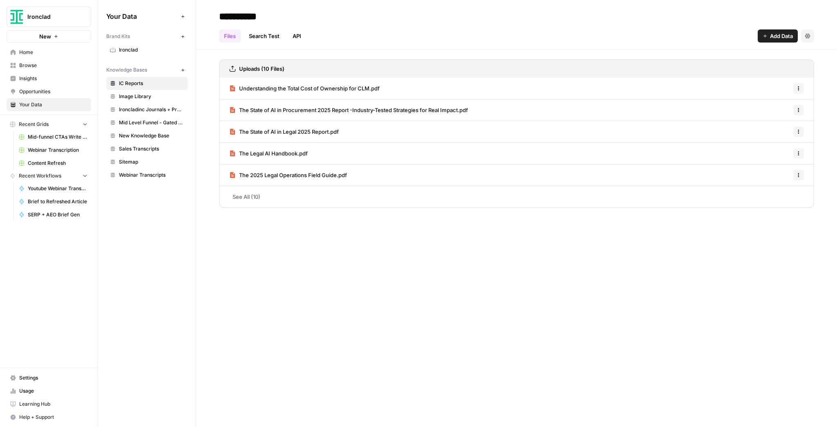
click at [260, 198] on link "See All (10)" at bounding box center [516, 196] width 595 height 21
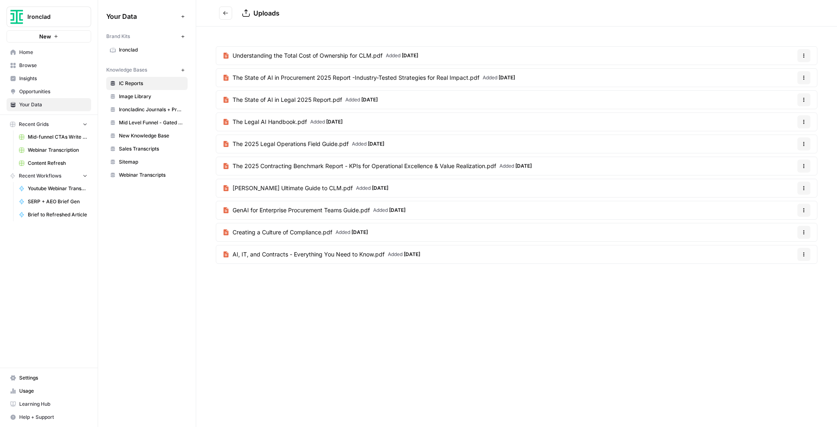
click at [283, 210] on span "GenAI for Enterprise Procurement Teams Guide.pdf" at bounding box center [301, 210] width 137 height 8
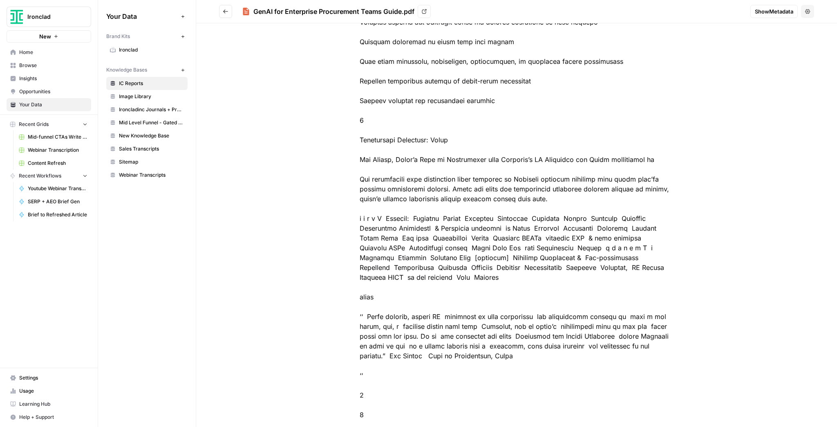
scroll to position [2272, 0]
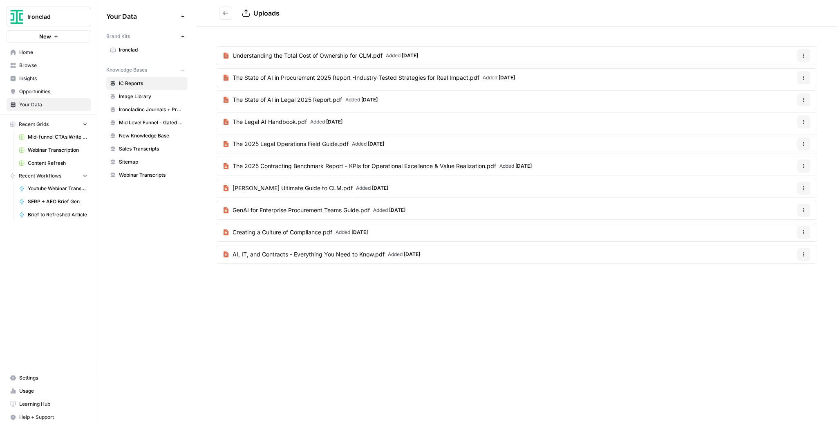
click at [307, 233] on span "Creating a Culture of Compliance.pdf" at bounding box center [283, 232] width 100 height 8
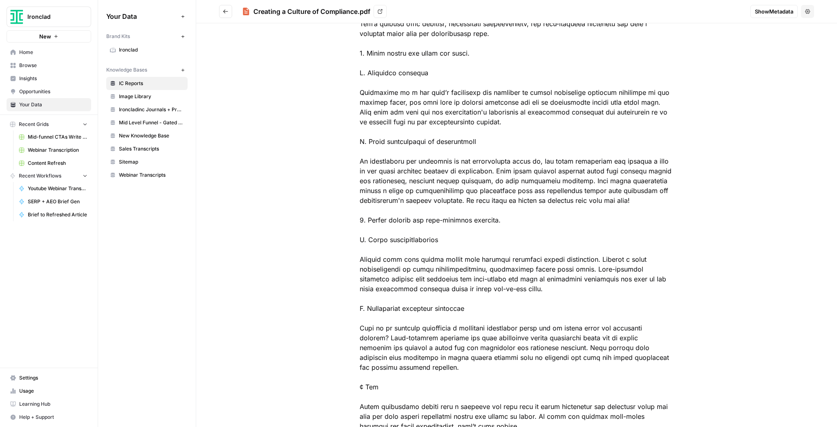
scroll to position [1505, 0]
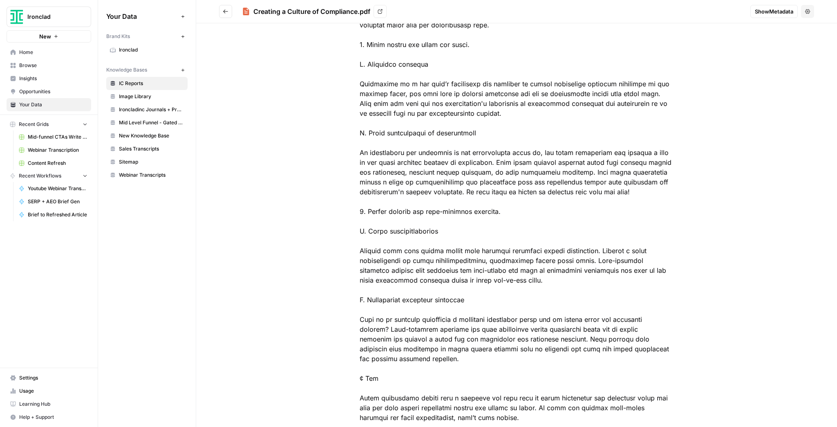
click at [38, 18] on span "Ironclad" at bounding box center [51, 17] width 49 height 8
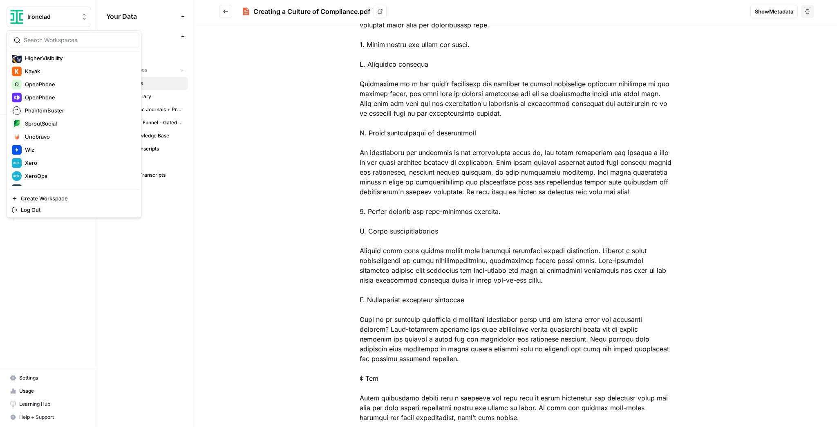
scroll to position [183, 0]
click at [54, 83] on div "OpenPhone" at bounding box center [74, 88] width 124 height 10
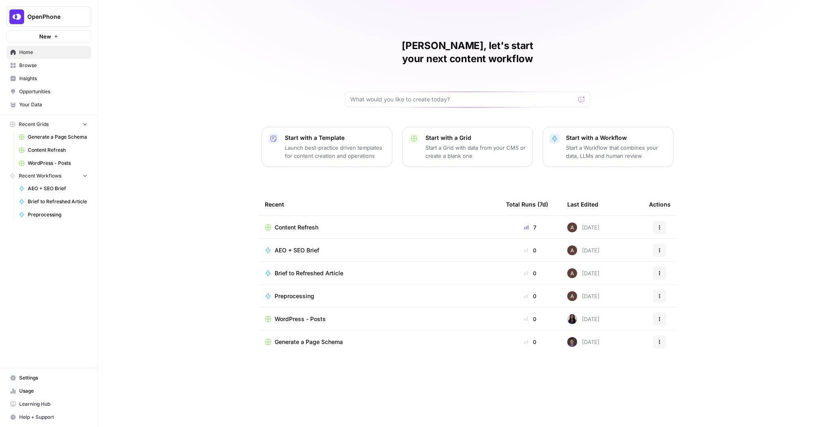
click at [52, 68] on span "Browse" at bounding box center [53, 65] width 68 height 7
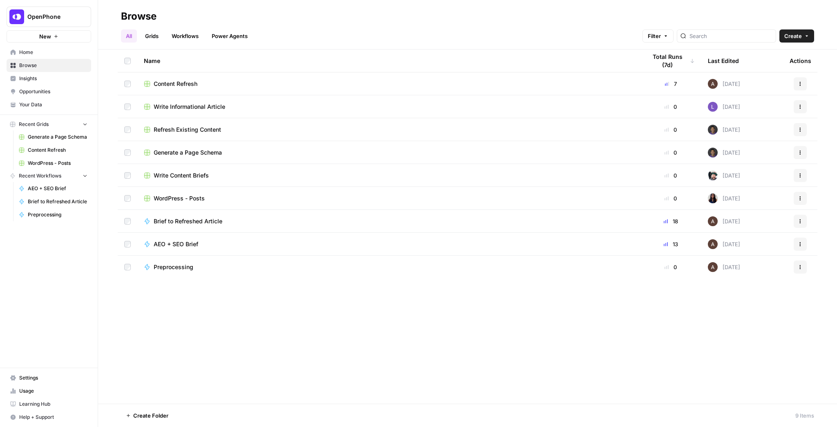
click at [53, 105] on span "Your Data" at bounding box center [53, 104] width 68 height 7
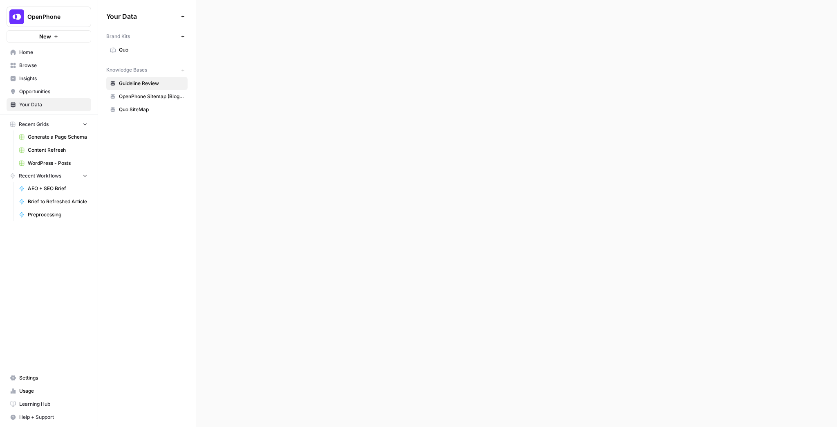
click at [132, 53] on span "Quo" at bounding box center [151, 49] width 65 height 7
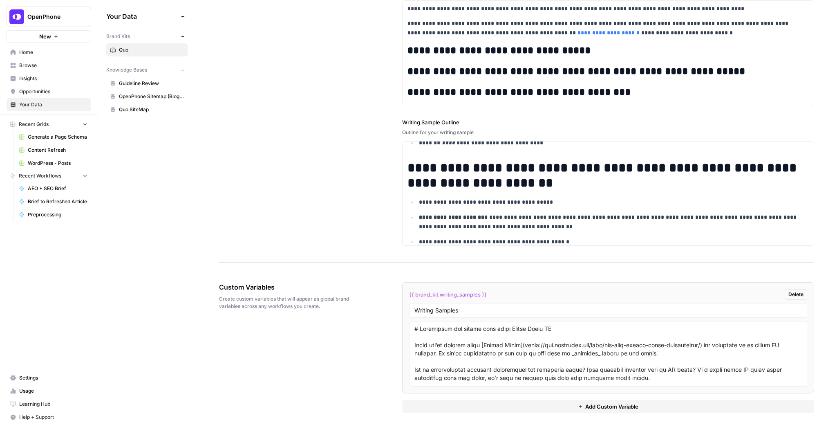
scroll to position [164, 0]
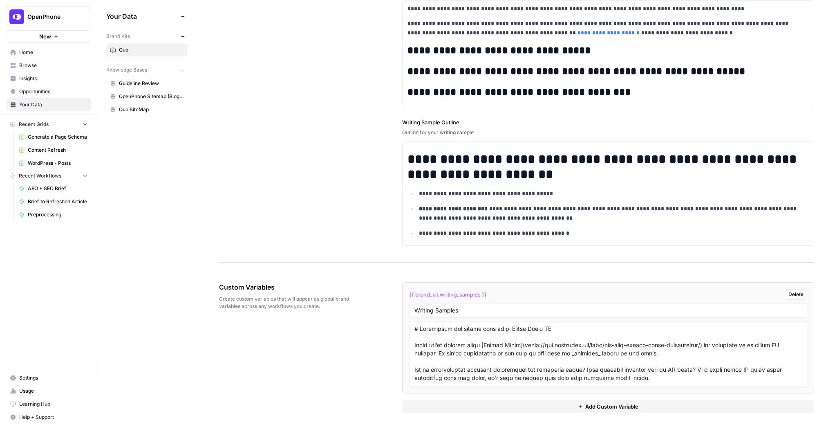
click at [600, 406] on span "Add Custom Variable" at bounding box center [612, 406] width 53 height 8
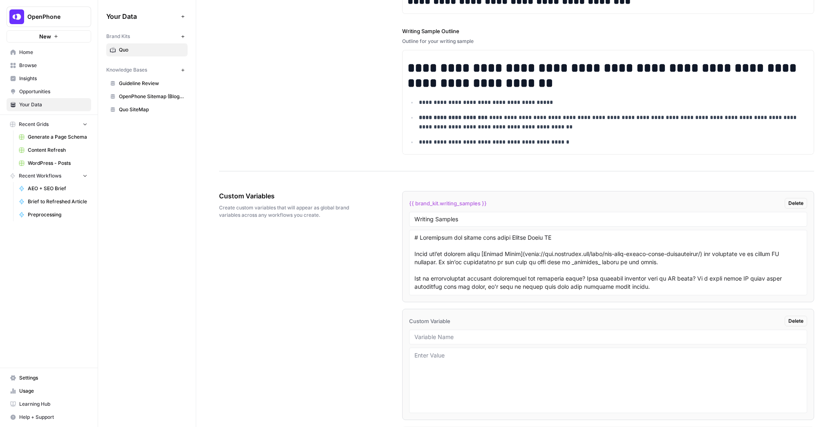
scroll to position [1315, 0]
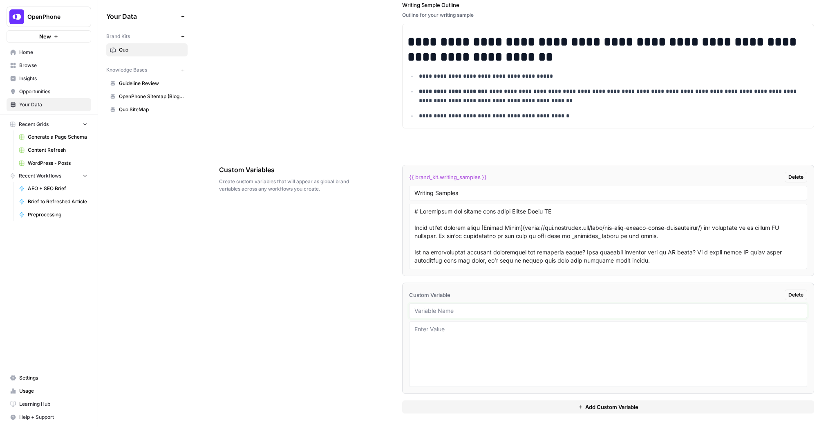
click at [453, 307] on input "text" at bounding box center [609, 310] width 388 height 7
type input "A"
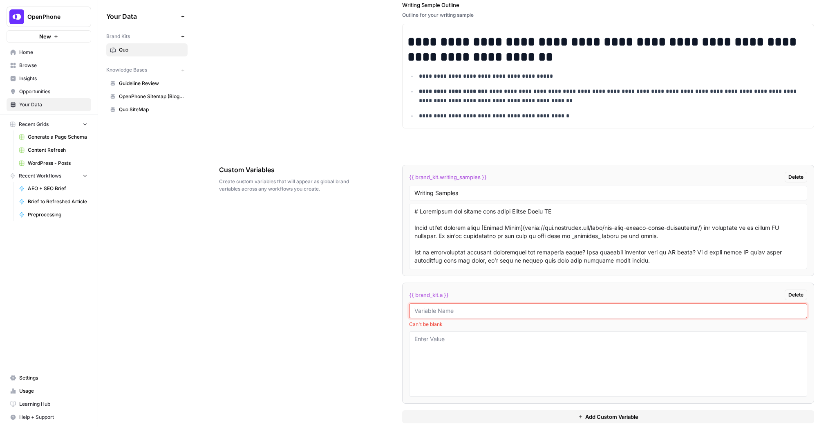
click at [477, 308] on input "text" at bounding box center [609, 310] width 388 height 7
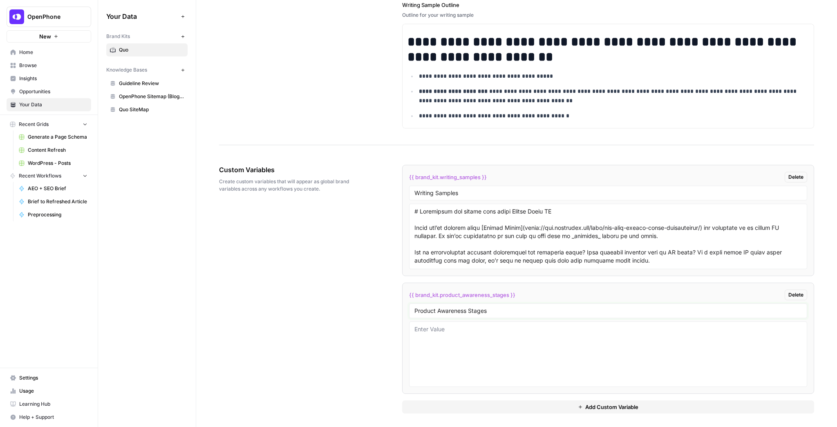
type input "Product Awareness Stages"
click at [487, 326] on textarea at bounding box center [609, 354] width 388 height 58
click at [500, 337] on textarea at bounding box center [609, 354] width 388 height 58
paste textarea "I'll analyze OpenPhone's website to understand their service and create definit…"
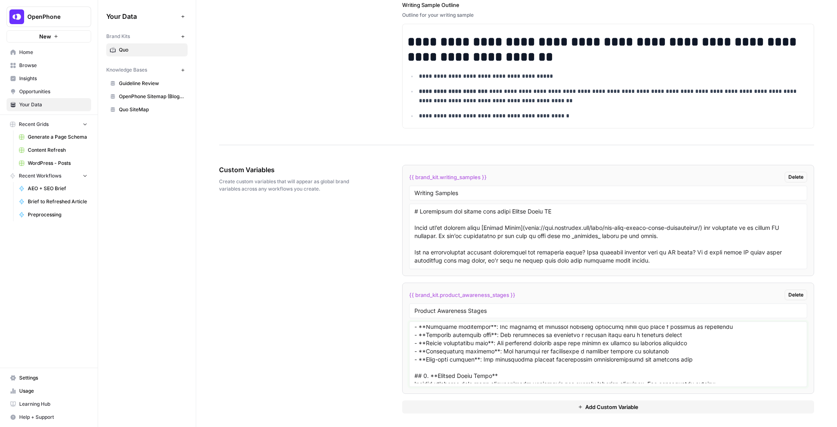
scroll to position [0, 0]
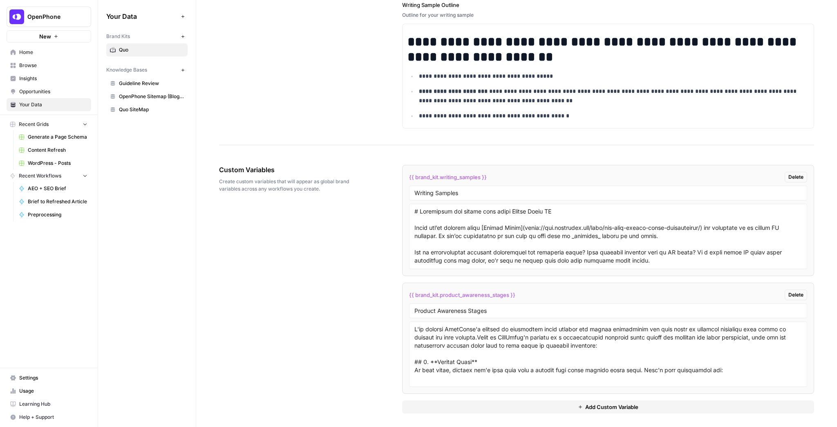
drag, startPoint x: 411, startPoint y: 358, endPoint x: 410, endPoint y: 333, distance: 25.0
click at [410, 333] on div at bounding box center [608, 353] width 398 height 65
drag, startPoint x: 640, startPoint y: 343, endPoint x: 403, endPoint y: 318, distance: 238.2
click at [403, 318] on li "{{ brand_kit.product_awareness_stages }} Delete Product Awareness Stages" at bounding box center [608, 338] width 412 height 111
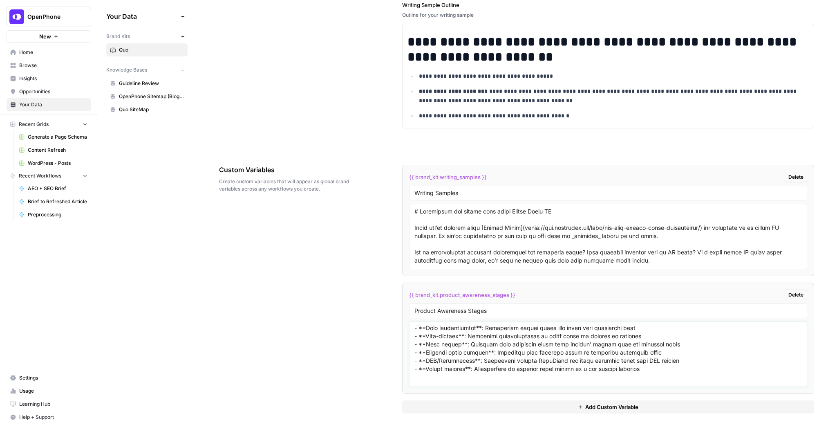
scroll to position [383, 0]
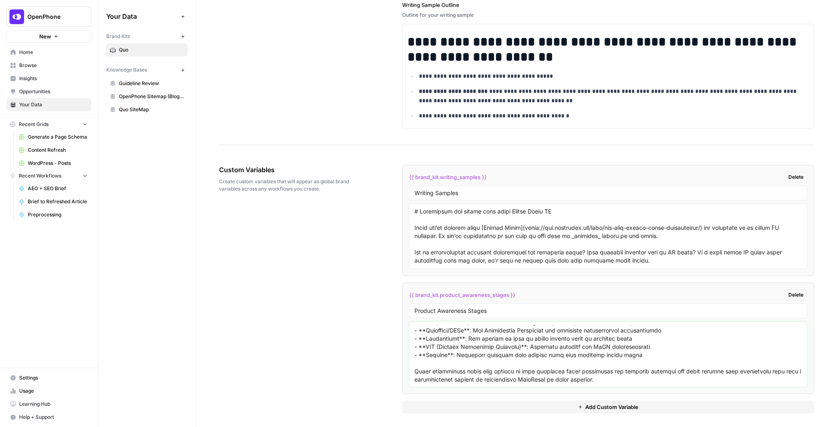
drag, startPoint x: 636, startPoint y: 376, endPoint x: 401, endPoint y: 361, distance: 235.2
click at [402, 361] on li "{{ brand_kit.product_awareness_stages }} Delete Product Awareness Stages" at bounding box center [608, 338] width 412 height 111
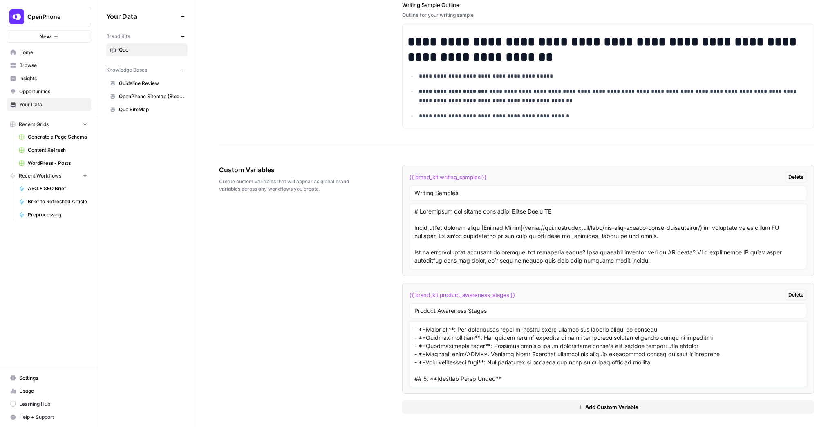
scroll to position [0, 0]
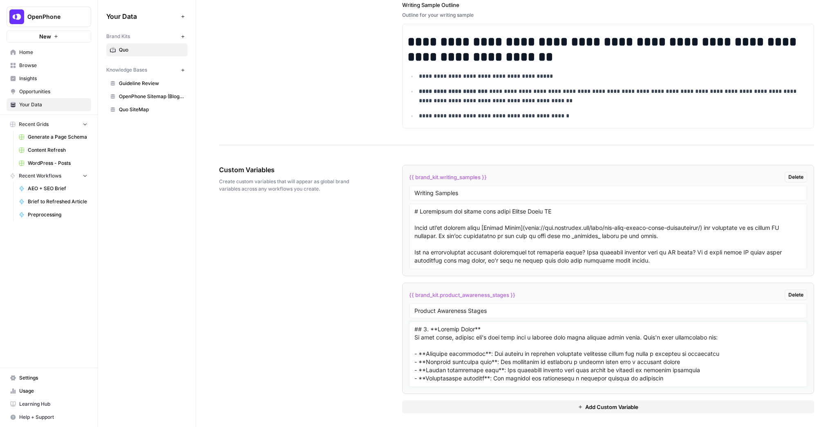
drag, startPoint x: 647, startPoint y: 335, endPoint x: 437, endPoint y: 336, distance: 210.6
click at [437, 336] on textarea at bounding box center [609, 354] width 388 height 58
click at [501, 341] on textarea at bounding box center [609, 354] width 388 height 58
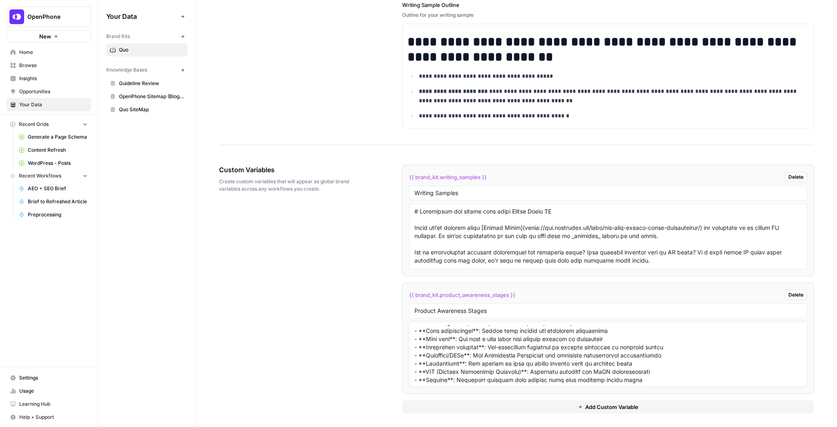
scroll to position [359, 0]
click at [521, 335] on textarea at bounding box center [609, 354] width 388 height 58
paste textarea "1. Unaware Stage Focus on broad business impact terms: Customer retention: Keep…"
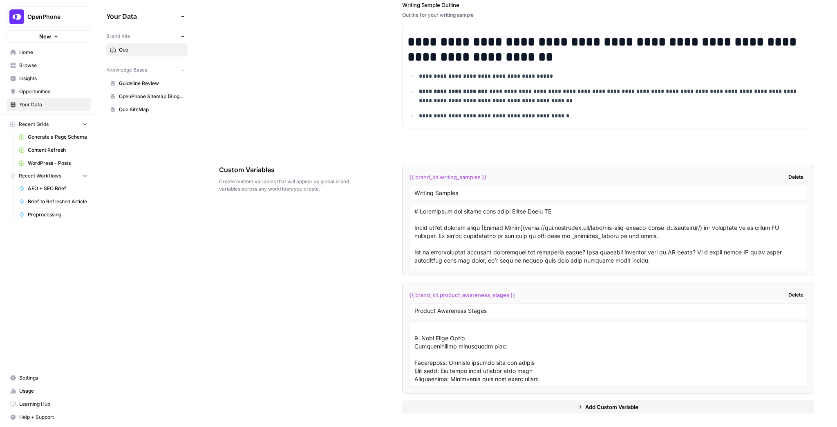
scroll to position [219, 0]
click at [543, 342] on textarea at bounding box center [609, 354] width 388 height 58
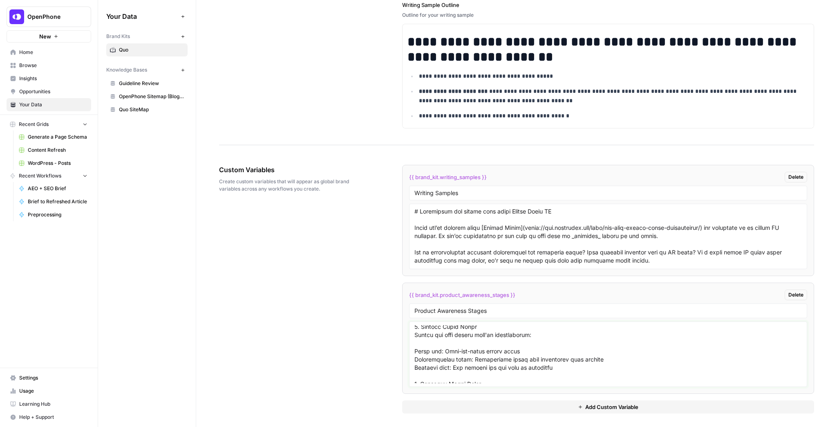
scroll to position [0, 0]
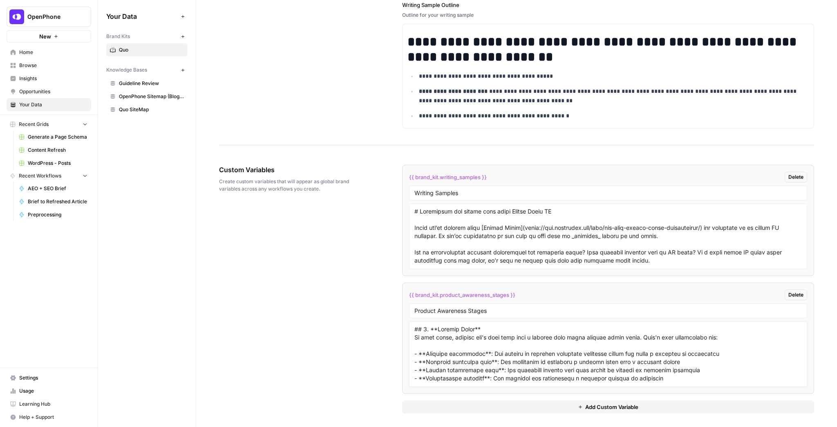
click at [491, 348] on textarea at bounding box center [609, 354] width 388 height 58
paste textarea "Here are more general, essential definitions for each stage that your AI writer…"
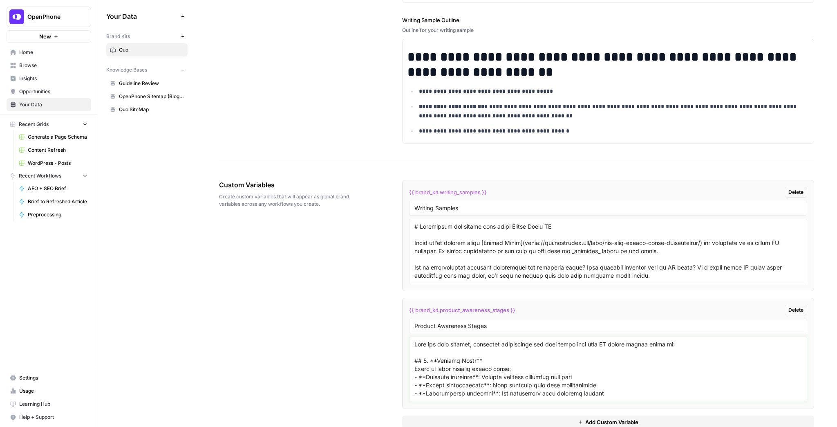
scroll to position [1315, 0]
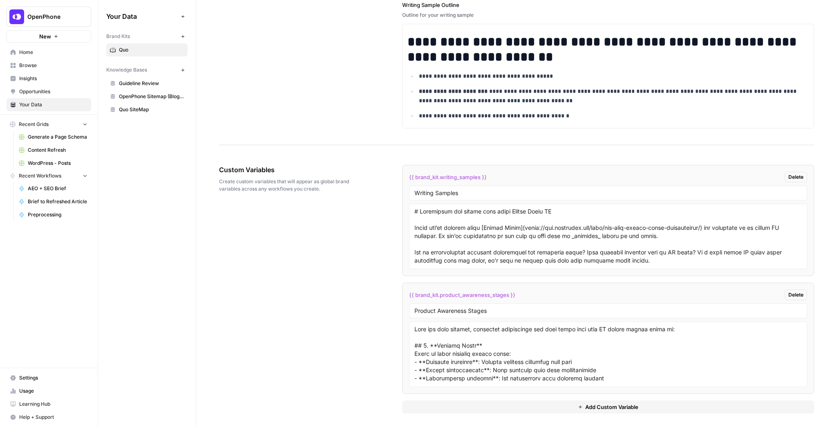
drag, startPoint x: 412, startPoint y: 342, endPoint x: 405, endPoint y: 327, distance: 16.7
click at [405, 327] on li "{{ brand_kit.product_awareness_stages }} Delete Product Awareness Stages" at bounding box center [608, 338] width 412 height 111
drag, startPoint x: 420, startPoint y: 337, endPoint x: 401, endPoint y: 323, distance: 22.9
click at [402, 323] on li "{{ brand_kit.product_awareness_stages }} Delete Product Awareness Stages" at bounding box center [608, 338] width 412 height 111
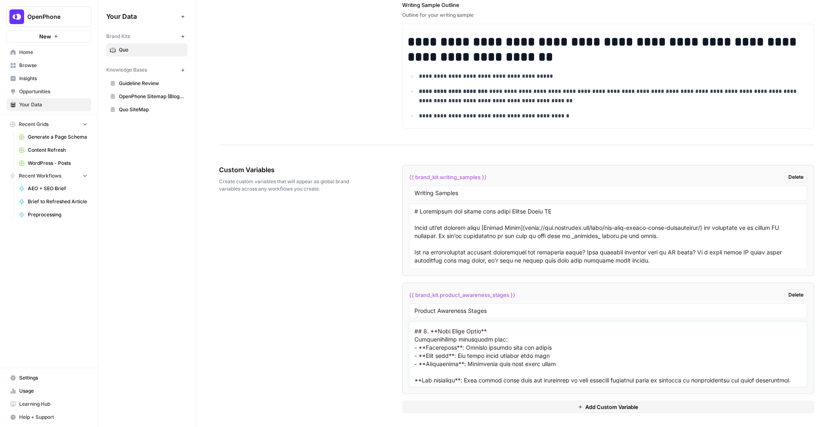
scroll to position [203, 0]
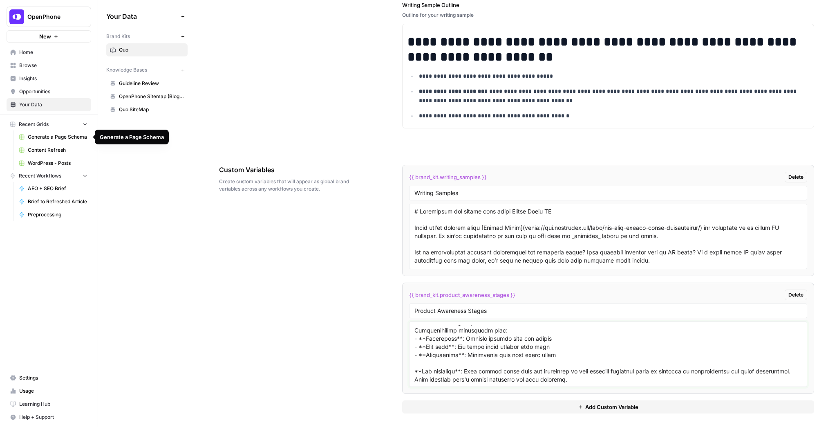
type textarea "## 1. **Unaware Stage** Focus on broad business impact terms: - **Customer rete…"
click at [64, 147] on span "Content Refresh" at bounding box center [58, 149] width 60 height 7
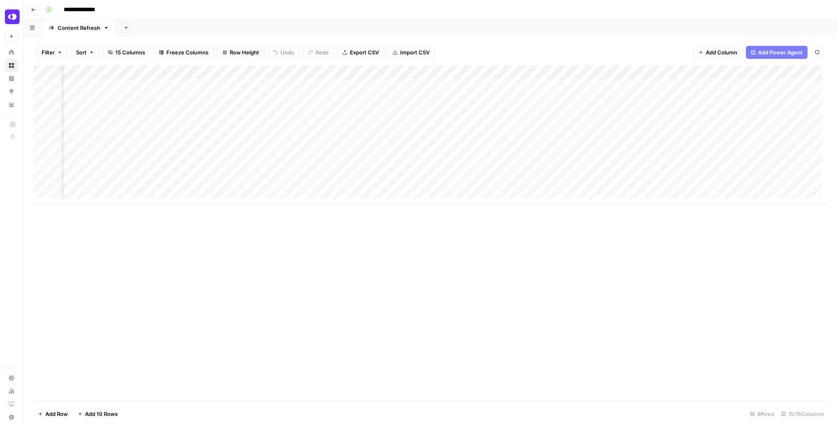
scroll to position [0, 582]
click at [797, 72] on span "Add Column" at bounding box center [809, 72] width 29 height 7
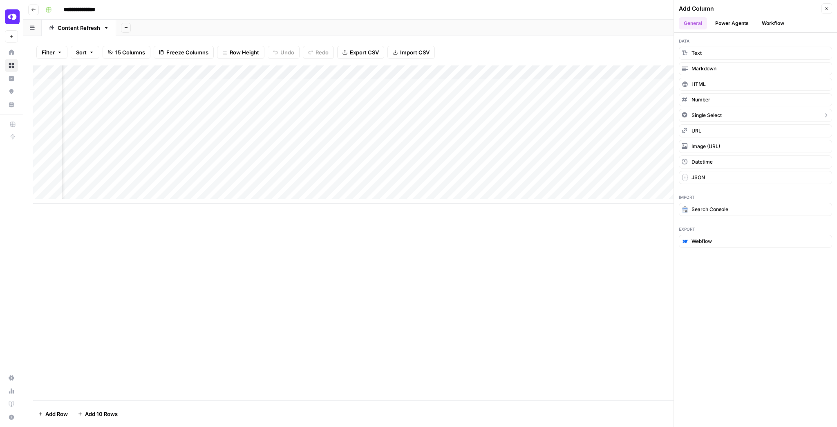
click at [712, 114] on span "Single Select" at bounding box center [707, 115] width 30 height 7
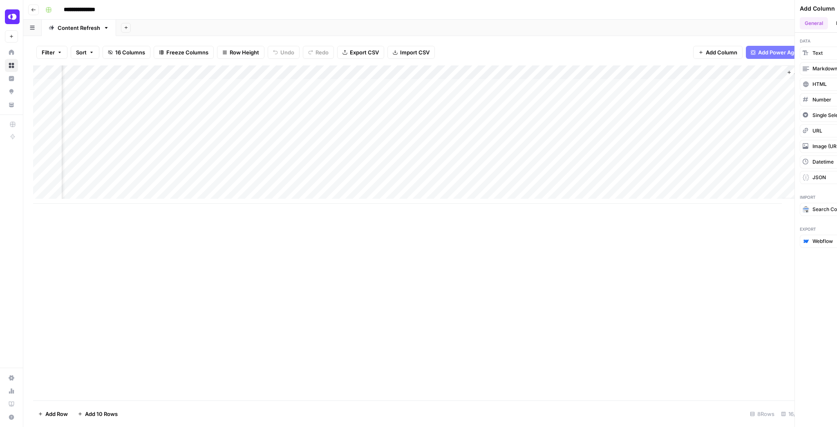
scroll to position [0, 656]
drag, startPoint x: 736, startPoint y: 74, endPoint x: 142, endPoint y: 66, distance: 593.8
click at [142, 66] on div "Add Column" at bounding box center [430, 134] width 795 height 138
click at [123, 71] on div "Add Column" at bounding box center [430, 134] width 795 height 138
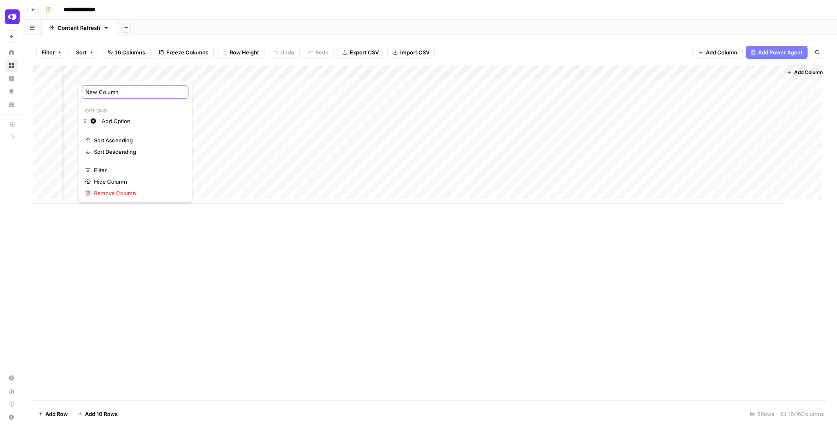
drag, startPoint x: 126, startPoint y: 92, endPoint x: 62, endPoint y: 92, distance: 63.4
click at [62, 92] on body "**********" at bounding box center [418, 213] width 837 height 427
drag, startPoint x: 123, startPoint y: 92, endPoint x: 88, endPoint y: 86, distance: 35.2
click at [88, 86] on div "New Column" at bounding box center [135, 91] width 107 height 13
type input "N"
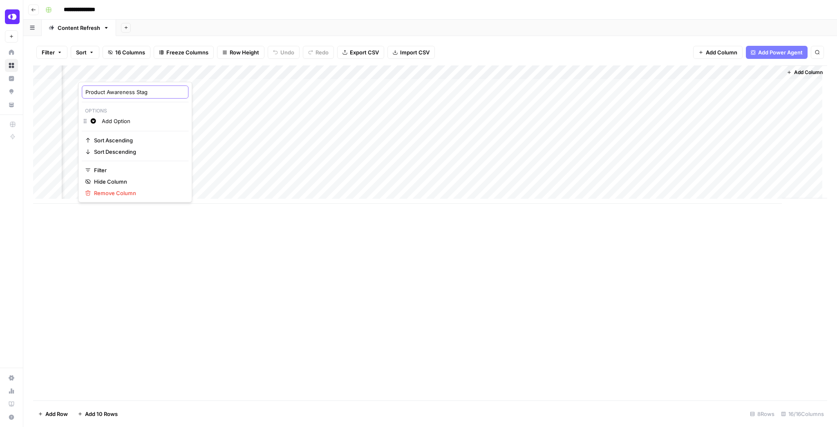
type input "Product Awareness Stage"
click at [121, 89] on div "Add Column" at bounding box center [430, 134] width 795 height 138
click at [120, 76] on div "Add Column" at bounding box center [430, 134] width 795 height 138
click at [117, 119] on input "Add Option" at bounding box center [143, 121] width 83 height 8
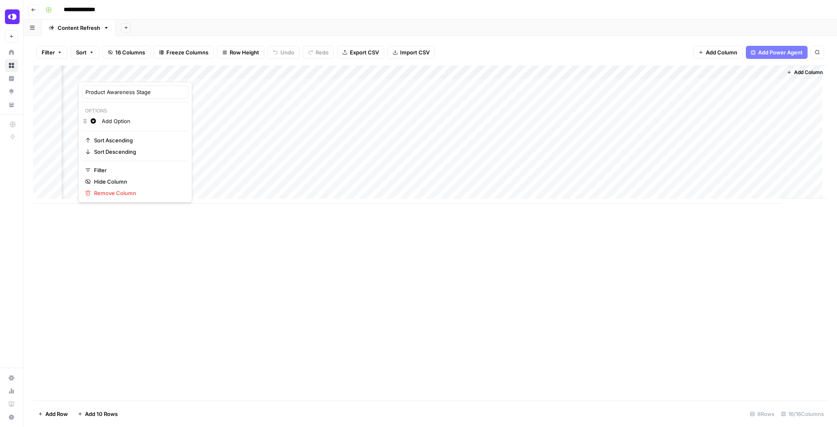
drag, startPoint x: 136, startPoint y: 121, endPoint x: 97, endPoint y: 115, distance: 39.3
click at [97, 115] on div "Product Awareness Stage Options Change color Add Option Sort Ascending Sort Des…" at bounding box center [135, 142] width 114 height 121
type input "Unaware"
click at [92, 125] on button "Change color" at bounding box center [93, 121] width 10 height 10
click at [107, 133] on icon "button" at bounding box center [107, 134] width 4 height 4
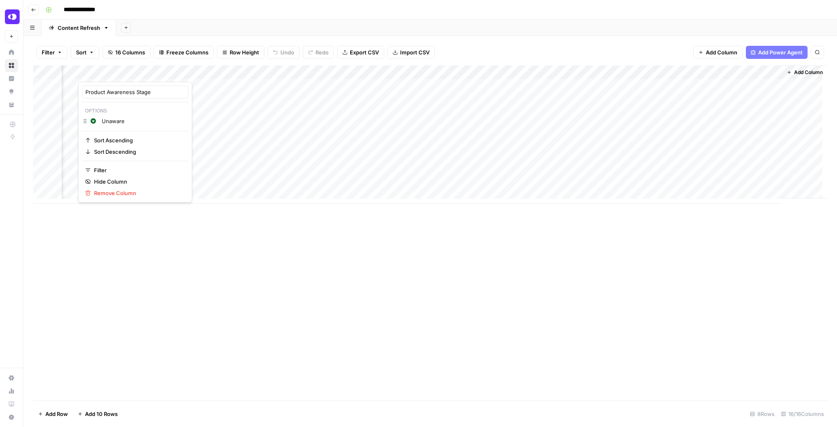
click at [159, 120] on input "Unaware" at bounding box center [143, 121] width 83 height 8
click at [84, 123] on div "Change color Unaware" at bounding box center [135, 121] width 107 height 11
click at [174, 120] on div "Unaware" at bounding box center [143, 121] width 87 height 9
click at [115, 76] on div at bounding box center [115, 73] width 74 height 16
click at [120, 71] on div at bounding box center [115, 73] width 74 height 16
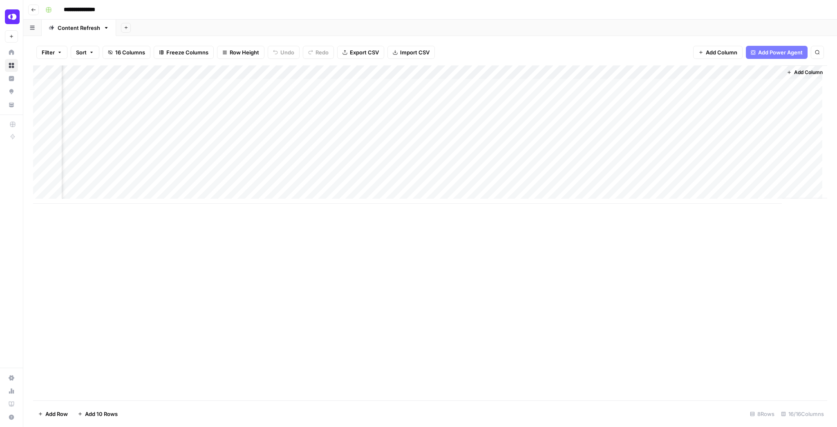
click at [173, 60] on div "Filter Sort 16 Columns Freeze Columns Row Height Undo Redo Export CSV Import CS…" at bounding box center [430, 52] width 795 height 26
click at [146, 70] on div "Add Column" at bounding box center [430, 134] width 795 height 138
click at [170, 88] on div "Product Awareness Stage" at bounding box center [135, 91] width 107 height 13
click at [130, 73] on div "Add Column" at bounding box center [430, 134] width 795 height 138
drag, startPoint x: 153, startPoint y: 92, endPoint x: 84, endPoint y: 92, distance: 68.3
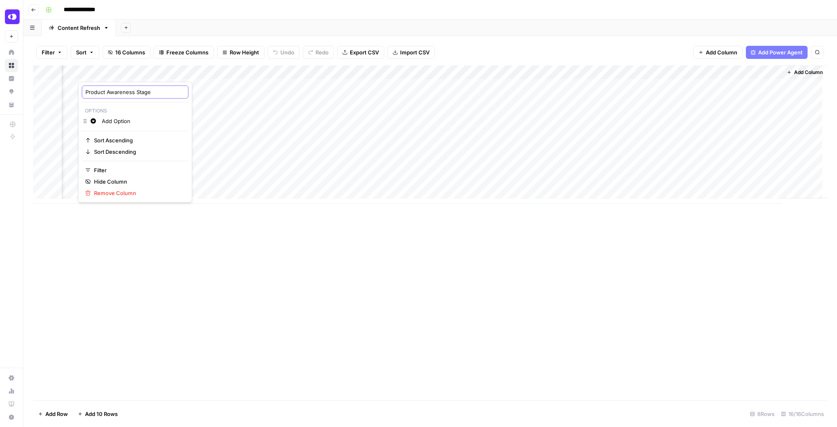
click at [84, 91] on div "Product Awareness Stage" at bounding box center [135, 91] width 107 height 13
click at [119, 76] on div "Add Column" at bounding box center [430, 134] width 795 height 138
drag, startPoint x: 135, startPoint y: 120, endPoint x: 99, endPoint y: 118, distance: 36.5
click at [99, 118] on div "Change color Add Option" at bounding box center [135, 121] width 107 height 11
type input "U"
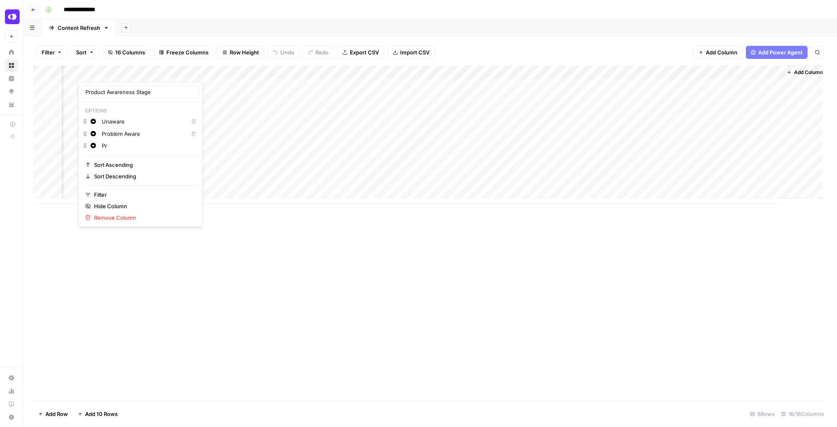
type input "P"
drag, startPoint x: 149, startPoint y: 155, endPoint x: 99, endPoint y: 157, distance: 49.9
click at [99, 157] on div "Change color Solution Aware" at bounding box center [140, 158] width 117 height 11
click at [144, 158] on input "Product Aware" at bounding box center [149, 158] width 94 height 8
type input "P"
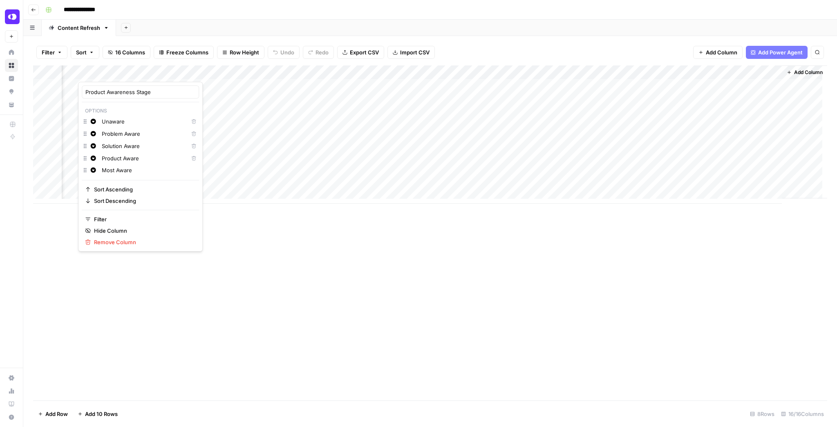
type input "Most Aware"
click at [110, 129] on button "Green" at bounding box center [137, 134] width 71 height 11
click at [94, 132] on icon "button" at bounding box center [93, 133] width 5 height 5
click at [112, 154] on button "Purple" at bounding box center [137, 158] width 71 height 11
click at [121, 179] on span "Red" at bounding box center [139, 182] width 53 height 8
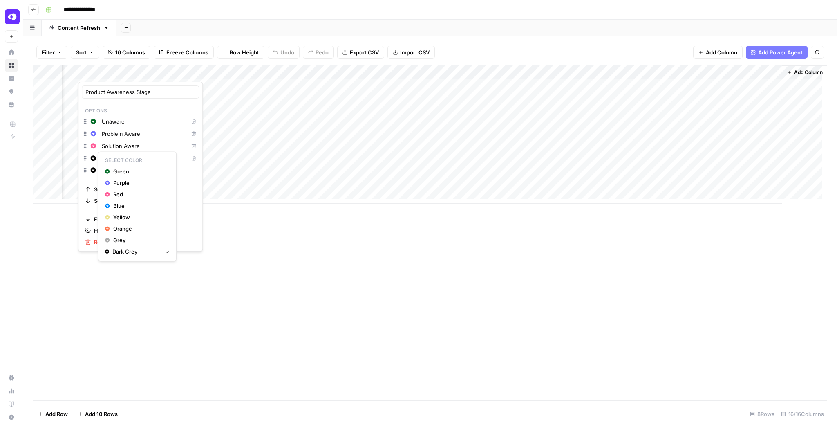
click at [93, 158] on icon "button" at bounding box center [93, 158] width 6 height 6
click at [131, 207] on span "Blue" at bounding box center [139, 206] width 53 height 8
click at [127, 229] on span "Yellow" at bounding box center [139, 229] width 53 height 8
click at [282, 252] on div "Add Column" at bounding box center [430, 232] width 795 height 335
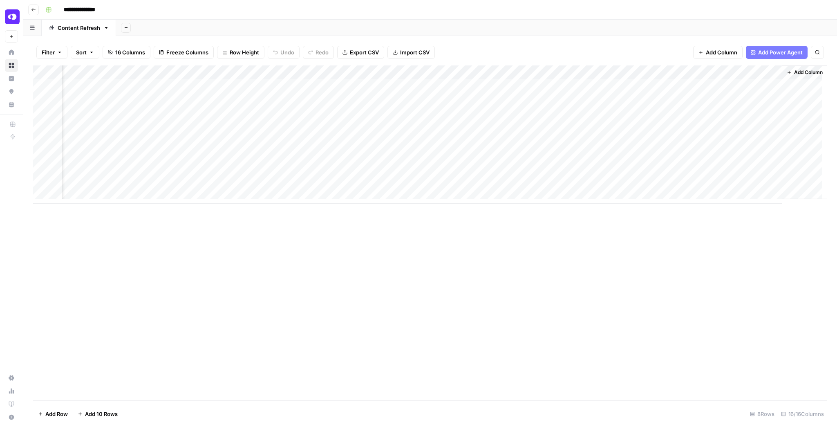
click at [121, 85] on div "Add Column" at bounding box center [430, 134] width 795 height 138
click at [141, 74] on div "Add Column" at bounding box center [430, 134] width 795 height 138
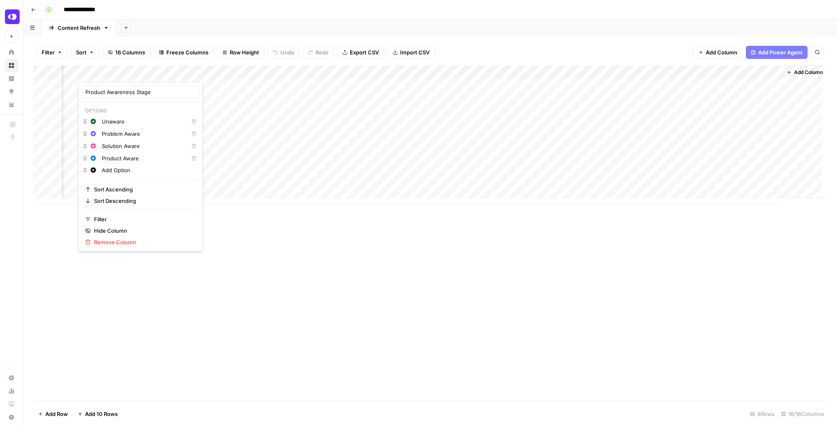
click at [123, 171] on input "Add Option" at bounding box center [149, 170] width 94 height 8
drag, startPoint x: 132, startPoint y: 170, endPoint x: 97, endPoint y: 168, distance: 35.6
click at [96, 168] on div "Change color Add Option" at bounding box center [140, 170] width 117 height 11
click at [93, 180] on hr at bounding box center [140, 180] width 117 height 0
click at [132, 168] on input "Add Option" at bounding box center [149, 170] width 94 height 8
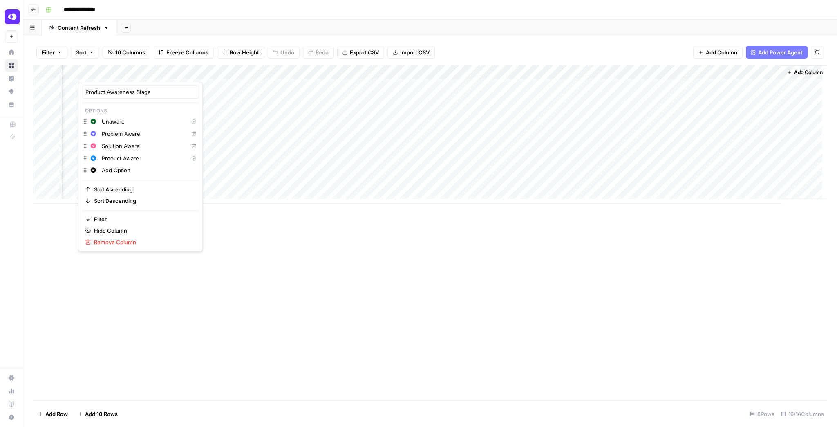
type input "Add"
type input "Most Aware"
click at [130, 228] on span "Yellow" at bounding box center [139, 229] width 53 height 8
click at [251, 249] on div "Add Column" at bounding box center [430, 232] width 795 height 335
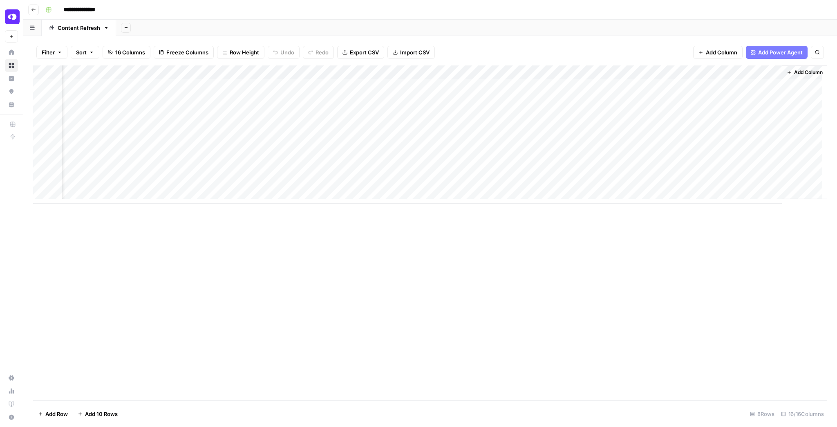
click at [128, 90] on div "Add Column" at bounding box center [430, 134] width 795 height 138
click at [216, 266] on div "Add Column" at bounding box center [430, 232] width 795 height 335
click at [216, 73] on div "Add Column" at bounding box center [430, 134] width 795 height 138
click at [200, 149] on span "Edit Workflow" at bounding box center [204, 152] width 72 height 8
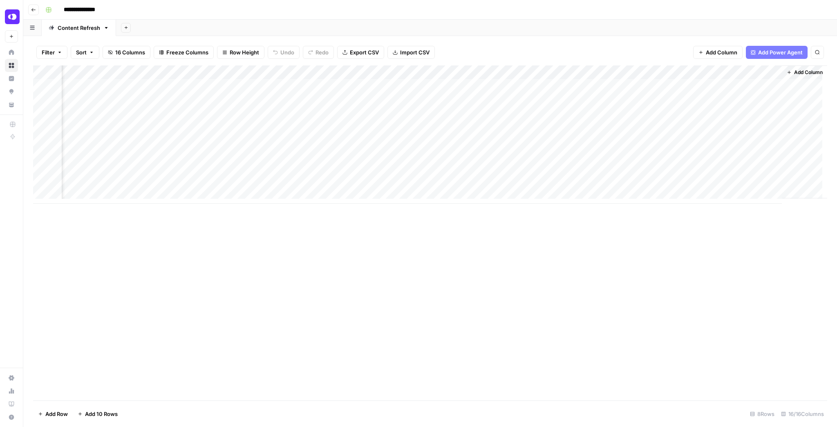
click at [222, 128] on div "Add Column" at bounding box center [430, 134] width 795 height 138
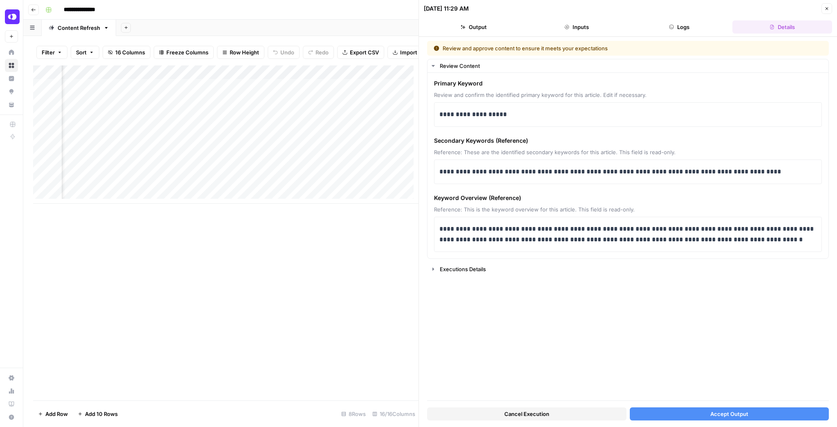
click at [586, 409] on button "Cancel Execution" at bounding box center [527, 413] width 200 height 13
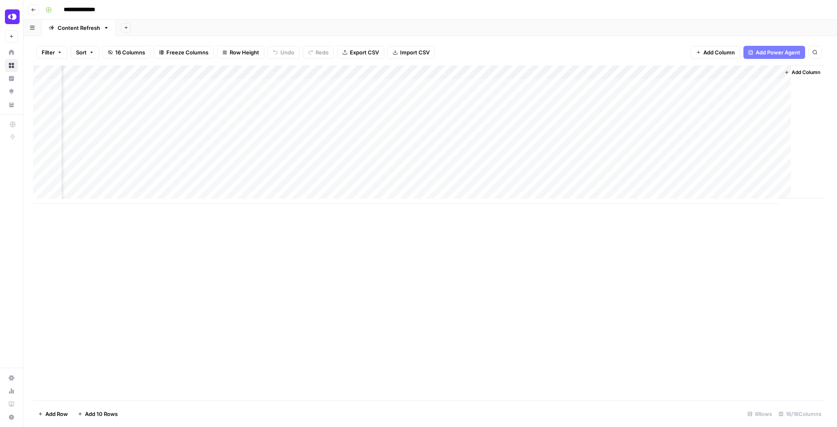
scroll to position [0, 646]
click at [236, 126] on div "Add Column" at bounding box center [430, 134] width 795 height 138
click at [235, 127] on div "Add Column" at bounding box center [430, 134] width 795 height 138
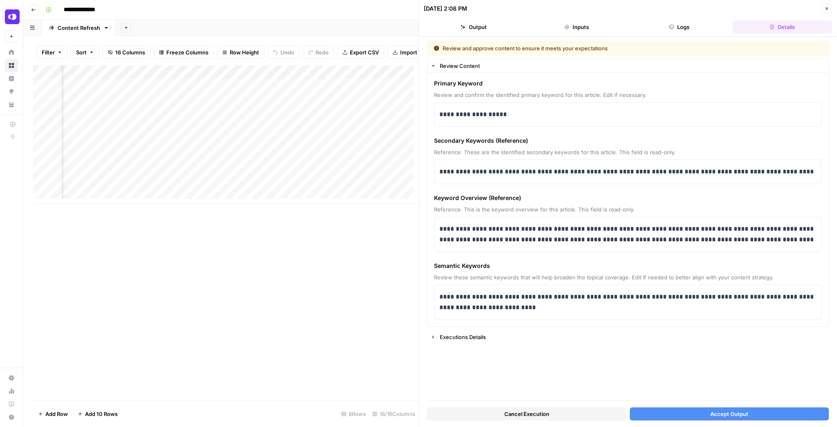
click at [828, 7] on icon "button" at bounding box center [827, 8] width 5 height 5
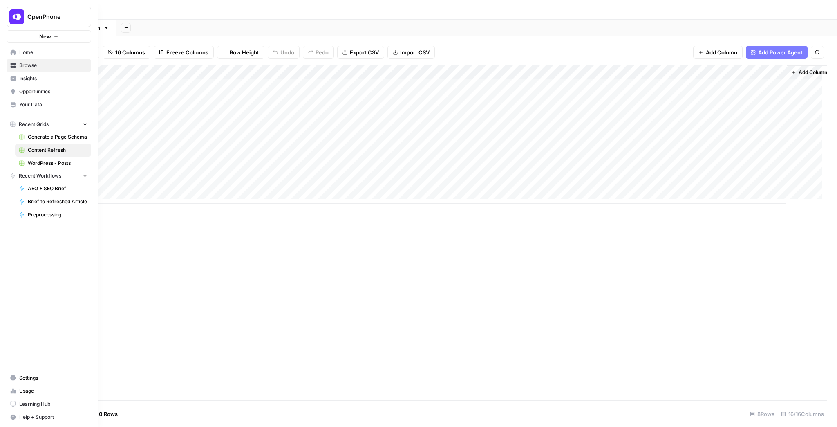
click at [38, 18] on span "OpenPhone" at bounding box center [51, 17] width 49 height 8
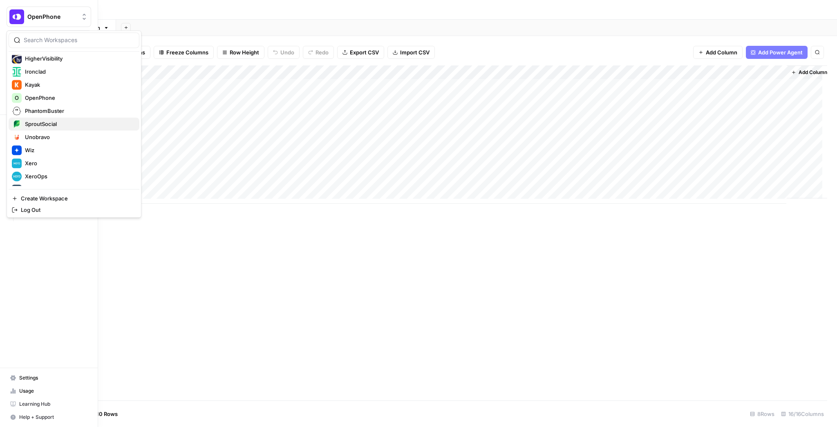
scroll to position [183, 0]
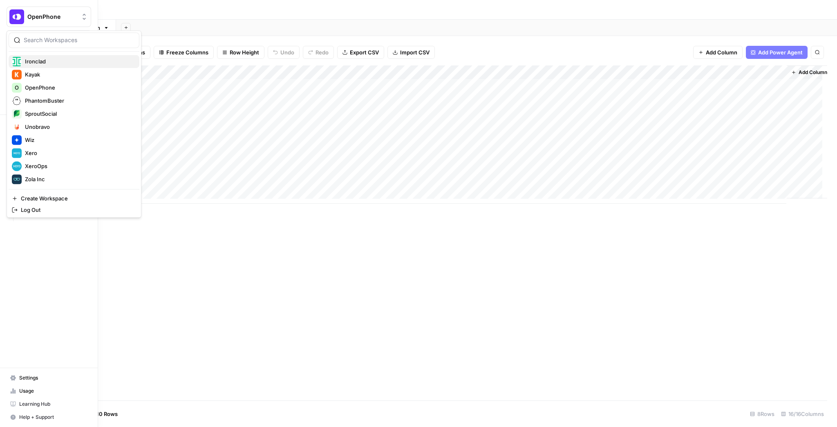
click at [53, 61] on span "Ironclad" at bounding box center [79, 61] width 108 height 8
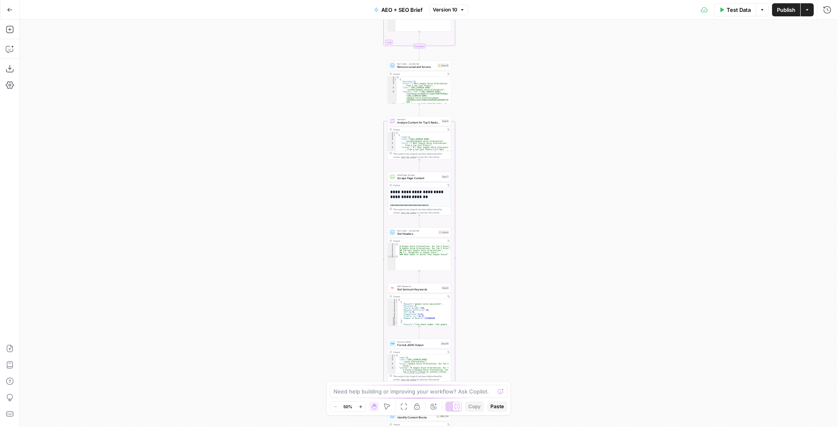
drag, startPoint x: 299, startPoint y: 57, endPoint x: 287, endPoint y: 139, distance: 82.3
click at [287, 139] on div "Workflow Input Settings Inputs Power Agent Identify target keywords Step 148 Ou…" at bounding box center [429, 223] width 818 height 407
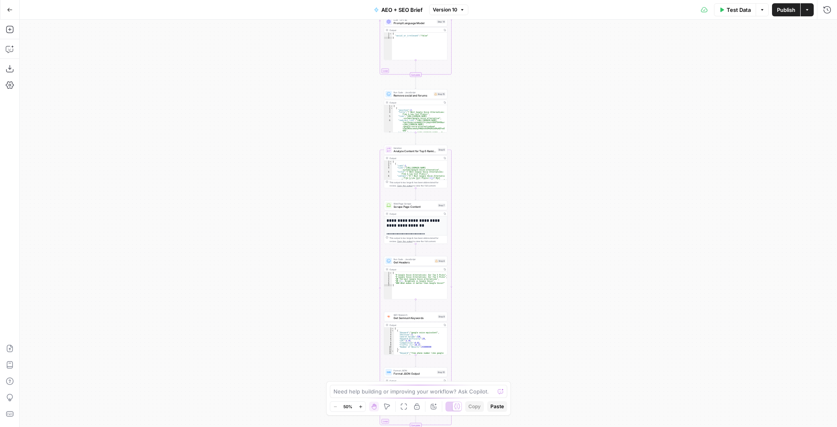
drag, startPoint x: 314, startPoint y: 104, endPoint x: 290, endPoint y: 229, distance: 127.0
click at [291, 229] on div "Workflow Input Settings Inputs Power Agent Identify target keywords Step 148 Ou…" at bounding box center [429, 223] width 818 height 407
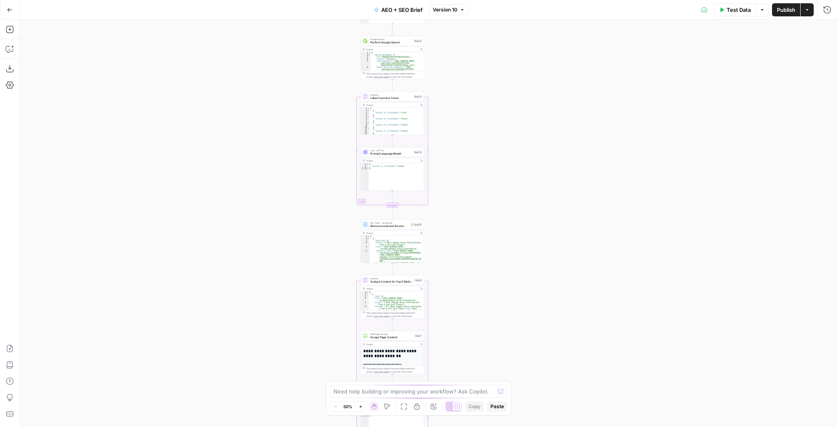
drag, startPoint x: 316, startPoint y: 97, endPoint x: 297, endPoint y: 177, distance: 81.9
click at [298, 173] on div "Workflow Input Settings Inputs Power Agent Identify target keywords Step 148 Ou…" at bounding box center [429, 223] width 818 height 407
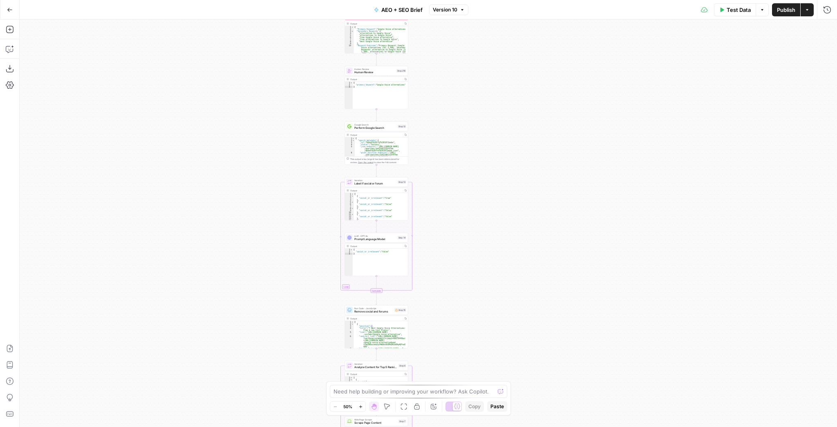
drag, startPoint x: 301, startPoint y: 97, endPoint x: 287, endPoint y: 181, distance: 85.4
click at [287, 181] on div "Workflow Input Settings Inputs Power Agent Identify target keywords Step 148 Ou…" at bounding box center [429, 223] width 818 height 407
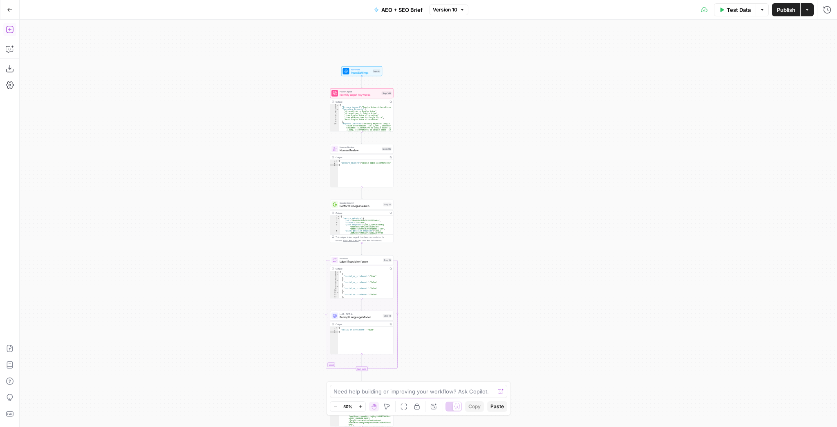
click at [10, 34] on button "Add Steps" at bounding box center [9, 29] width 13 height 13
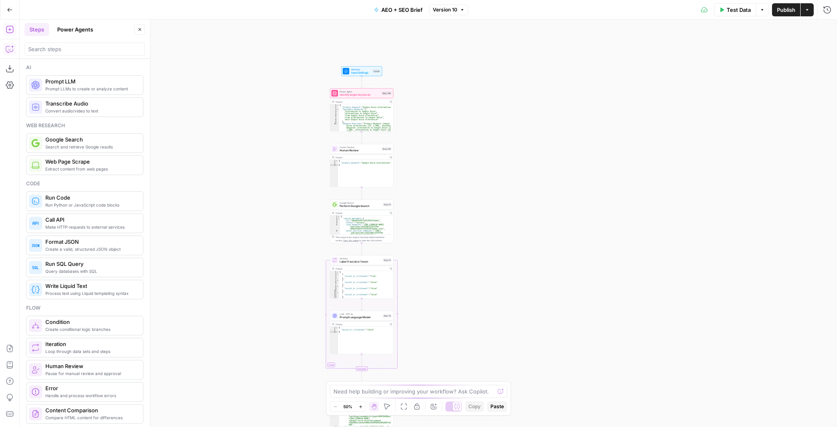
click at [9, 52] on icon "button" at bounding box center [10, 49] width 8 height 8
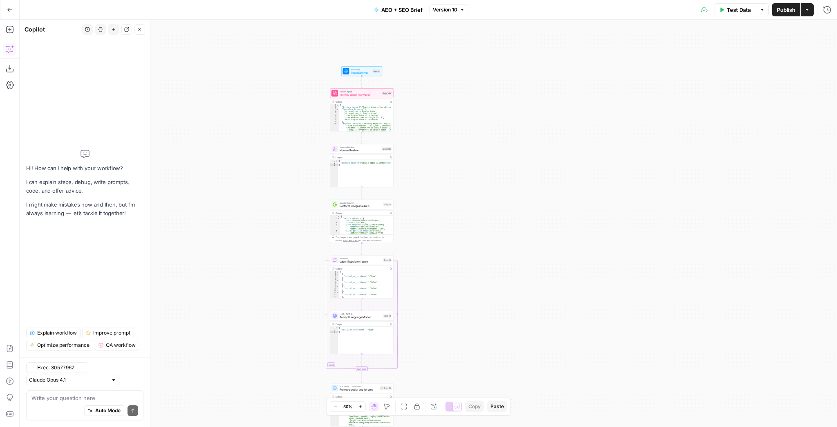
click at [53, 398] on textarea at bounding box center [84, 398] width 107 height 8
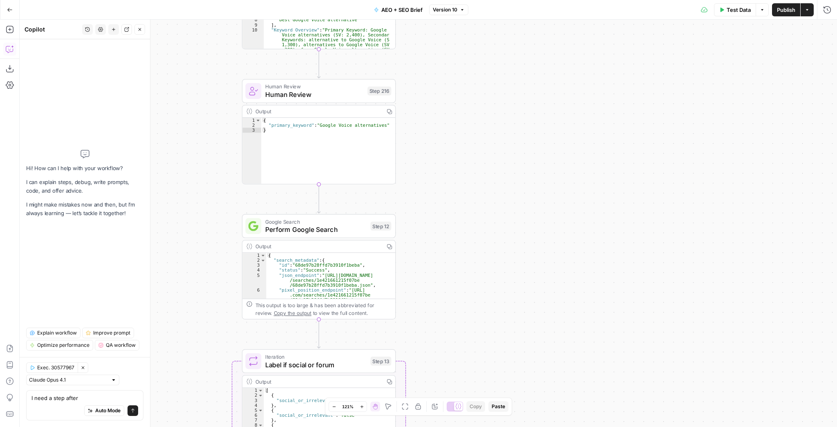
drag, startPoint x: 436, startPoint y: 126, endPoint x: 466, endPoint y: 260, distance: 138.3
click at [466, 259] on div "Workflow Input Settings Inputs Power Agent Identify target keywords Step 148 Ou…" at bounding box center [429, 223] width 818 height 407
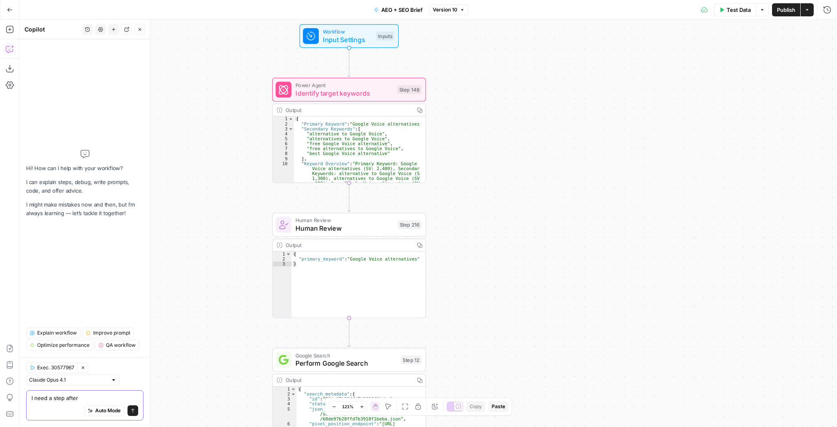
click at [75, 399] on textarea "I need a step after" at bounding box center [84, 398] width 107 height 8
click at [80, 399] on textarea "I need a step after" at bounding box center [84, 398] width 107 height 8
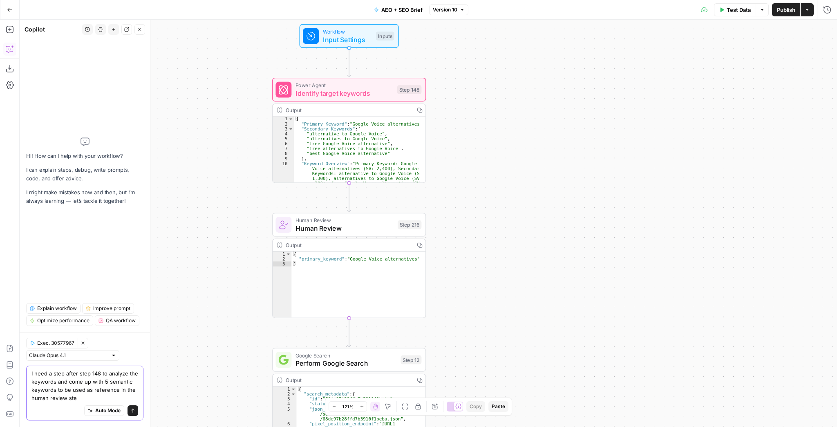
type textarea "I need a step after step 148 to analyze the keywords and come up with 5 semanti…"
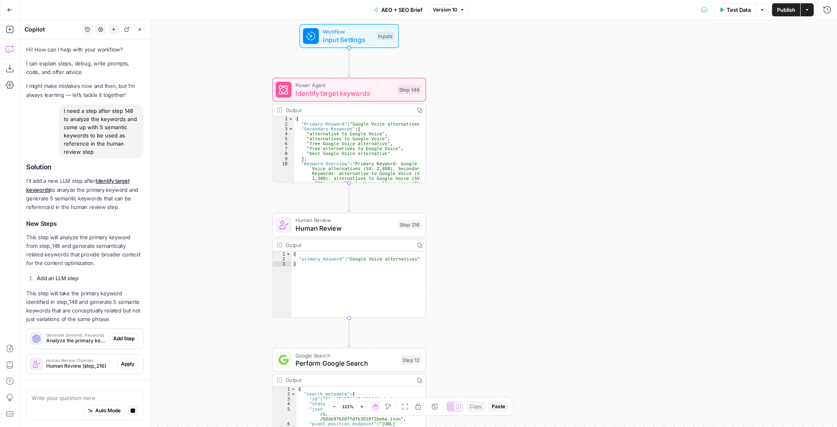
scroll to position [39, 0]
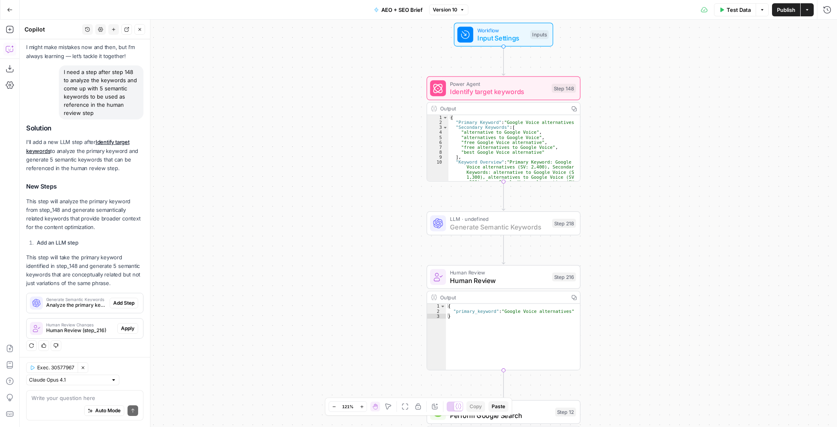
click at [123, 303] on span "Add Step" at bounding box center [123, 302] width 21 height 7
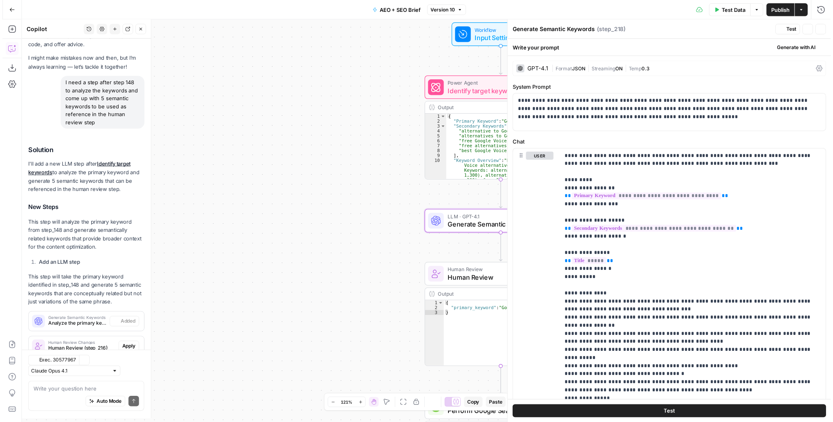
scroll to position [52, 0]
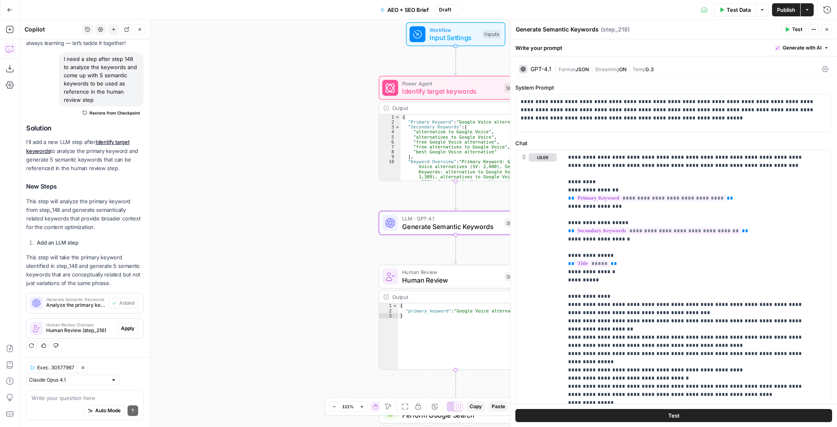
drag, startPoint x: 402, startPoint y: 234, endPoint x: 280, endPoint y: 231, distance: 122.7
click at [283, 231] on div "Workflow Input Settings Inputs Power Agent Identify target keywords Step 148 Ou…" at bounding box center [429, 223] width 818 height 407
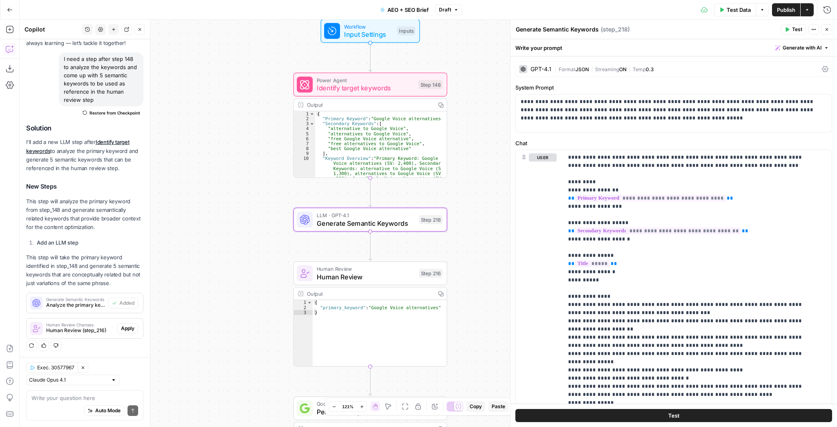
drag, startPoint x: 264, startPoint y: 236, endPoint x: 244, endPoint y: 235, distance: 20.5
click at [249, 235] on div "Workflow Input Settings Inputs Power Agent Identify target keywords Step 148 Ou…" at bounding box center [429, 223] width 818 height 407
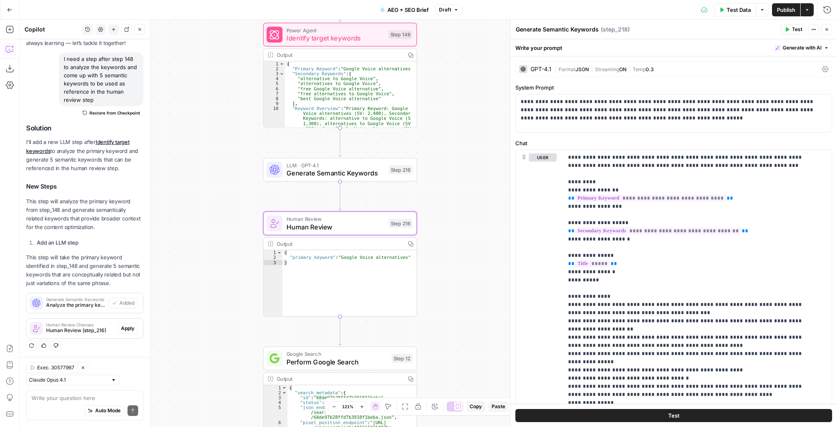
click at [130, 324] on button "Apply" at bounding box center [127, 328] width 21 height 11
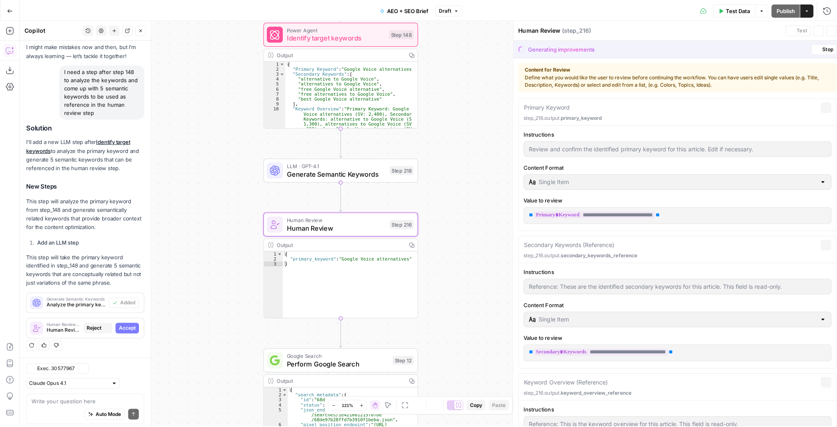
scroll to position [39, 0]
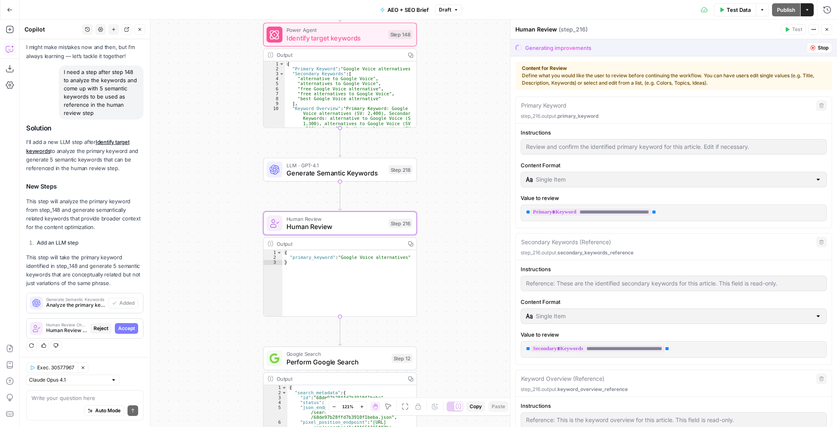
click at [126, 328] on span "Accept" at bounding box center [126, 328] width 17 height 7
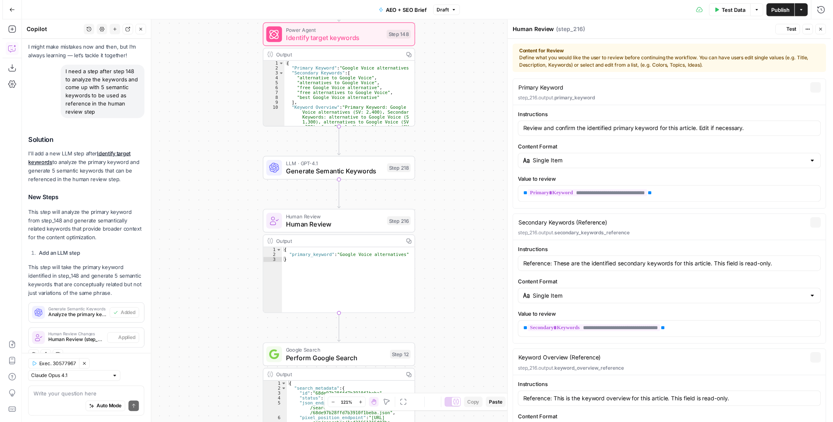
scroll to position [52, 0]
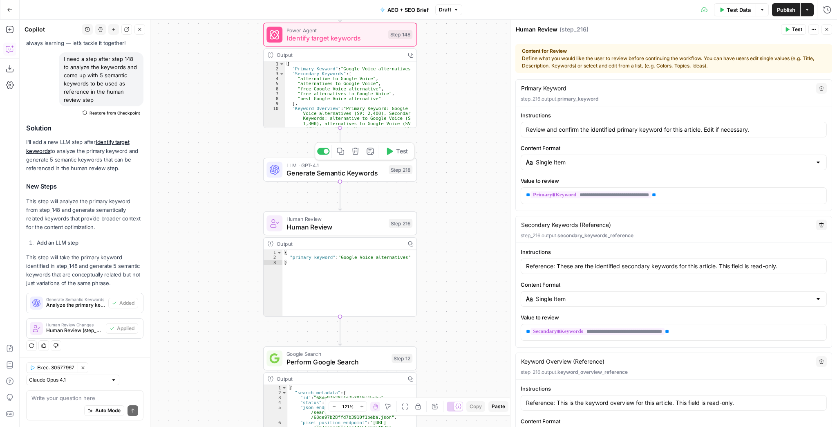
click at [357, 175] on span "Generate Semantic Keywords" at bounding box center [336, 173] width 98 height 10
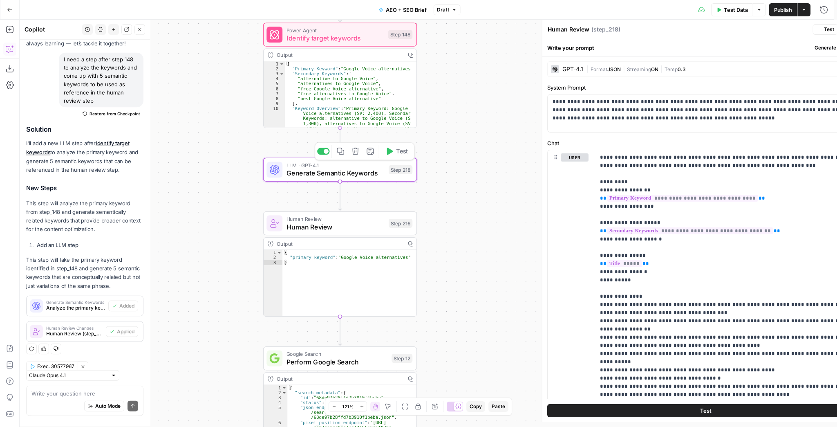
type textarea "Generate Semantic Keywords"
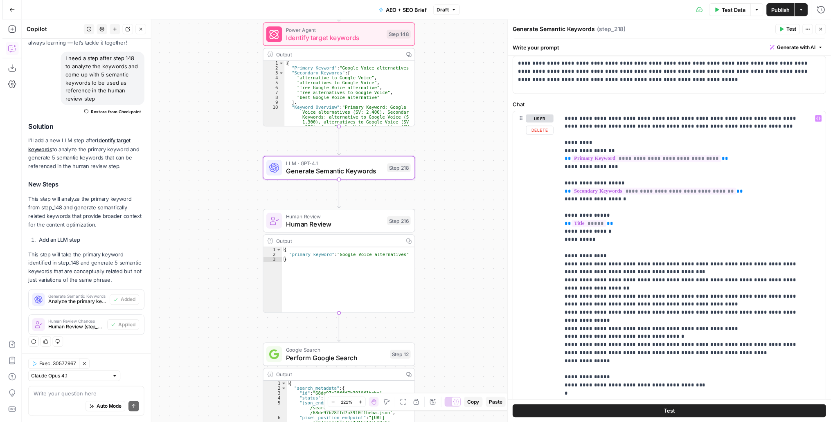
scroll to position [0, 0]
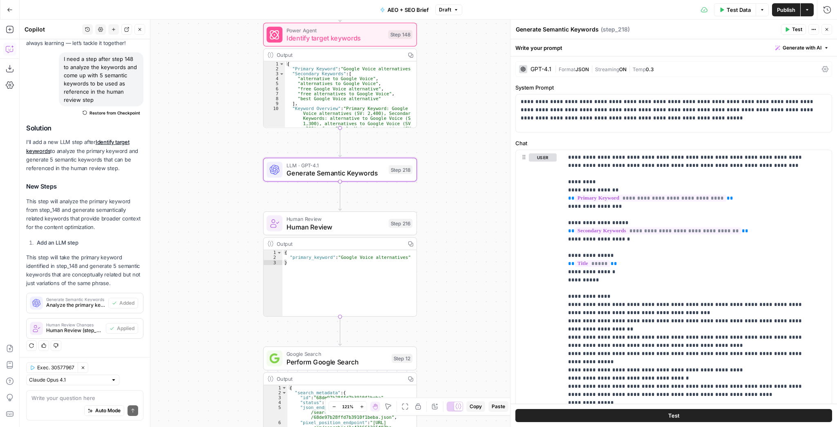
click at [546, 69] on div "GPT-4.1" at bounding box center [541, 69] width 21 height 6
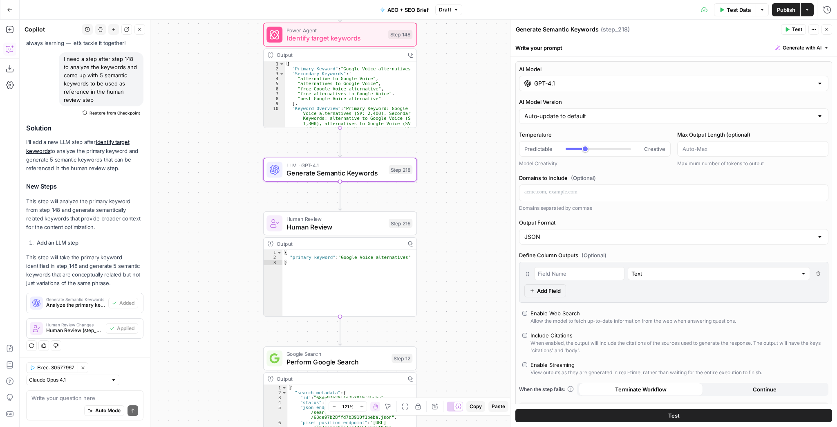
click at [548, 364] on div "Enable Streaming" at bounding box center [553, 365] width 44 height 8
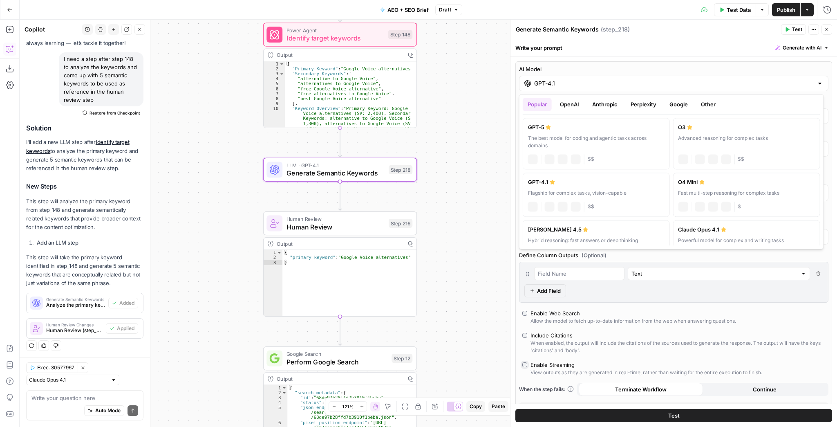
click at [584, 90] on div "GPT-4.1" at bounding box center [674, 84] width 310 height 16
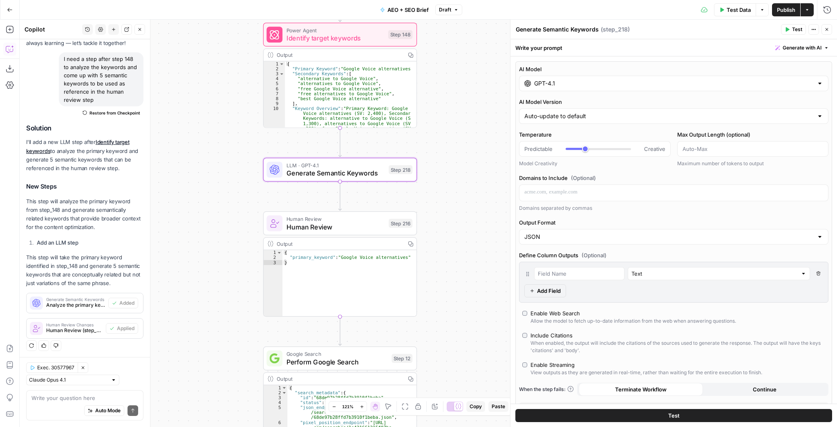
click at [584, 90] on div "GPT-4.1" at bounding box center [674, 84] width 310 height 16
click at [393, 154] on icon "button" at bounding box center [389, 151] width 8 height 8
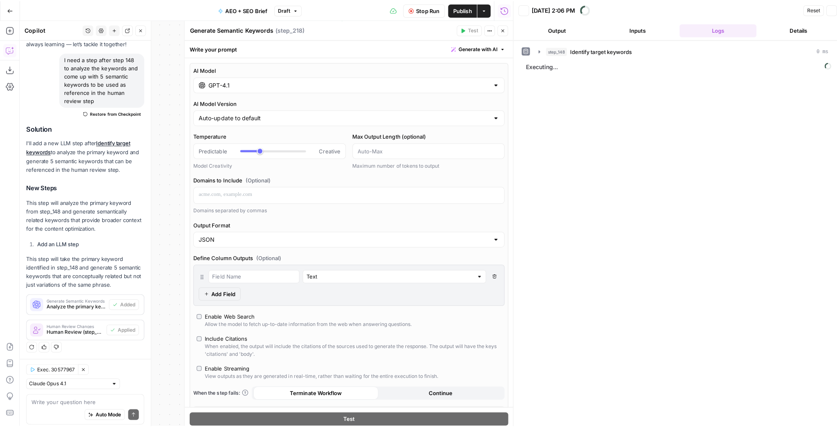
scroll to position [52, 0]
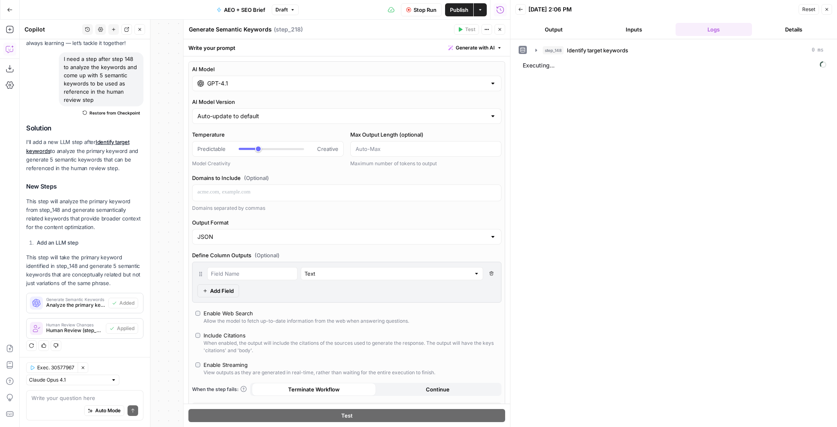
click at [500, 33] on button "Close" at bounding box center [500, 29] width 11 height 11
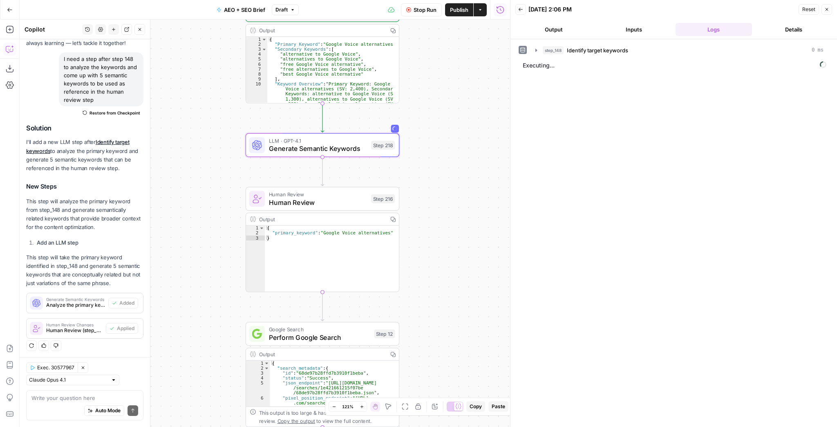
drag, startPoint x: 449, startPoint y: 171, endPoint x: 431, endPoint y: 147, distance: 30.4
click at [431, 147] on div "Workflow Input Settings Inputs Power Agent Identify target keywords Step 148 Ou…" at bounding box center [265, 223] width 491 height 407
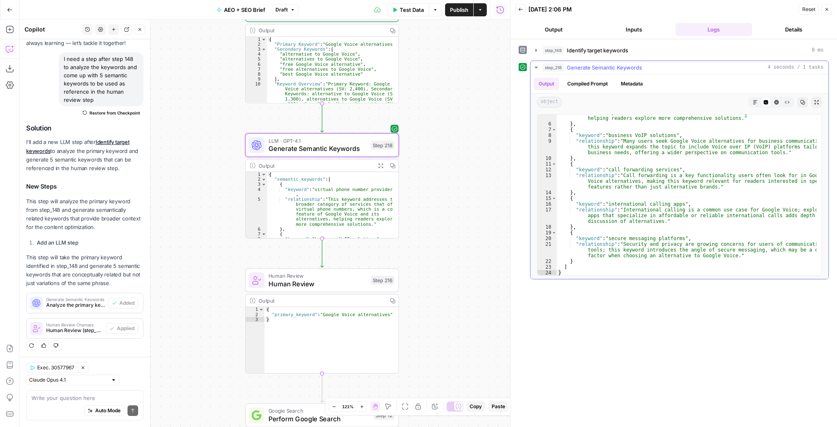
scroll to position [0, 0]
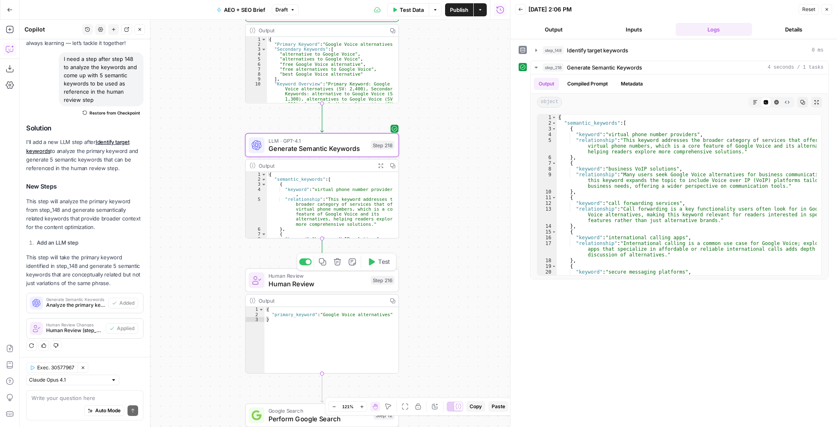
click at [383, 267] on button "Test" at bounding box center [379, 261] width 31 height 13
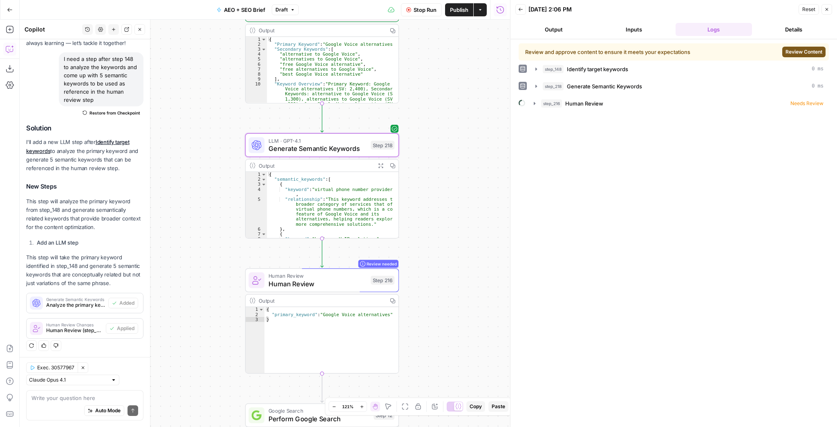
click at [791, 48] on span "Review Content" at bounding box center [804, 51] width 37 height 7
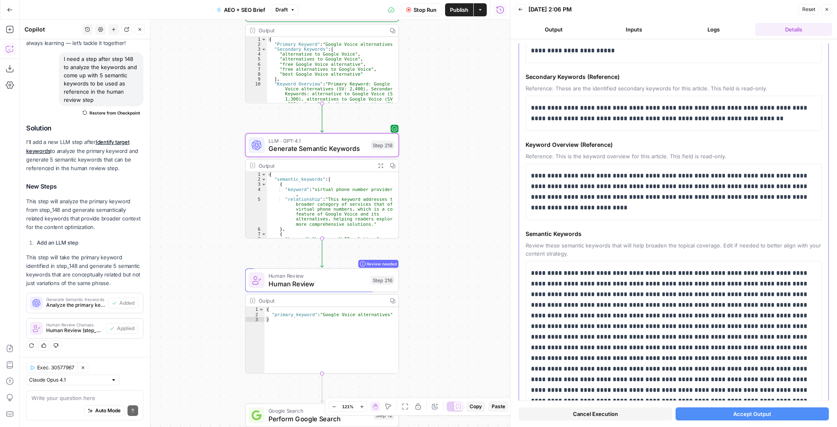
scroll to position [123, 0]
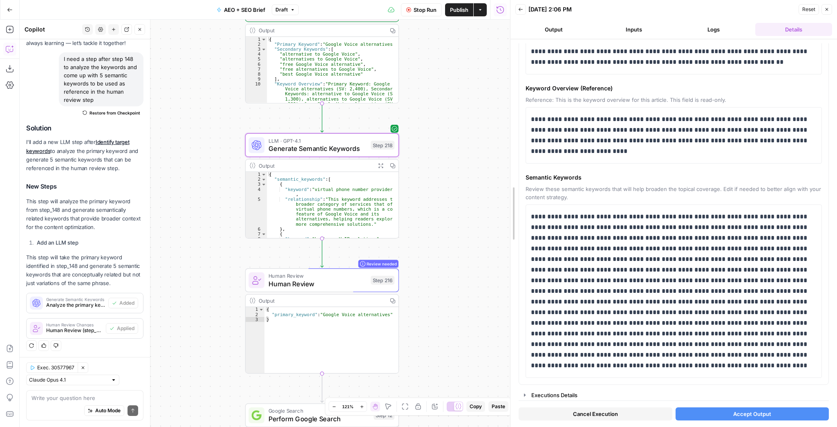
drag, startPoint x: 512, startPoint y: 190, endPoint x: 492, endPoint y: 191, distance: 20.5
click at [492, 191] on body "OpenPhone New Home Browse Insights Opportunities Your Data Recent Grids Generat…" at bounding box center [418, 213] width 837 height 427
click at [337, 154] on div "LLM · GPT-4.1 Generate Semantic Keywords Step 218 Copy step Delete step Add Not…" at bounding box center [322, 145] width 154 height 24
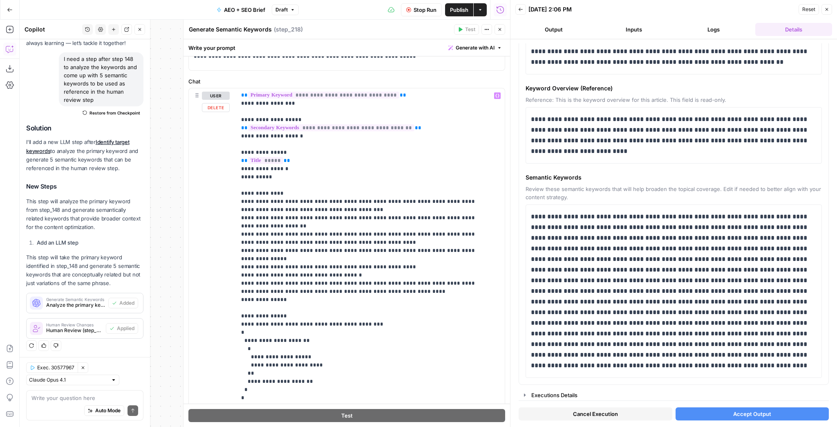
scroll to position [65, 0]
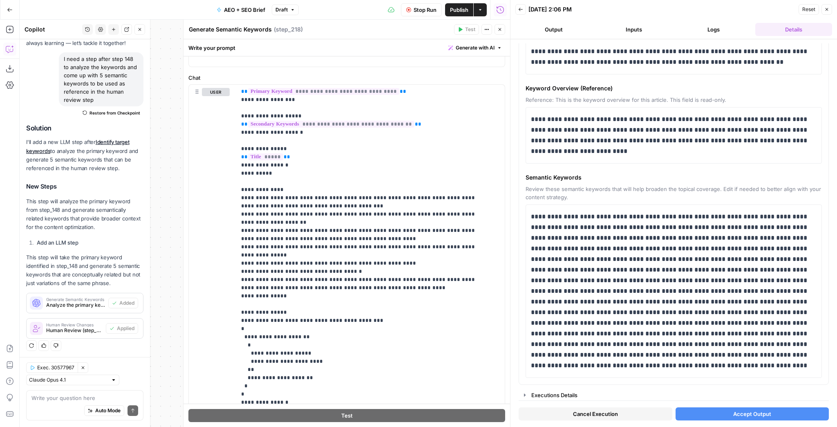
click at [653, 415] on button "Cancel Execution" at bounding box center [596, 413] width 154 height 13
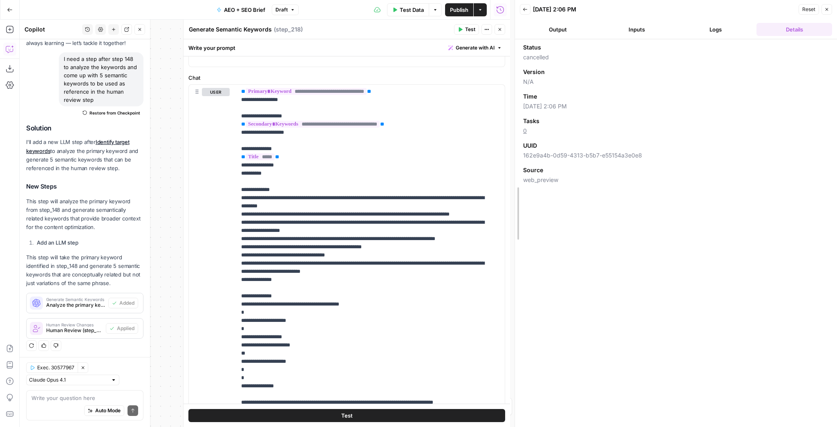
drag, startPoint x: 509, startPoint y: 215, endPoint x: 588, endPoint y: 214, distance: 79.3
click at [519, 214] on div at bounding box center [515, 213] width 8 height 427
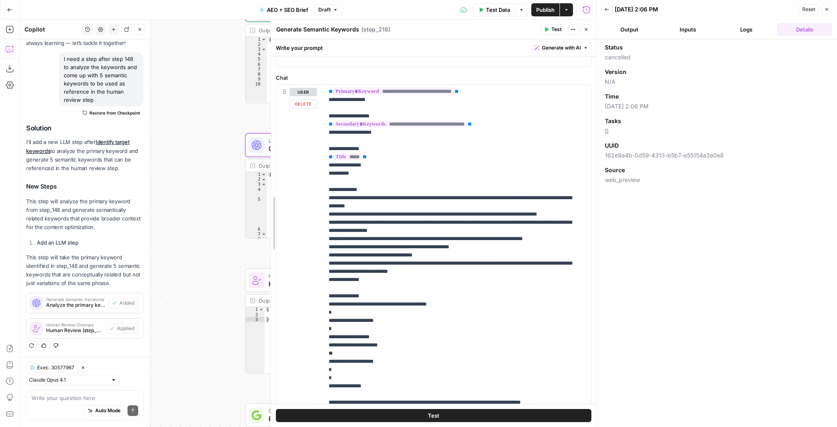
scroll to position [49, 0]
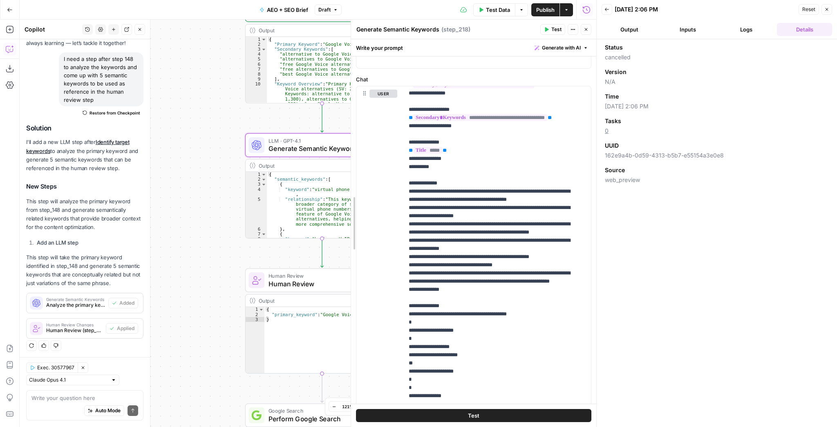
drag, startPoint x: 274, startPoint y: 223, endPoint x: 360, endPoint y: 223, distance: 86.3
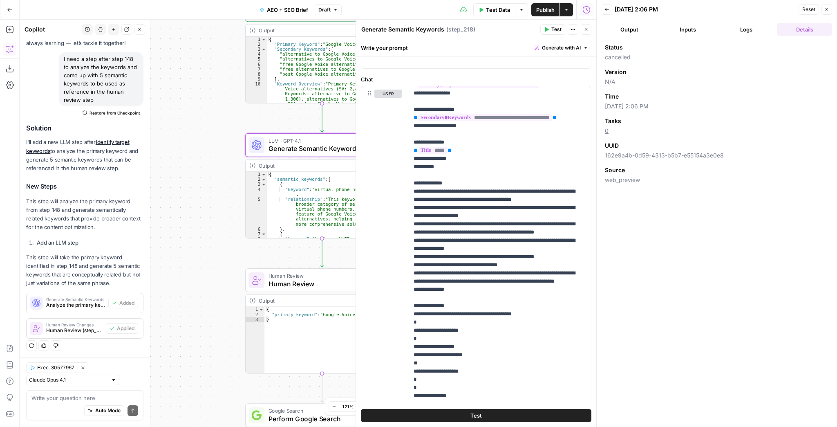
drag, startPoint x: 235, startPoint y: 242, endPoint x: 191, endPoint y: 247, distance: 44.1
click at [195, 247] on div "Workflow Input Settings Inputs Power Agent Identify target keywords Step 148 Ou…" at bounding box center [308, 223] width 577 height 407
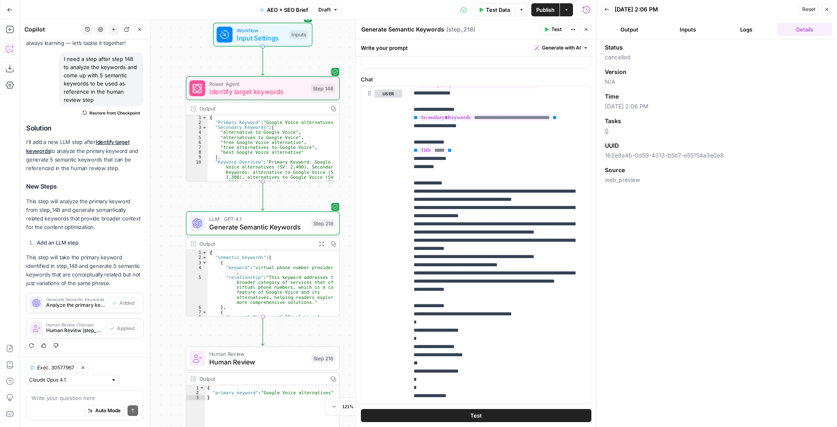
click at [55, 402] on div "Auto Mode Send" at bounding box center [84, 411] width 107 height 18
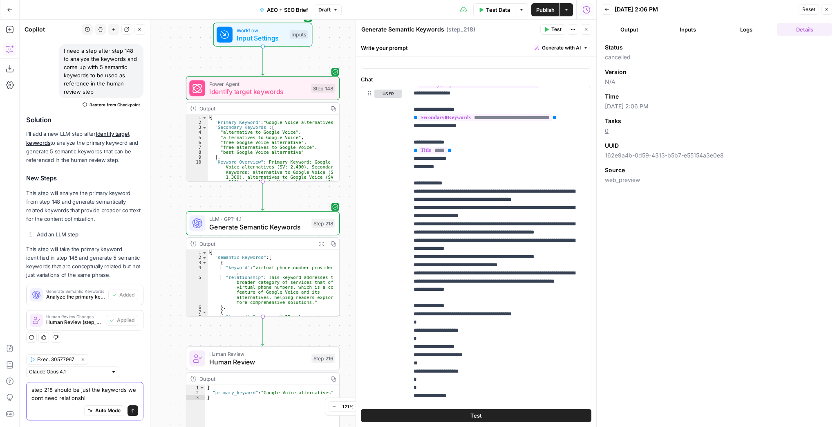
type textarea "step 218 should be just the keywords we dont need relationship"
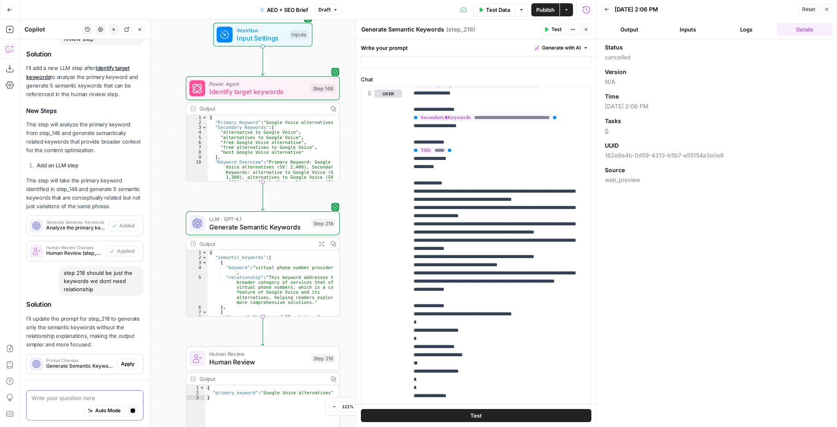
scroll to position [165, 0]
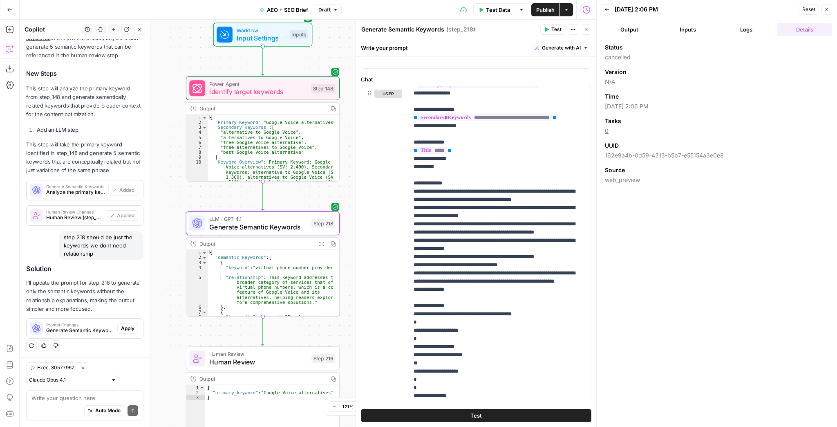
click at [121, 328] on span "Apply" at bounding box center [127, 328] width 13 height 7
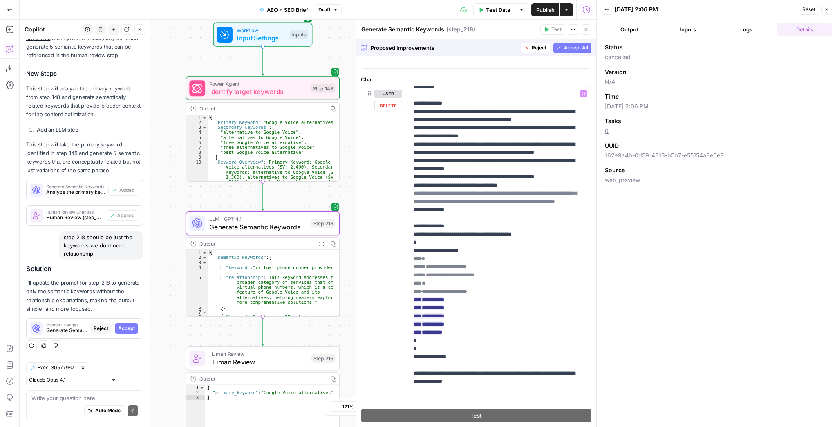
scroll to position [131, 0]
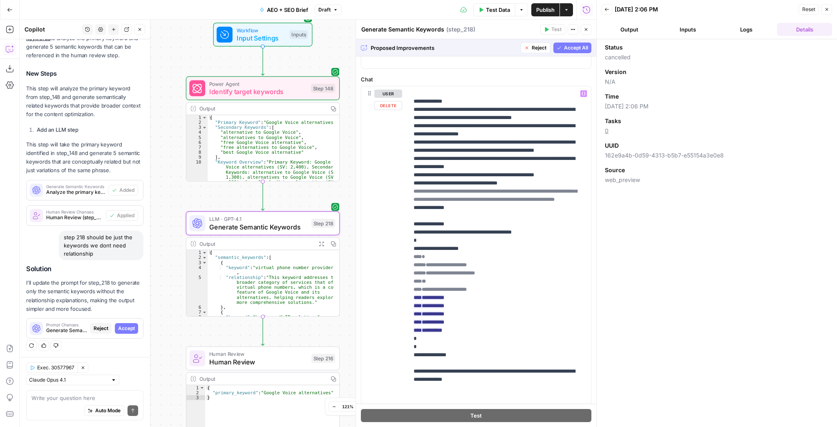
click at [577, 50] on span "Accept All" at bounding box center [576, 47] width 24 height 7
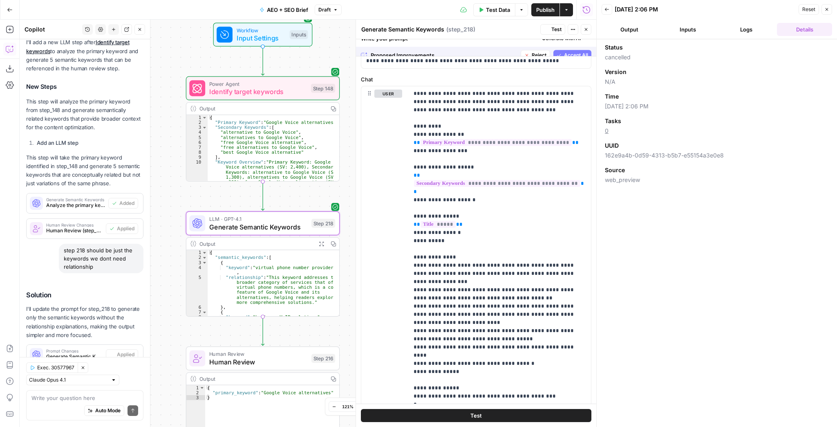
scroll to position [0, 0]
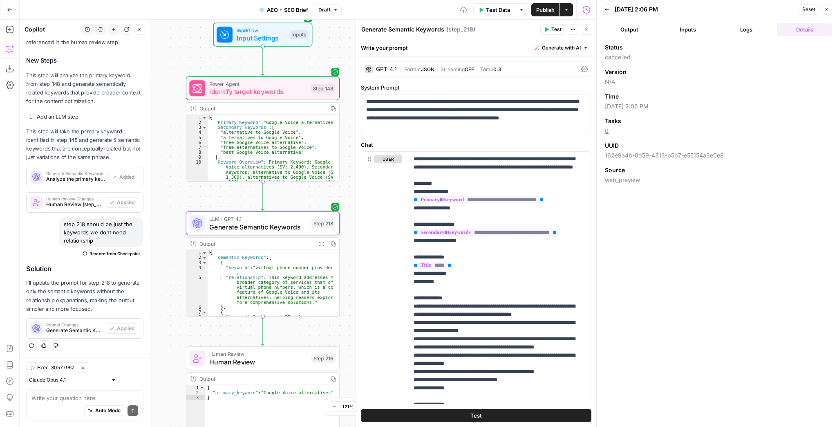
click at [559, 29] on span "Test" at bounding box center [557, 29] width 10 height 7
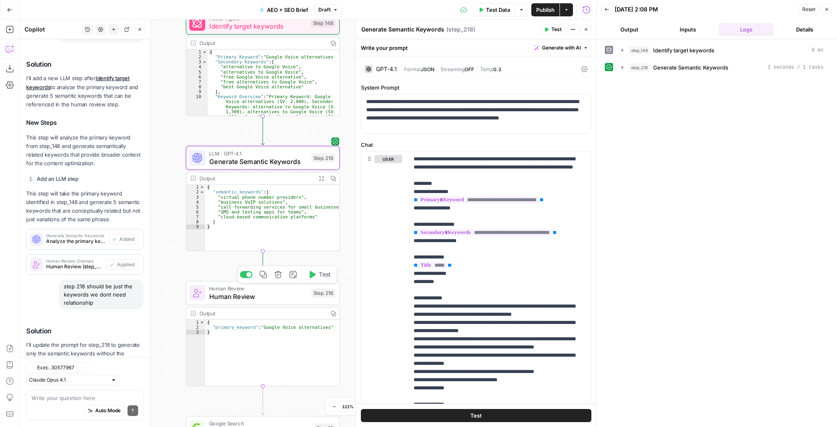
scroll to position [178, 0]
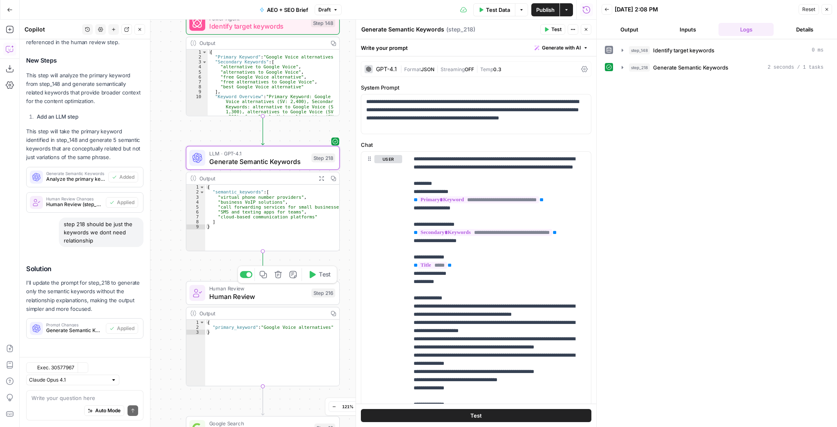
click at [325, 277] on span "Test" at bounding box center [325, 274] width 12 height 9
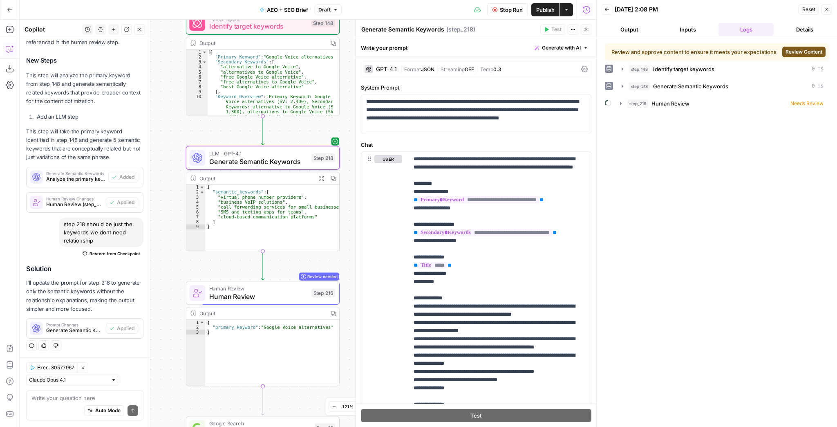
click at [804, 50] on span "Review Content" at bounding box center [804, 51] width 37 height 7
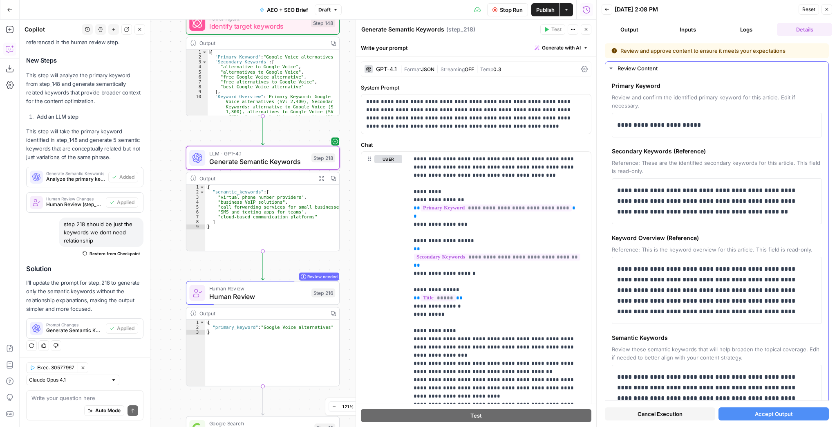
scroll to position [33, 0]
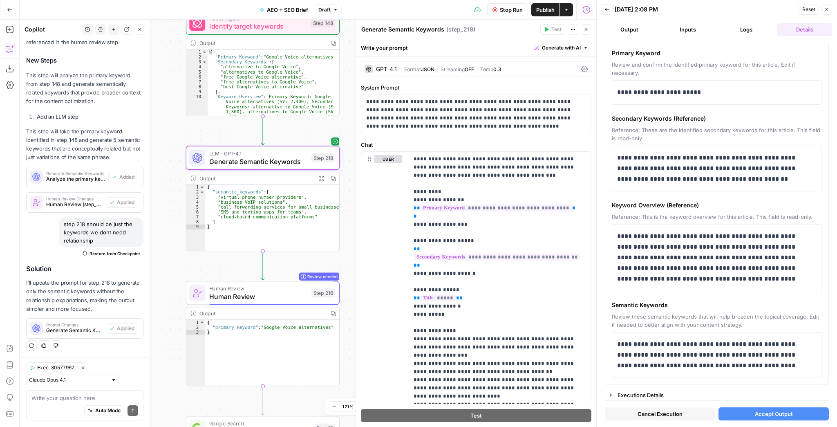
click at [549, 10] on span "Publish" at bounding box center [546, 10] width 18 height 8
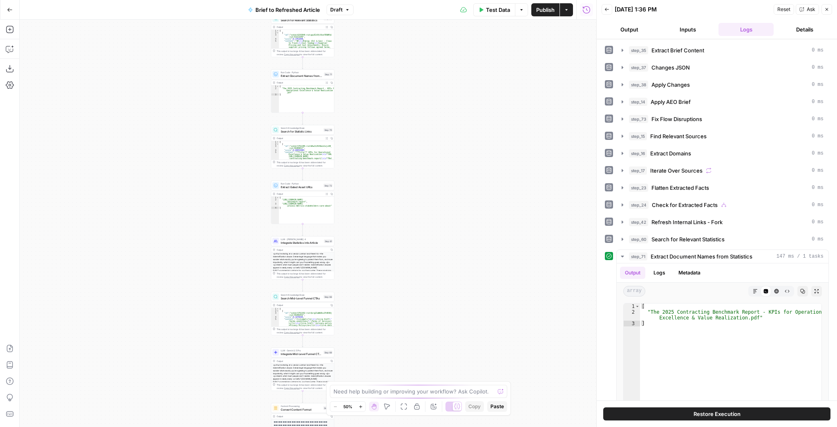
drag, startPoint x: 378, startPoint y: 163, endPoint x: 373, endPoint y: 95, distance: 68.5
click at [373, 97] on div "true false true false true false Workflow Input Settings Inputs LLM · GPT-4.1 E…" at bounding box center [308, 223] width 577 height 407
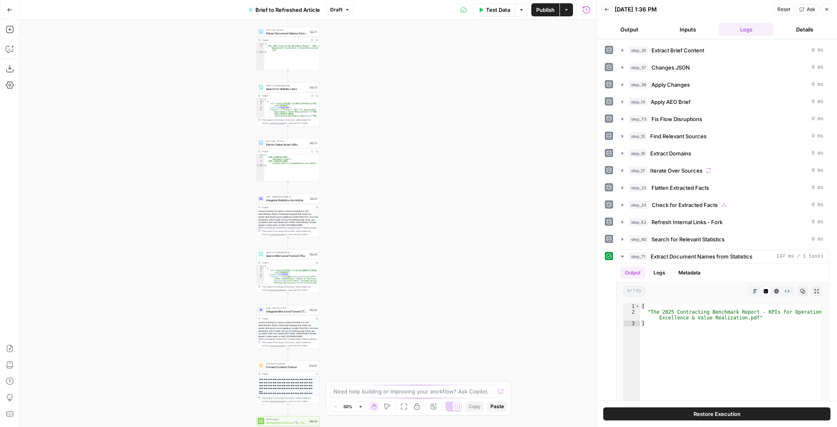
drag, startPoint x: 383, startPoint y: 149, endPoint x: 370, endPoint y: 106, distance: 44.9
click at [370, 106] on div "true false true false true false Workflow Input Settings Inputs LLM · GPT-4.1 E…" at bounding box center [308, 223] width 577 height 407
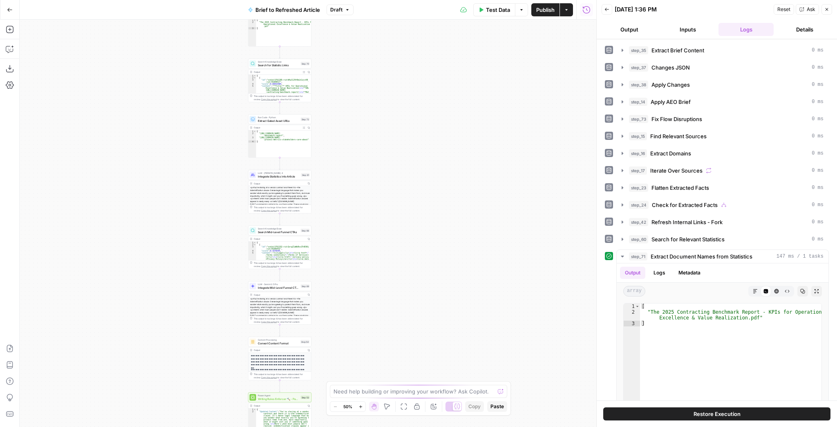
drag, startPoint x: 371, startPoint y: 150, endPoint x: 361, endPoint y: 122, distance: 29.6
click at [361, 124] on div "true false true false true false Workflow Input Settings Inputs LLM · GPT-4.1 E…" at bounding box center [308, 223] width 577 height 407
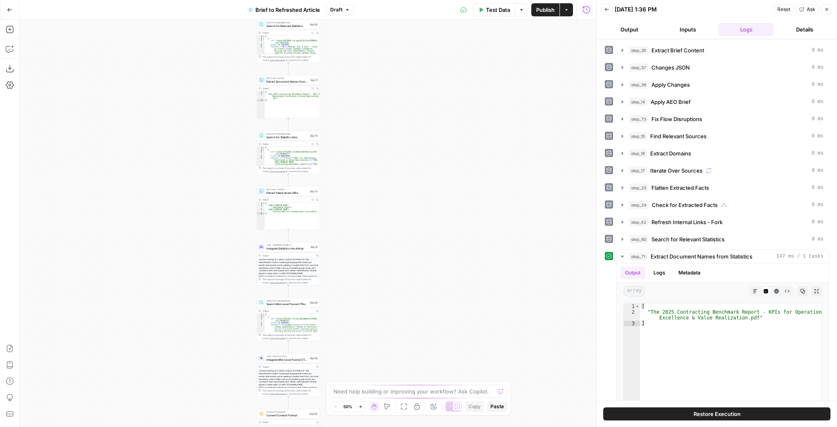
drag, startPoint x: 360, startPoint y: 140, endPoint x: 373, endPoint y: 231, distance: 92.0
click at [372, 228] on div "true false true false true false Workflow Input Settings Inputs LLM · GPT-4.1 E…" at bounding box center [308, 223] width 577 height 407
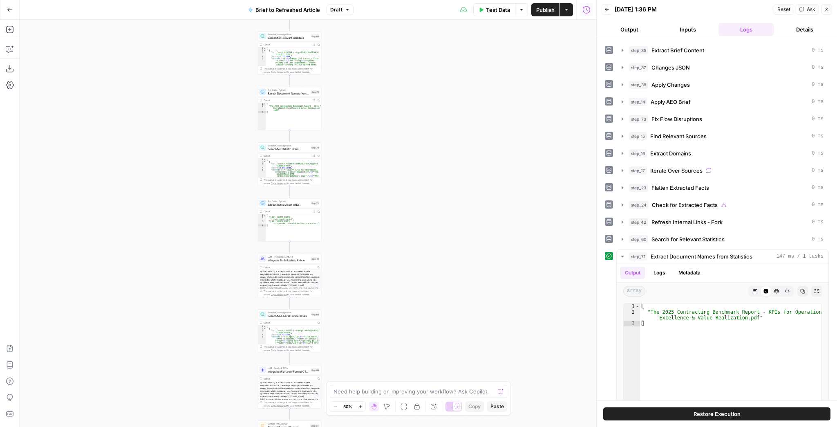
click at [366, 198] on div "true false true false true false Workflow Input Settings Inputs LLM · GPT-4.1 E…" at bounding box center [308, 223] width 577 height 407
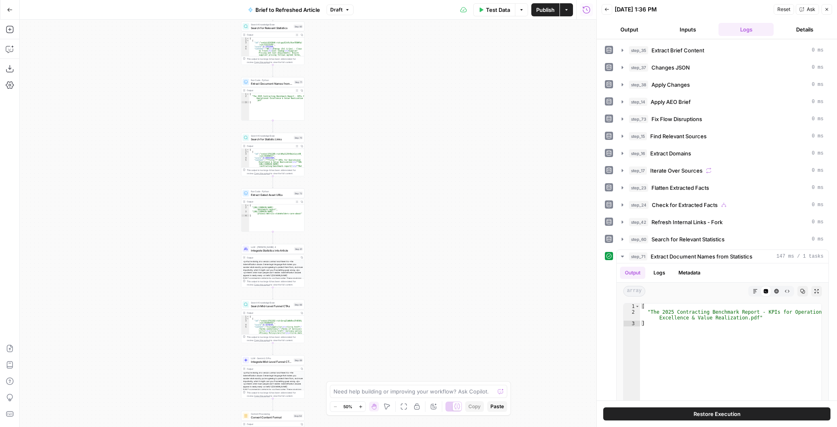
drag, startPoint x: 366, startPoint y: 198, endPoint x: 349, endPoint y: 188, distance: 19.1
click at [349, 188] on div "true false true false true false Workflow Input Settings Inputs LLM · GPT-4.1 E…" at bounding box center [308, 223] width 577 height 407
click at [280, 308] on div "Search Knowledge Base Search Mid-Level Funnel CTAs Step 68 Copy step Delete ste…" at bounding box center [272, 305] width 63 height 10
type input "Mid Level Funnel - Gated Assets + Webinars"
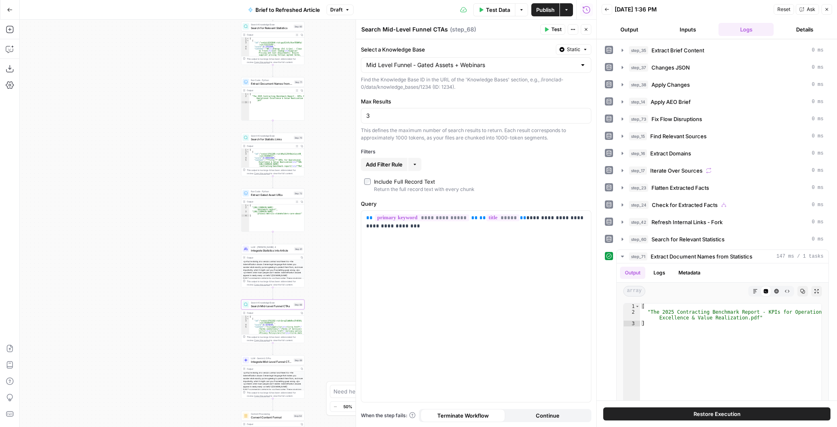
click at [588, 33] on button "Close" at bounding box center [586, 29] width 11 height 11
